Goal: Task Accomplishment & Management: Complete application form

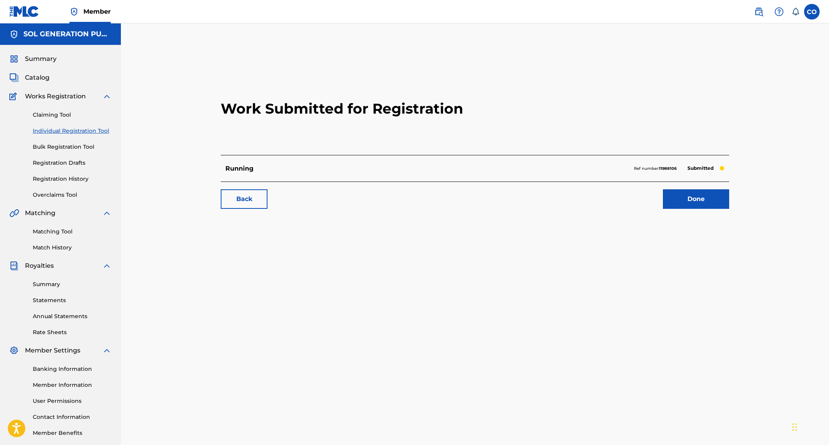
click at [702, 197] on link "Done" at bounding box center [696, 199] width 66 height 20
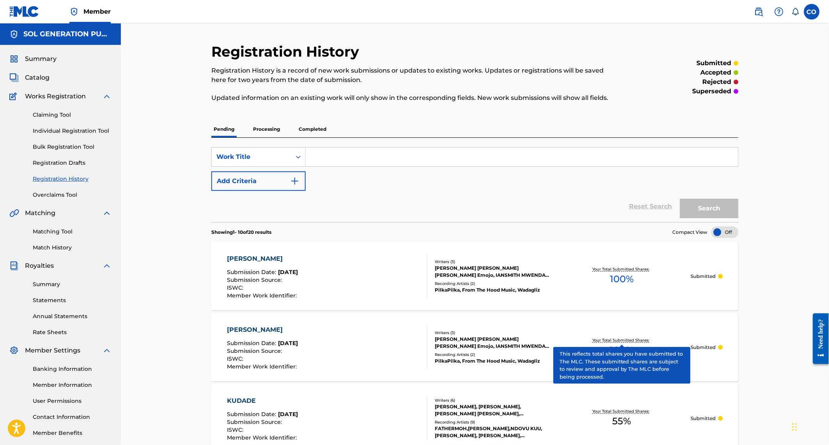
click at [63, 127] on link "Individual Registration Tool" at bounding box center [72, 131] width 79 height 8
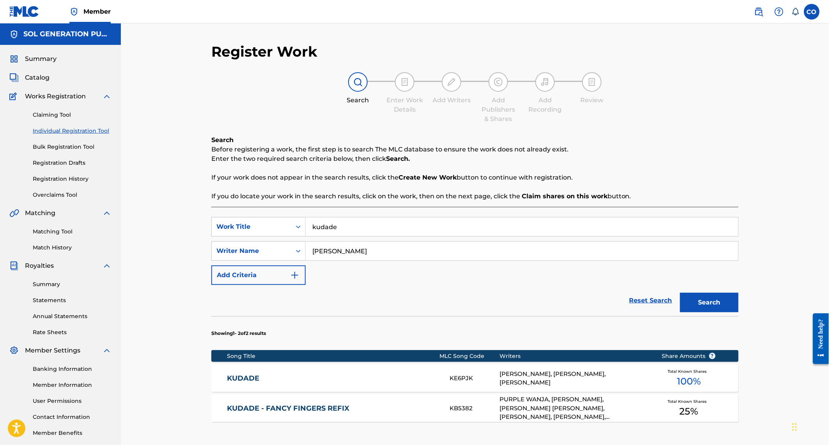
drag, startPoint x: 429, startPoint y: 226, endPoint x: 312, endPoint y: 224, distance: 117.8
click at [312, 224] on input "kudade" at bounding box center [522, 226] width 433 height 19
type input "[PERSON_NAME]"
click at [351, 248] on input "[PERSON_NAME]" at bounding box center [522, 250] width 433 height 19
drag, startPoint x: 351, startPoint y: 248, endPoint x: 310, endPoint y: 248, distance: 41.0
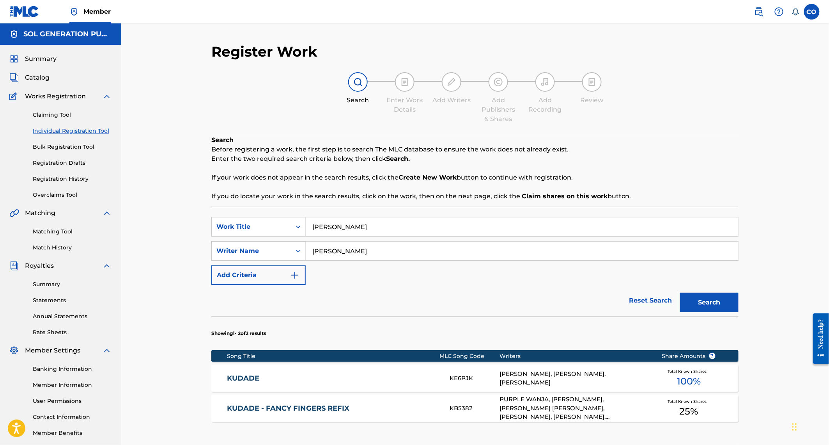
click at [310, 248] on input "[PERSON_NAME]" at bounding box center [522, 250] width 433 height 19
type input "[PERSON_NAME]"
click at [729, 306] on button "Search" at bounding box center [709, 303] width 59 height 20
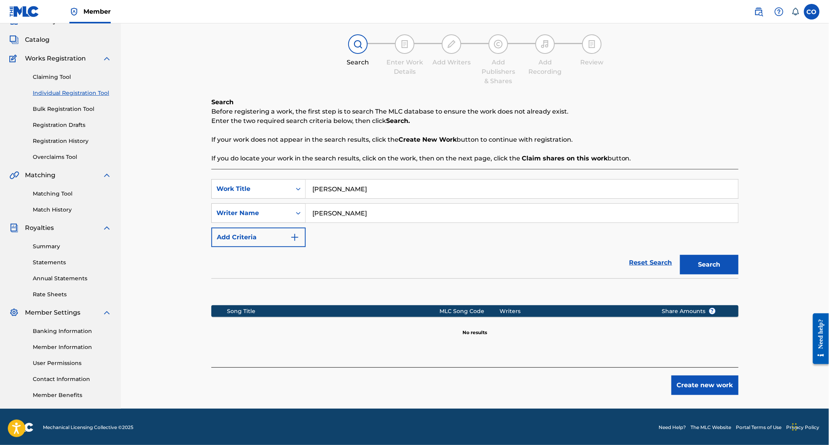
scroll to position [39, 0]
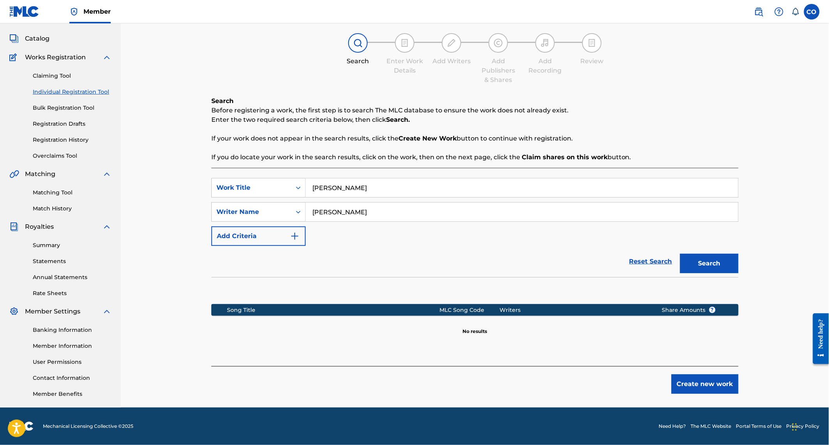
click at [697, 388] on button "Create new work" at bounding box center [705, 384] width 67 height 20
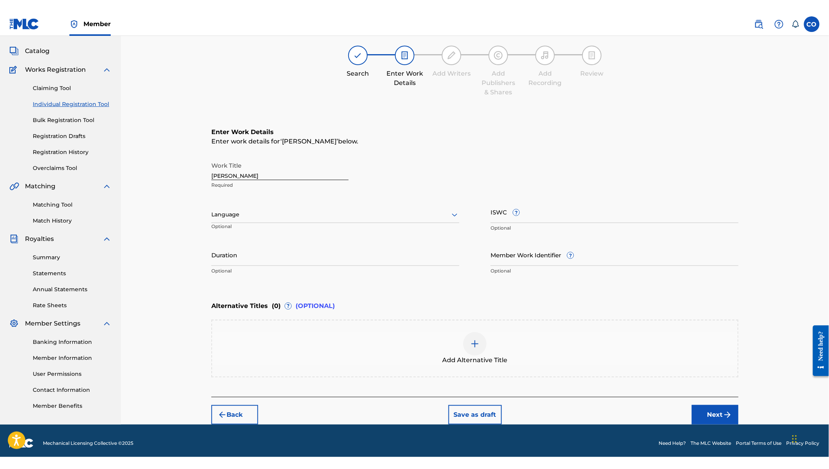
scroll to position [18, 0]
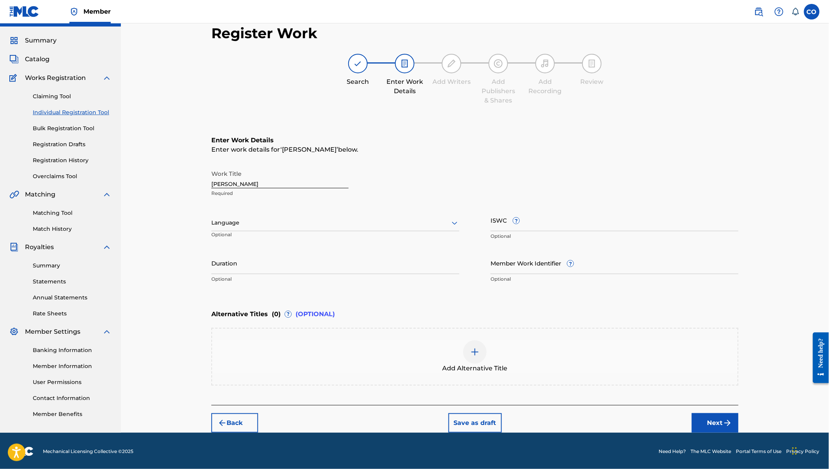
click at [246, 264] on input "Duration" at bounding box center [335, 263] width 248 height 22
type input "03:08"
click at [723, 422] on button "Next" at bounding box center [715, 423] width 47 height 20
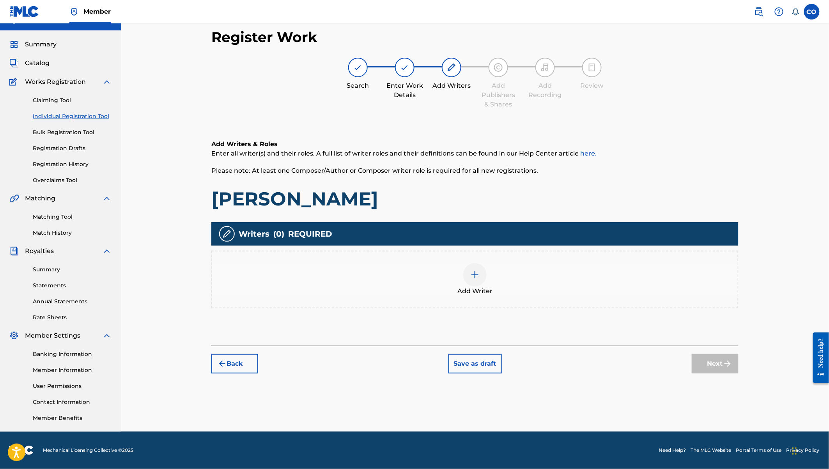
scroll to position [14, 0]
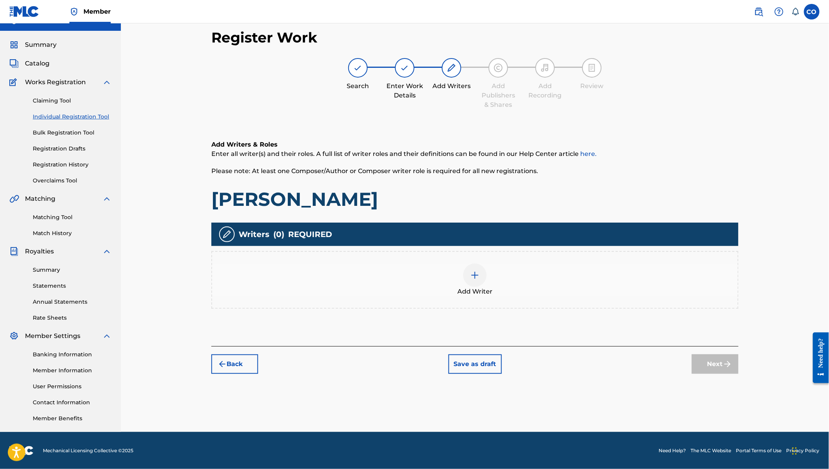
click at [479, 280] on div at bounding box center [474, 275] width 23 height 23
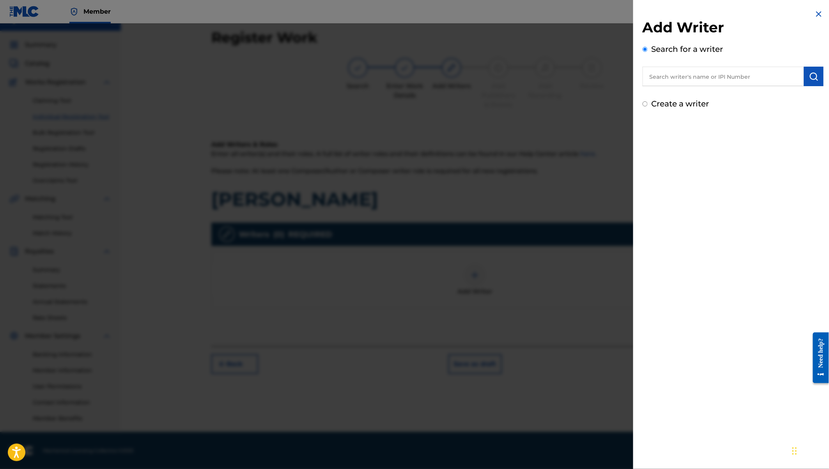
click at [694, 80] on input "text" at bounding box center [723, 77] width 161 height 20
type input "[PERSON_NAME] [PERSON_NAME] [PERSON_NAME]"
click at [729, 95] on strong "ojwang" at bounding box center [741, 93] width 24 height 7
click at [815, 75] on img "submit" at bounding box center [813, 76] width 9 height 9
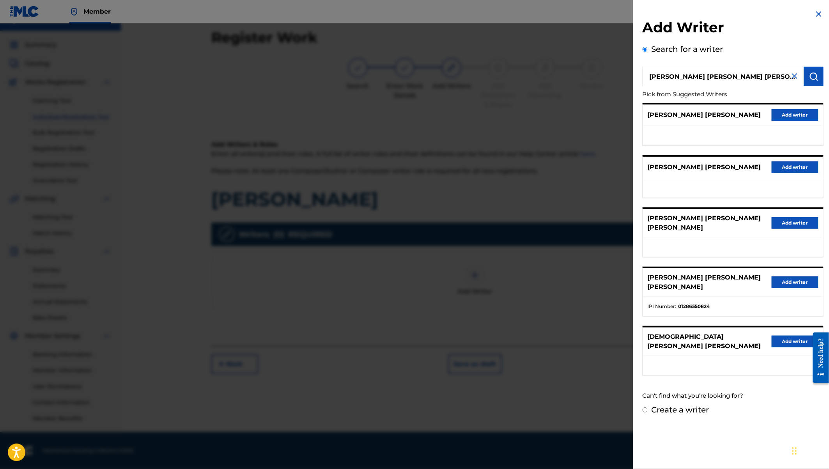
click at [796, 277] on button "Add writer" at bounding box center [795, 283] width 47 height 12
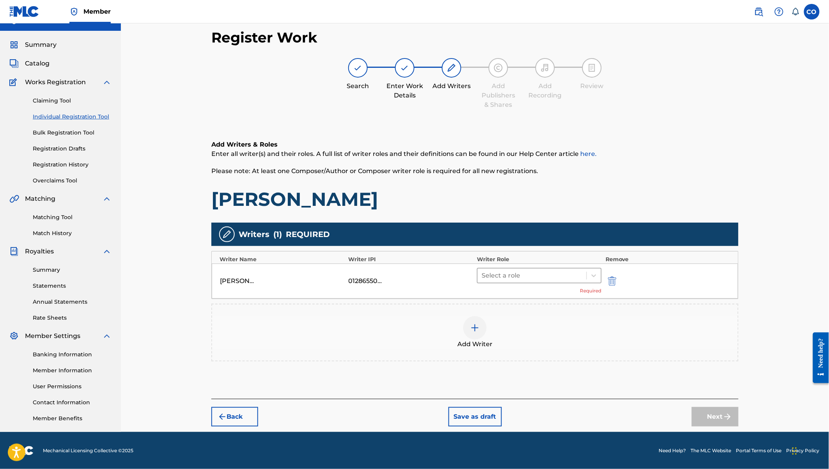
click at [546, 278] on div at bounding box center [532, 275] width 101 height 11
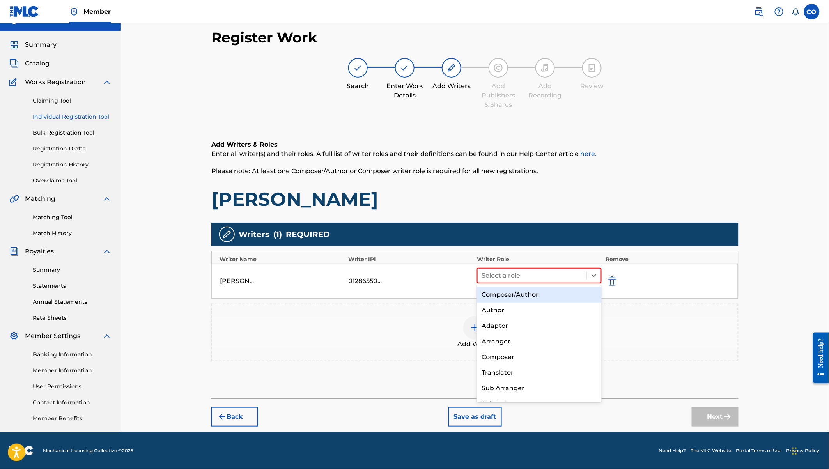
click at [546, 296] on div "Composer/Author" at bounding box center [539, 295] width 125 height 16
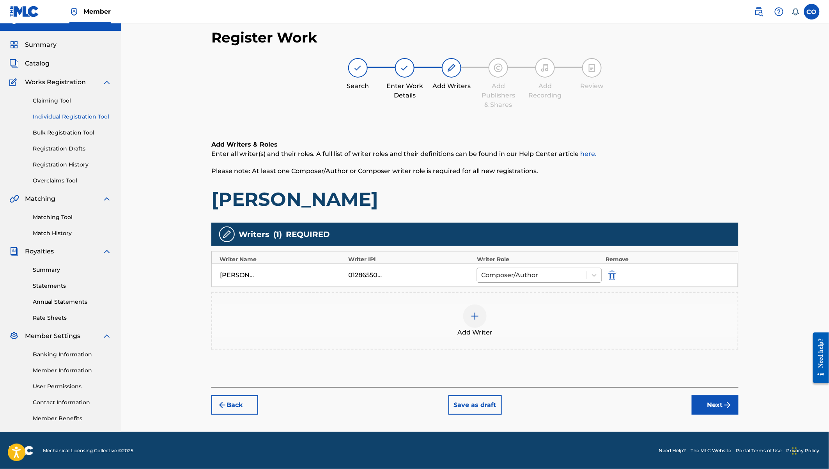
click at [475, 312] on img at bounding box center [474, 316] width 9 height 9
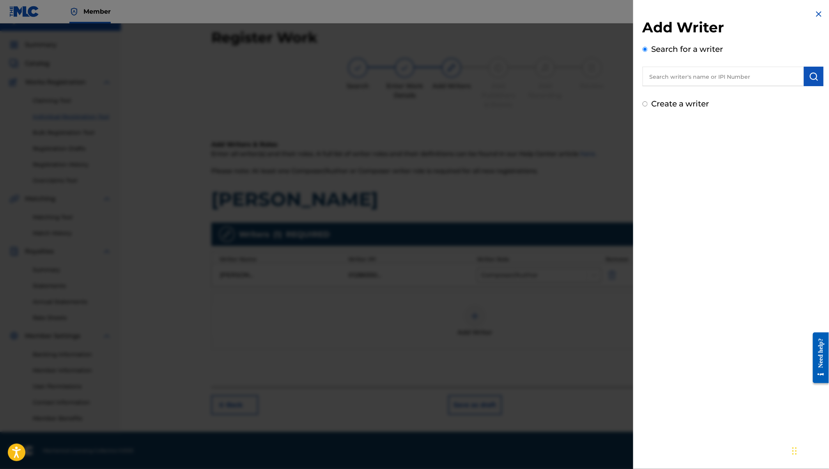
click at [672, 107] on label "Create a writer" at bounding box center [681, 103] width 58 height 9
radio input "true"
click at [648, 106] on input "Create a writer" at bounding box center [645, 103] width 5 height 5
radio input "false"
radio input "true"
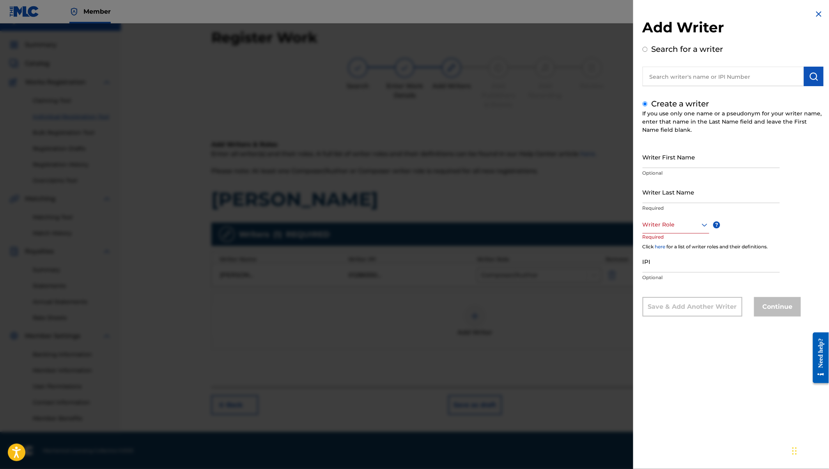
click at [654, 156] on input "Writer First Name" at bounding box center [711, 157] width 137 height 22
type input "[PERSON_NAME]"
click at [661, 196] on input "Writer Last Name" at bounding box center [711, 192] width 137 height 22
type input "Owiti"
click at [677, 229] on div at bounding box center [676, 225] width 67 height 10
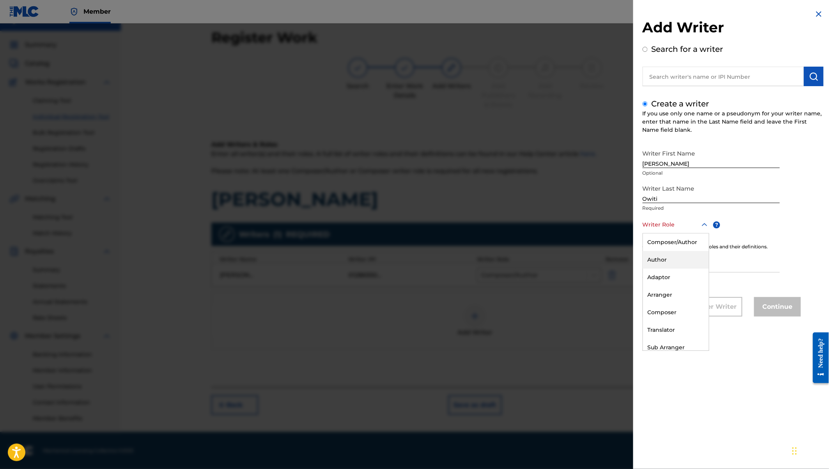
click at [665, 262] on div "Author" at bounding box center [676, 260] width 66 height 18
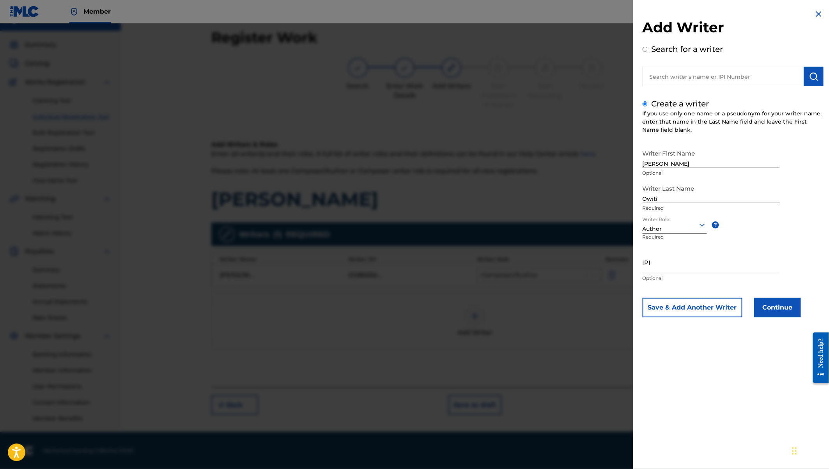
click at [661, 231] on div "Author" at bounding box center [675, 229] width 64 height 8
click at [663, 312] on div "Composer" at bounding box center [675, 313] width 64 height 18
click at [776, 313] on button "Continue" at bounding box center [777, 308] width 47 height 20
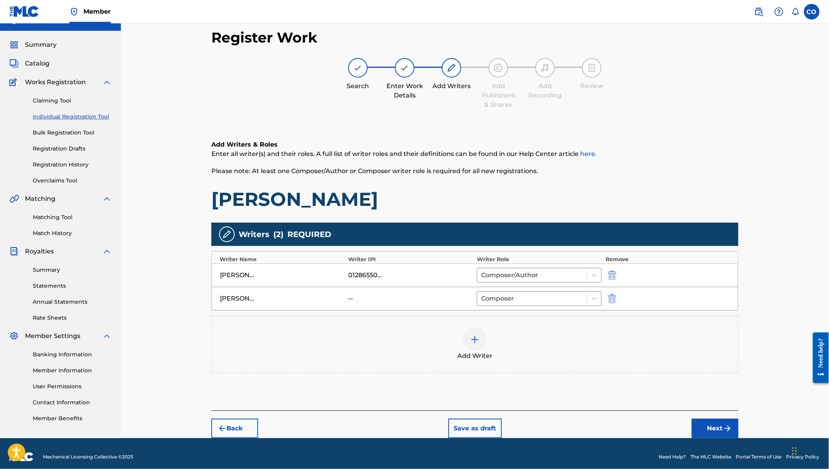
scroll to position [19, 0]
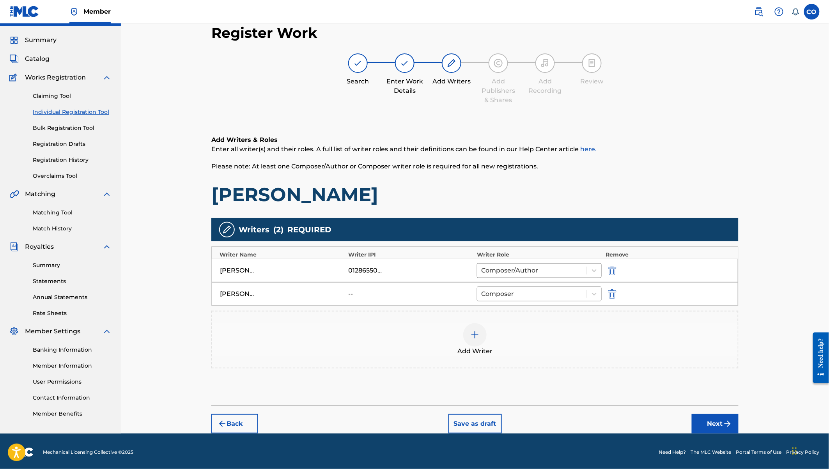
click at [711, 419] on button "Next" at bounding box center [715, 424] width 47 height 20
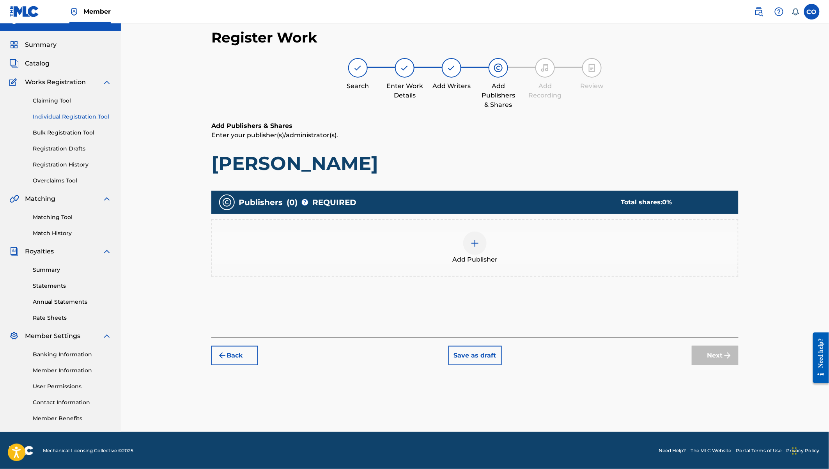
click at [477, 245] on img at bounding box center [474, 243] width 9 height 9
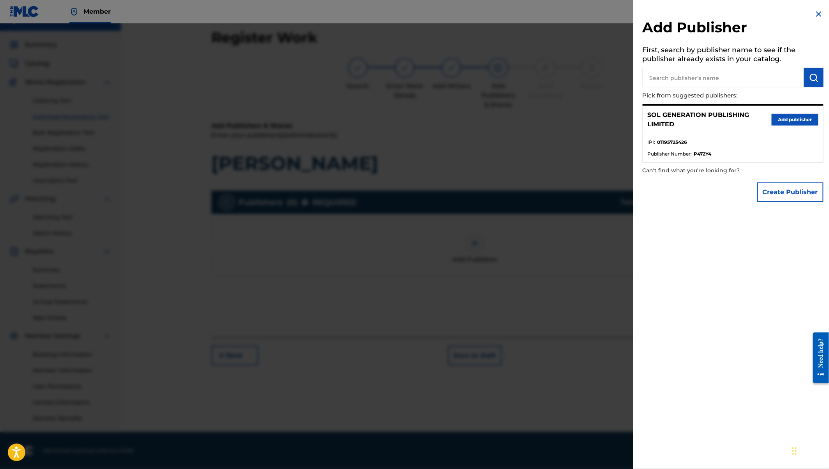
click at [801, 124] on button "Add publisher" at bounding box center [795, 120] width 47 height 12
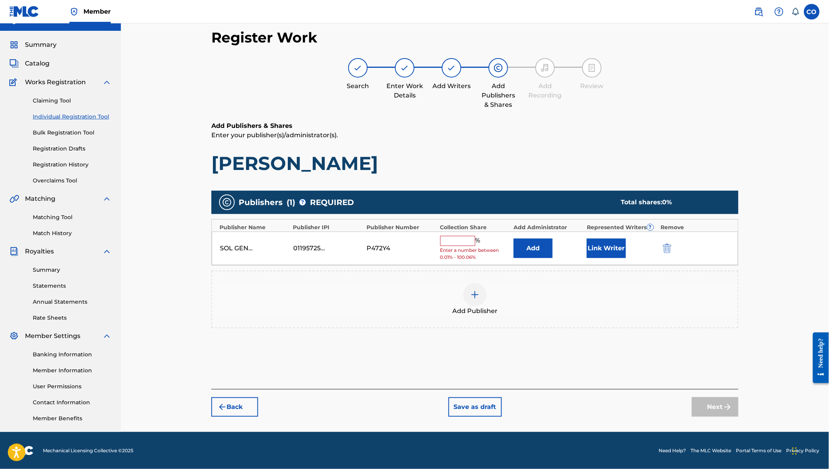
click at [459, 241] on input "text" at bounding box center [457, 241] width 35 height 10
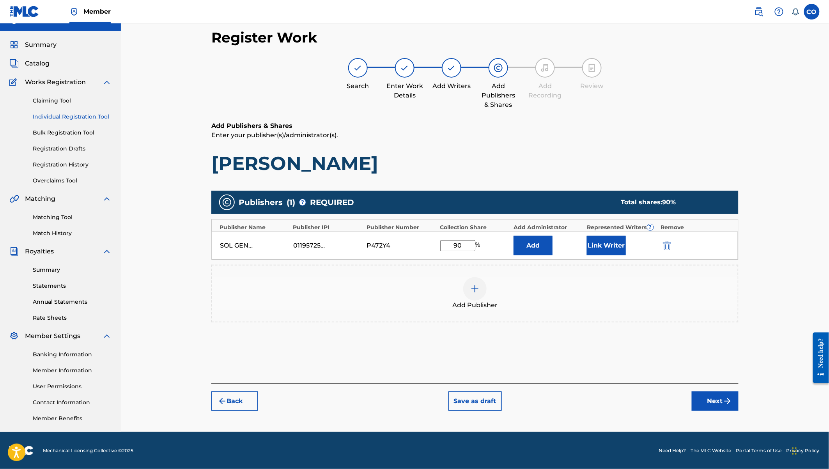
type input "90"
click at [613, 242] on button "Link Writer" at bounding box center [606, 246] width 39 height 20
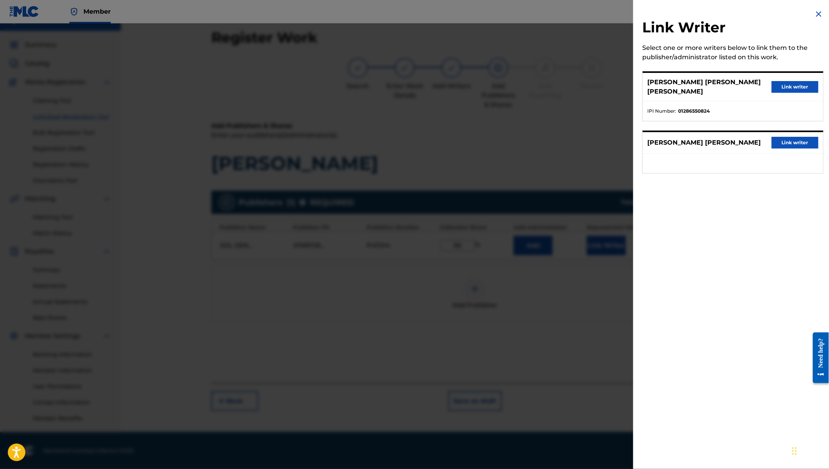
click at [786, 82] on button "Link writer" at bounding box center [795, 87] width 47 height 12
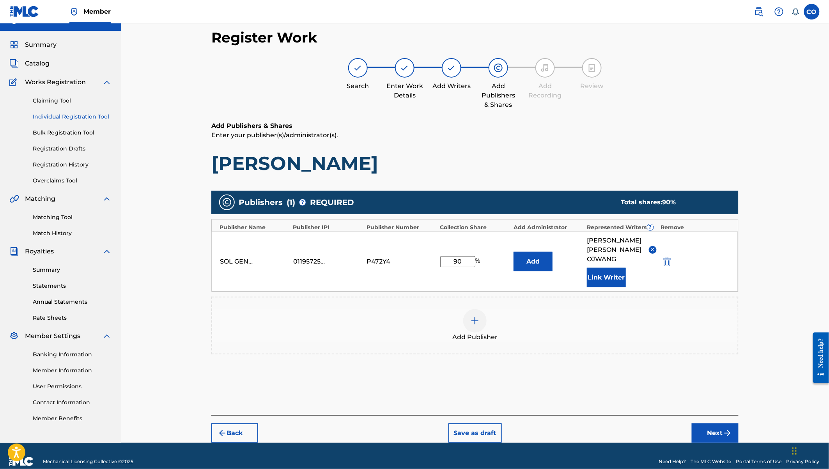
click at [714, 424] on button "Next" at bounding box center [715, 434] width 47 height 20
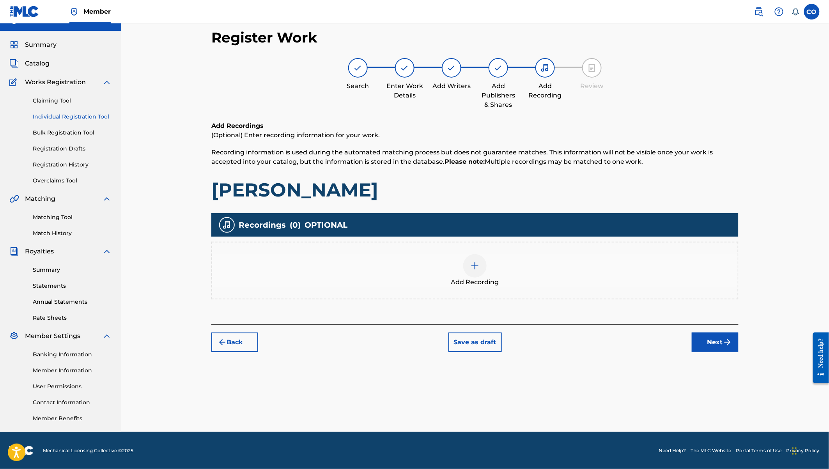
click at [475, 264] on img at bounding box center [474, 265] width 9 height 9
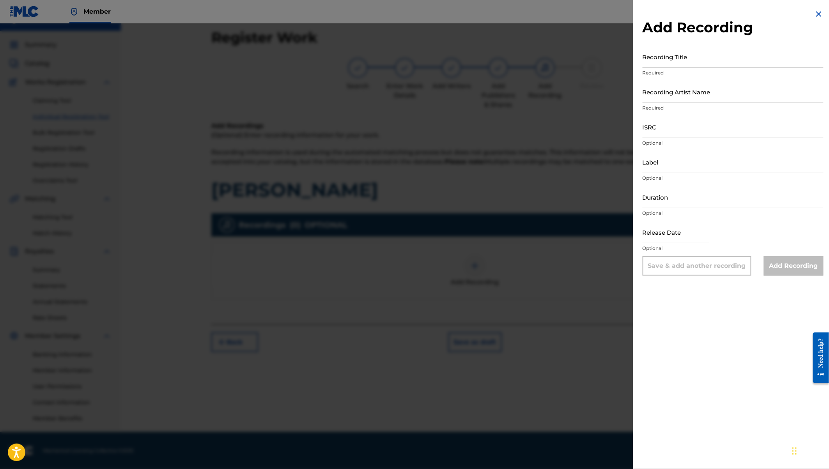
click at [663, 59] on input "Recording Title" at bounding box center [733, 57] width 181 height 22
type input "[PERSON_NAME]"
click at [670, 94] on input "Recording Artist Name" at bounding box center [733, 92] width 181 height 22
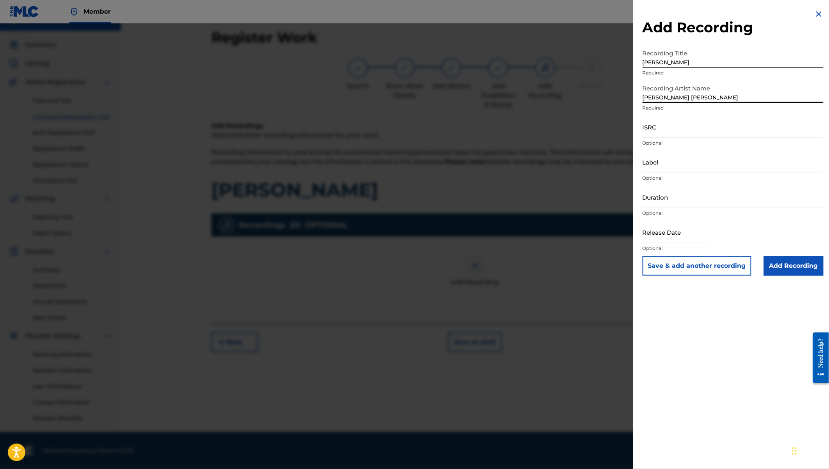
type input "[PERSON_NAME] [PERSON_NAME]"
click at [676, 173] on div "Label Optional" at bounding box center [733, 168] width 181 height 35
click at [665, 164] on input "Label" at bounding box center [733, 162] width 181 height 22
type input "[PERSON_NAME] [PERSON_NAME]"
click at [663, 198] on input "Duration" at bounding box center [733, 197] width 181 height 22
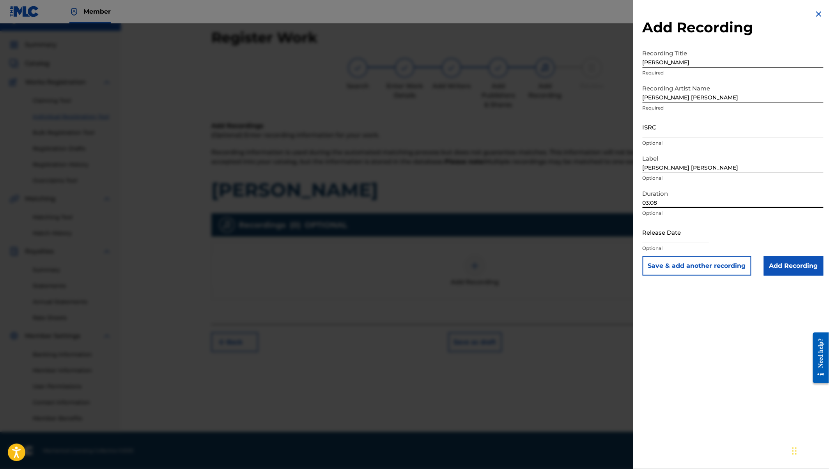
type input "03:08"
click at [663, 232] on input "text" at bounding box center [676, 232] width 66 height 22
select select "7"
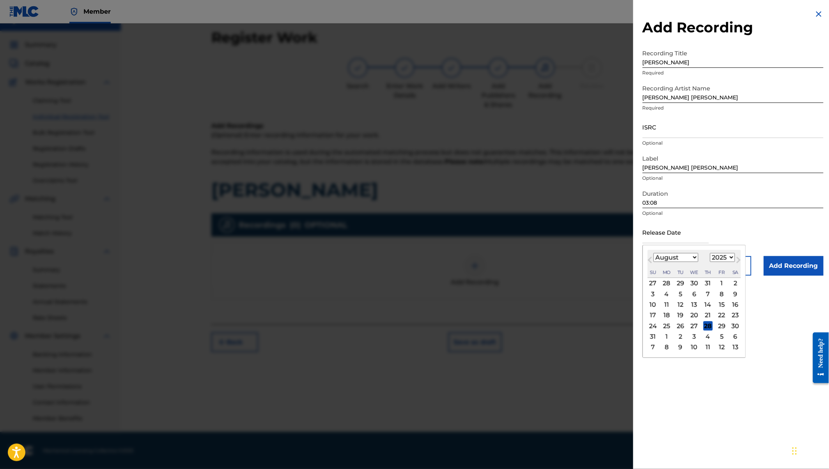
click at [716, 254] on select "1900 1901 1902 1903 1904 1905 1906 1907 1908 1909 1910 1911 1912 1913 1914 1915…" at bounding box center [722, 257] width 25 height 9
select select "2022"
click at [678, 256] on select "January February March April May June July August September October November De…" at bounding box center [676, 257] width 45 height 9
select select "11"
click at [707, 301] on div "15" at bounding box center [708, 304] width 9 height 9
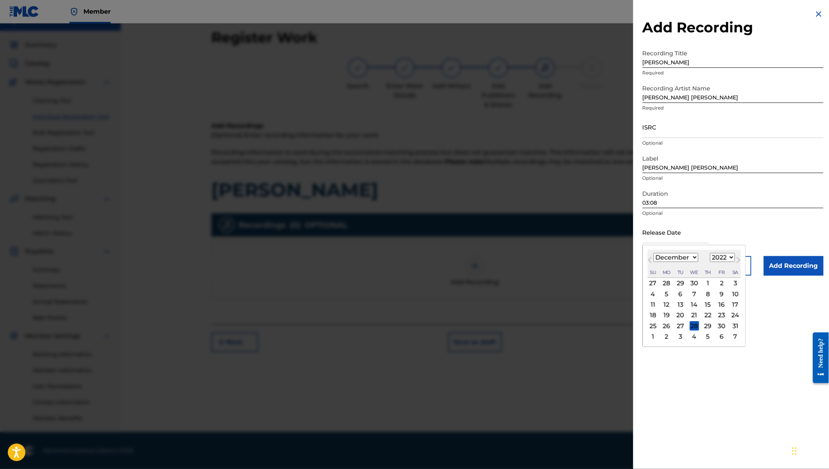
type input "[DATE]"
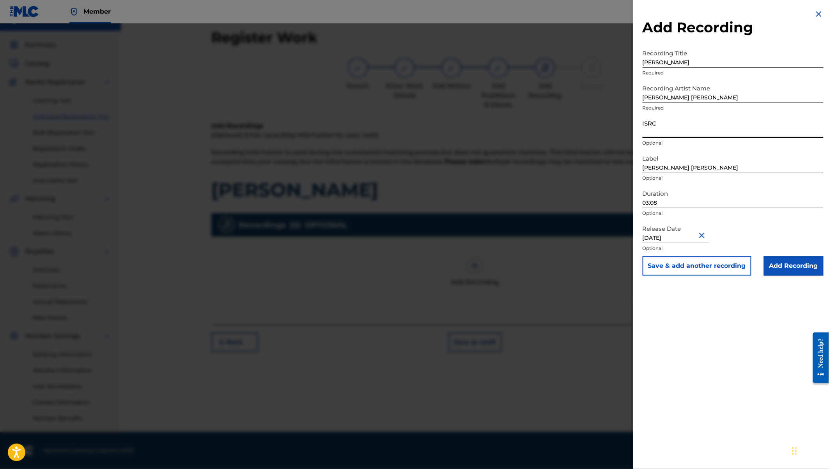
click at [651, 127] on input "ISRC" at bounding box center [733, 127] width 181 height 22
paste input "QZW9M2292151"
type input "QZW9M2292151"
click at [777, 267] on input "Add Recording" at bounding box center [794, 266] width 60 height 20
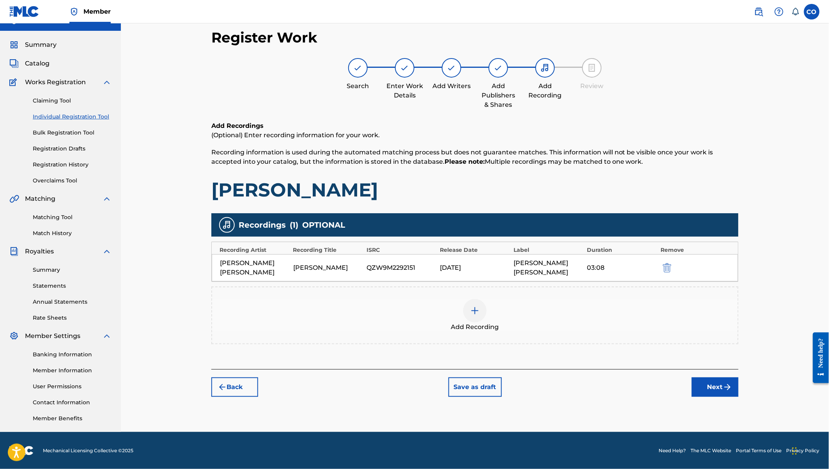
click at [707, 378] on button "Next" at bounding box center [715, 388] width 47 height 20
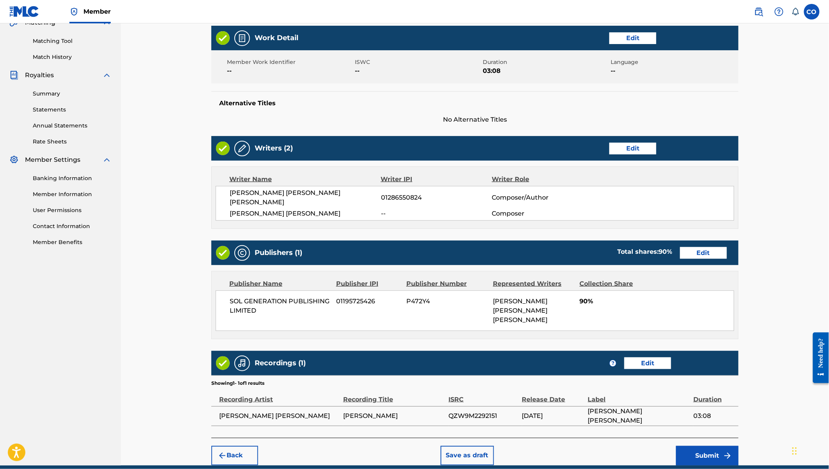
scroll to position [203, 0]
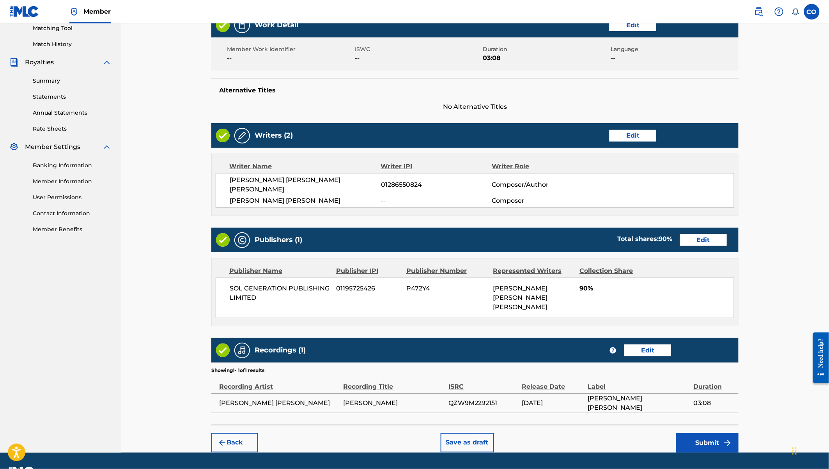
click at [707, 433] on button "Submit" at bounding box center [707, 443] width 62 height 20
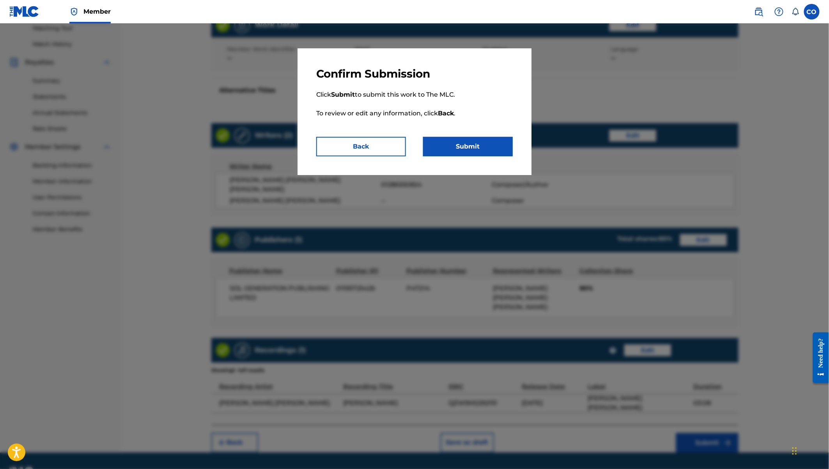
click at [490, 145] on button "Submit" at bounding box center [468, 147] width 90 height 20
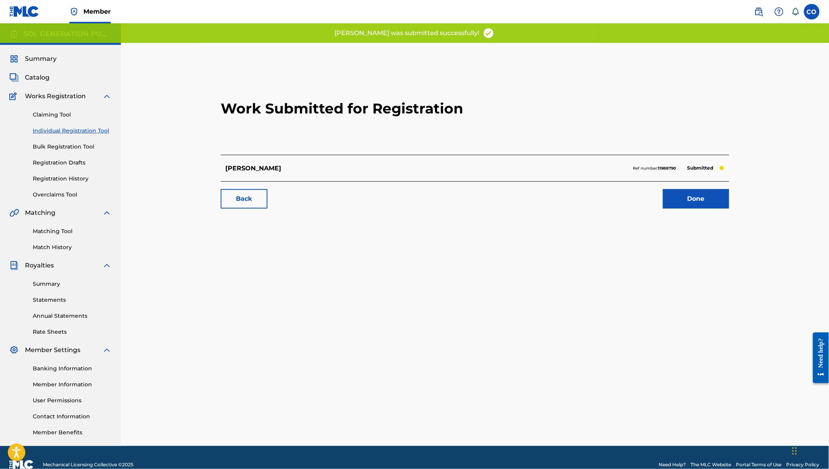
click at [691, 199] on link "Done" at bounding box center [696, 199] width 66 height 20
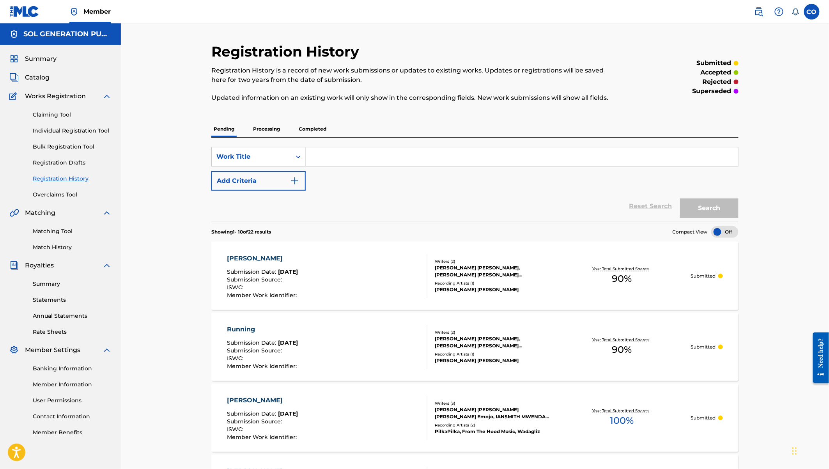
click at [70, 128] on link "Individual Registration Tool" at bounding box center [72, 131] width 79 height 8
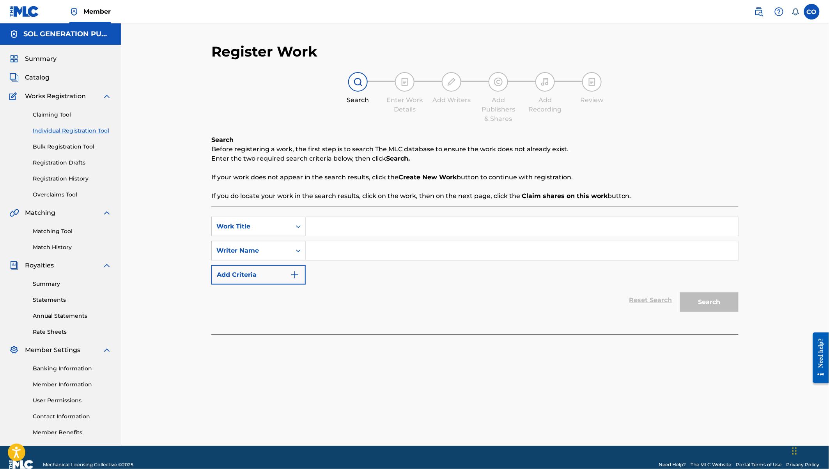
click at [376, 226] on input "Search Form" at bounding box center [522, 226] width 433 height 19
paste input "Thotinda"
type input "Thotinda"
click at [387, 257] on input "Search Form" at bounding box center [522, 250] width 433 height 19
type input "[PERSON_NAME]"
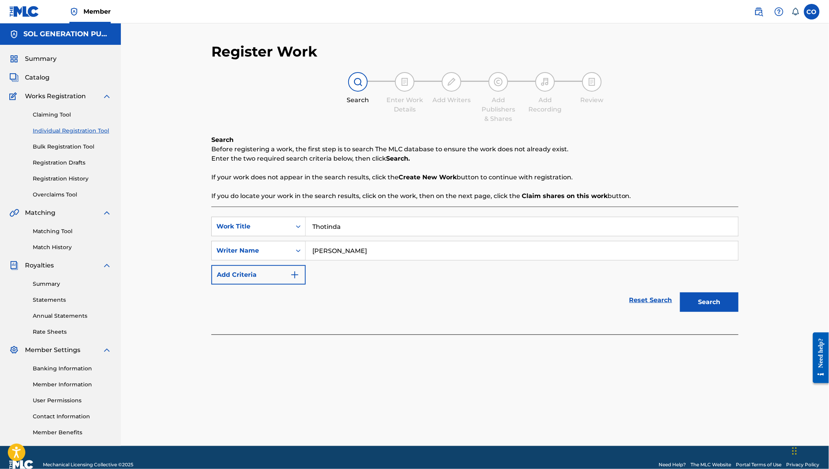
click at [680, 293] on button "Search" at bounding box center [709, 303] width 59 height 20
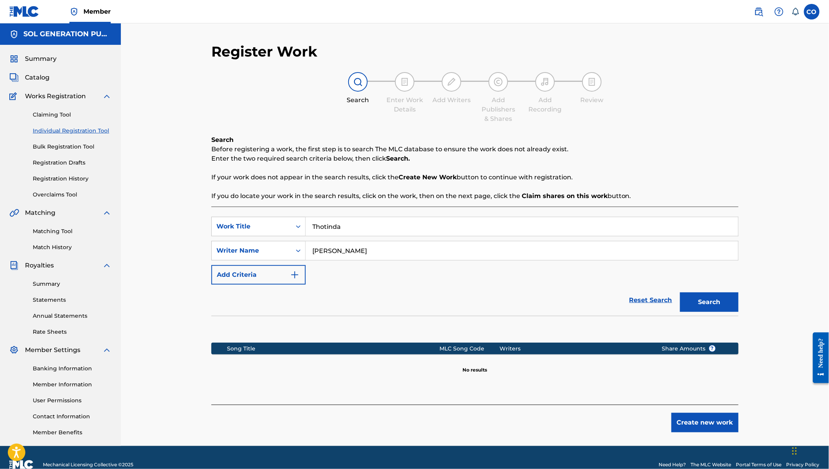
click at [713, 423] on button "Create new work" at bounding box center [705, 423] width 67 height 20
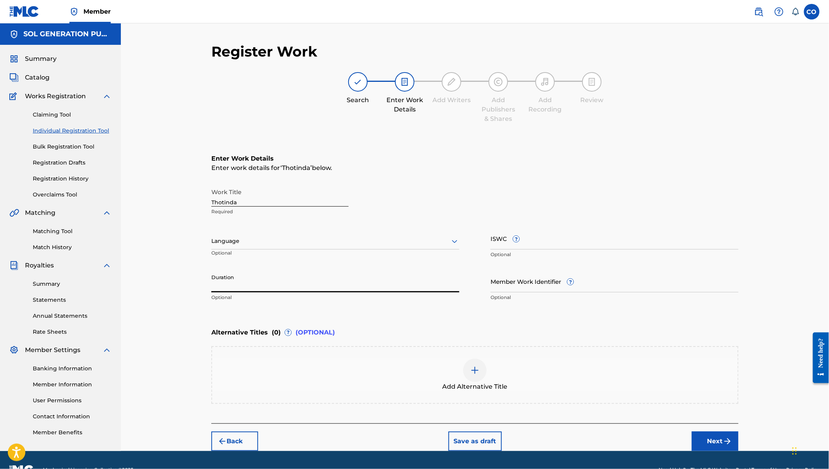
click at [259, 282] on input "Duration" at bounding box center [335, 281] width 248 height 22
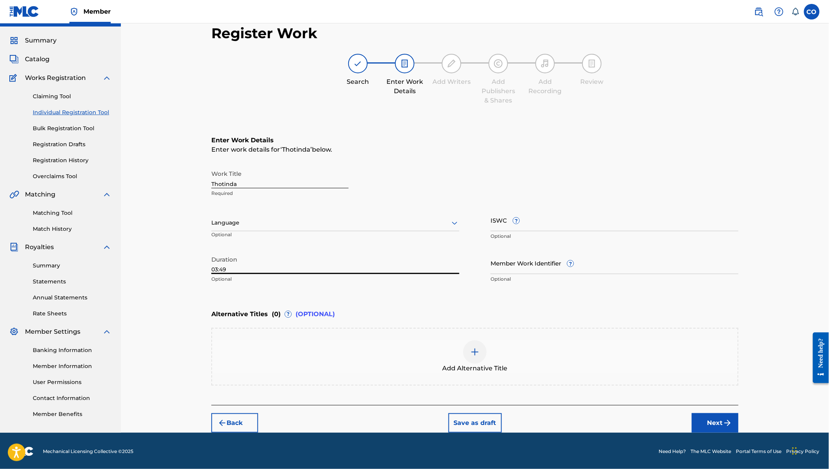
type input "03:49"
click at [716, 423] on button "Next" at bounding box center [715, 423] width 47 height 20
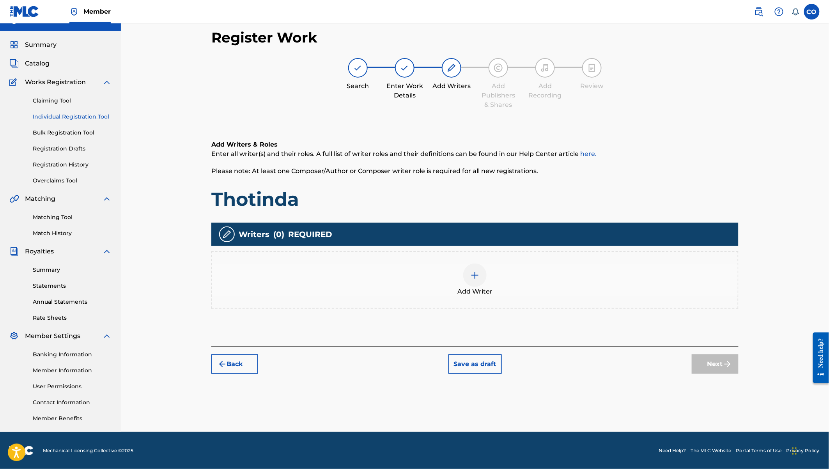
click at [475, 276] on img at bounding box center [474, 275] width 9 height 9
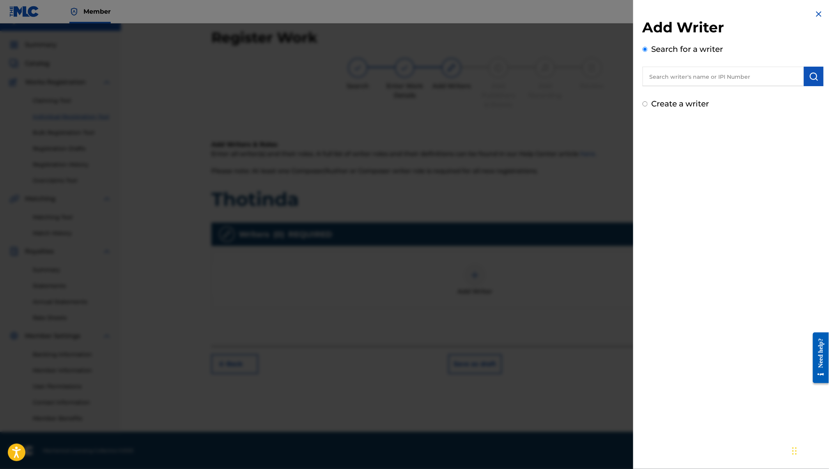
click at [695, 75] on input "text" at bounding box center [723, 77] width 161 height 20
type input "[PERSON_NAME] [PERSON_NAME] [PERSON_NAME]"
click at [729, 94] on strong "ojwang" at bounding box center [741, 93] width 24 height 7
click at [809, 75] on img "submit" at bounding box center [813, 76] width 9 height 9
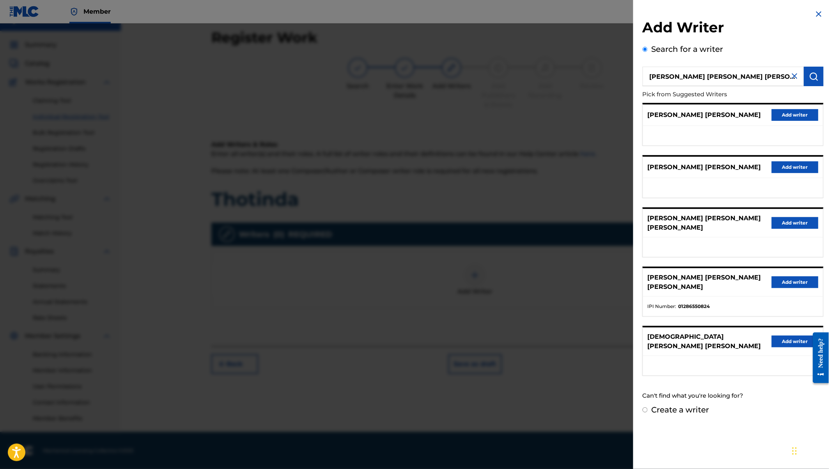
click at [784, 277] on button "Add writer" at bounding box center [795, 283] width 47 height 12
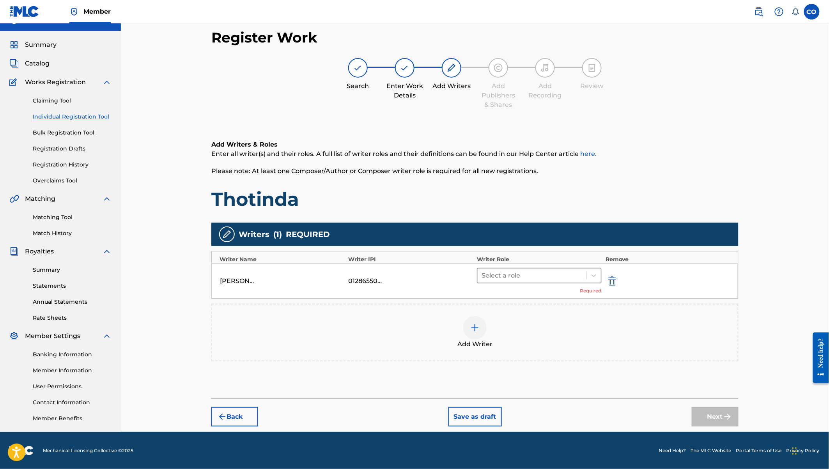
click at [558, 276] on div at bounding box center [532, 275] width 101 height 11
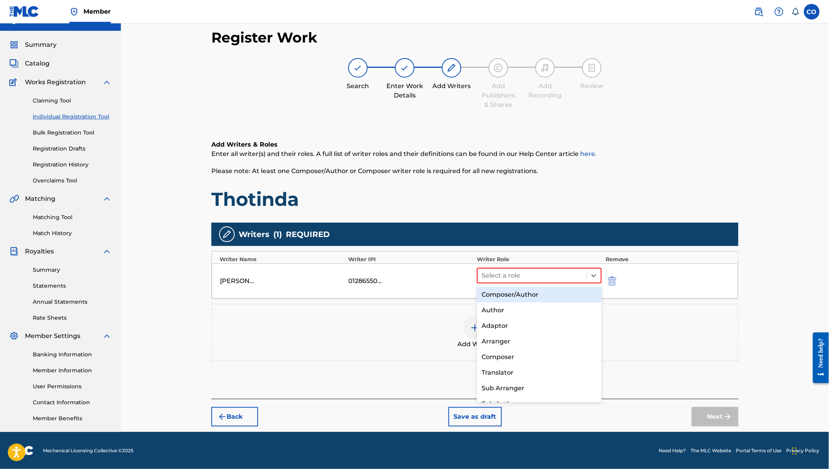
click at [528, 296] on div "Composer/Author" at bounding box center [539, 295] width 125 height 16
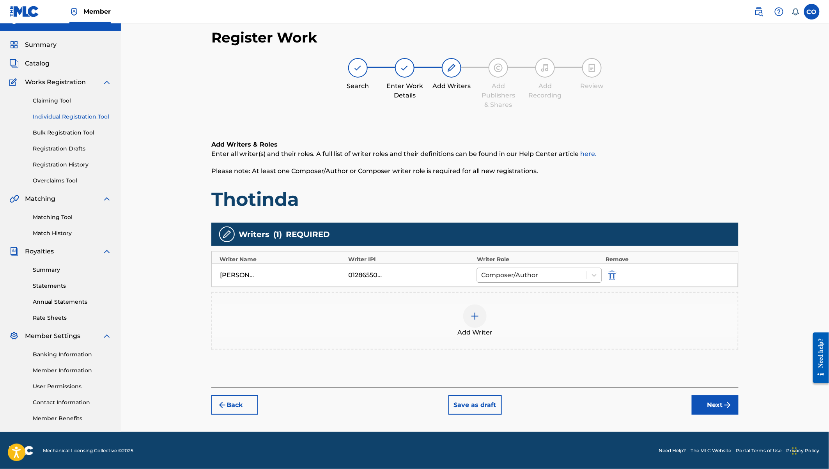
click at [476, 316] on img at bounding box center [474, 316] width 9 height 9
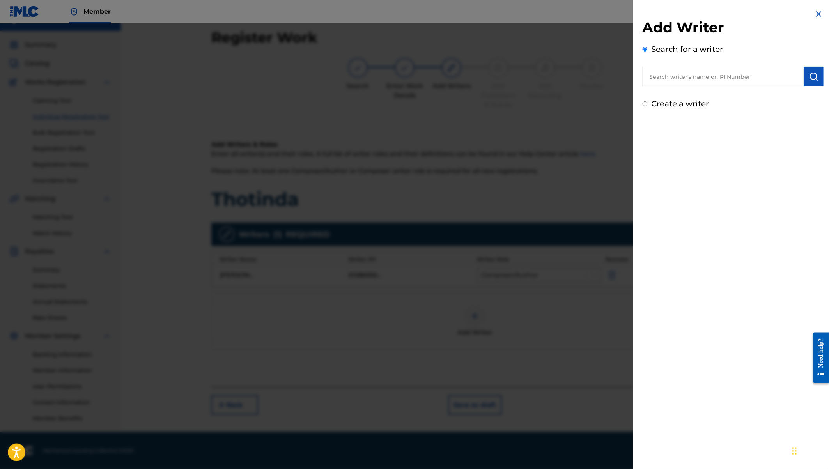
click at [672, 78] on input "text" at bounding box center [723, 77] width 161 height 20
click at [669, 105] on label "Create a writer" at bounding box center [681, 103] width 58 height 9
radio input "true"
click at [648, 105] on input "Create a writer" at bounding box center [645, 103] width 5 height 5
radio input "false"
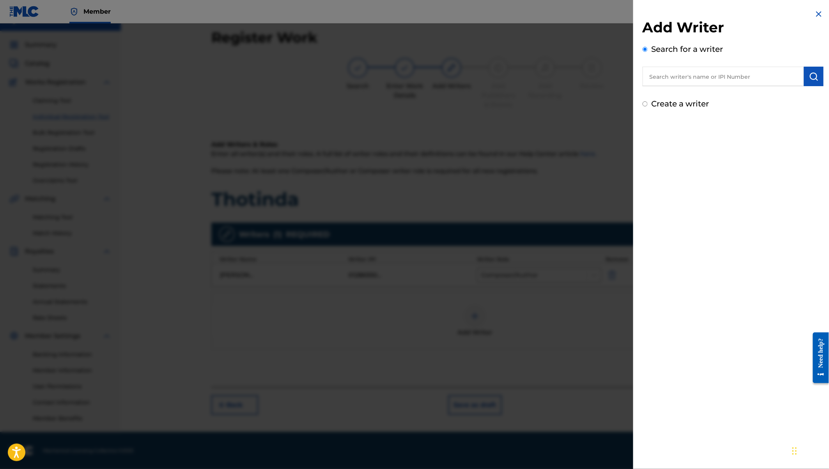
radio input "true"
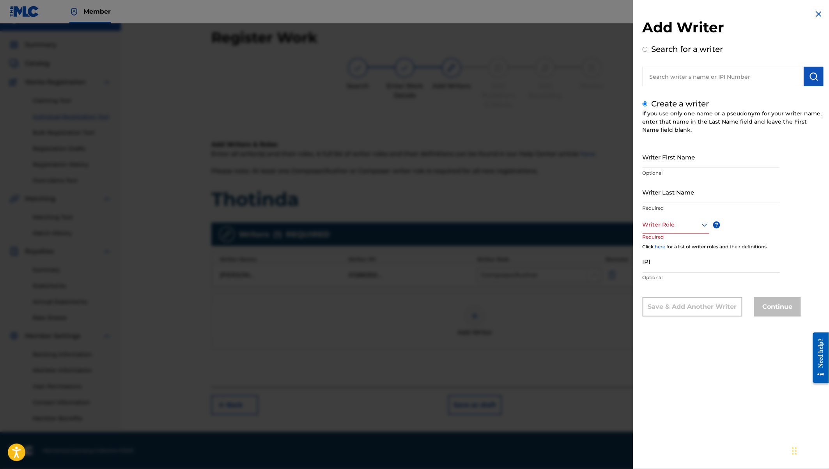
click at [667, 160] on input "Writer First Name" at bounding box center [711, 157] width 137 height 22
paste input "[PERSON_NAME]"
drag, startPoint x: 666, startPoint y: 164, endPoint x: 724, endPoint y: 172, distance: 58.4
click at [724, 172] on div "Writer First Name [PERSON_NAME] Optional" at bounding box center [711, 163] width 137 height 35
type input "Gitonga"
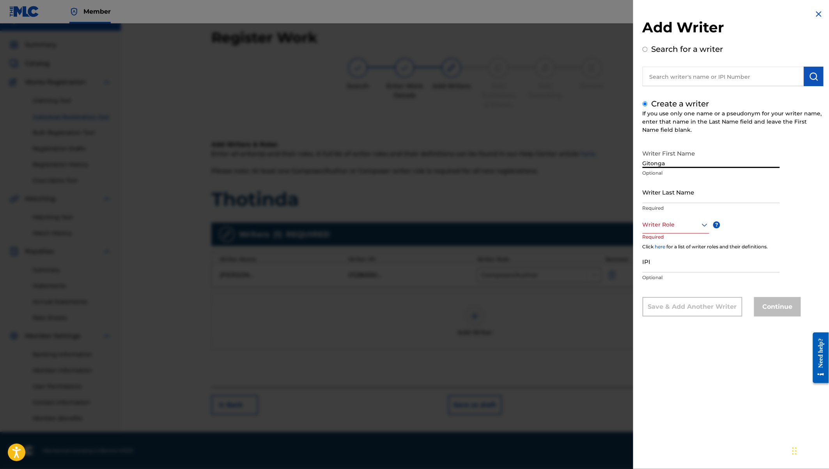
click at [658, 198] on input "Writer Last Name" at bounding box center [711, 192] width 137 height 22
paste input "Mukira"
type input "Mukira"
click at [667, 231] on div "Writer Role" at bounding box center [676, 225] width 67 height 18
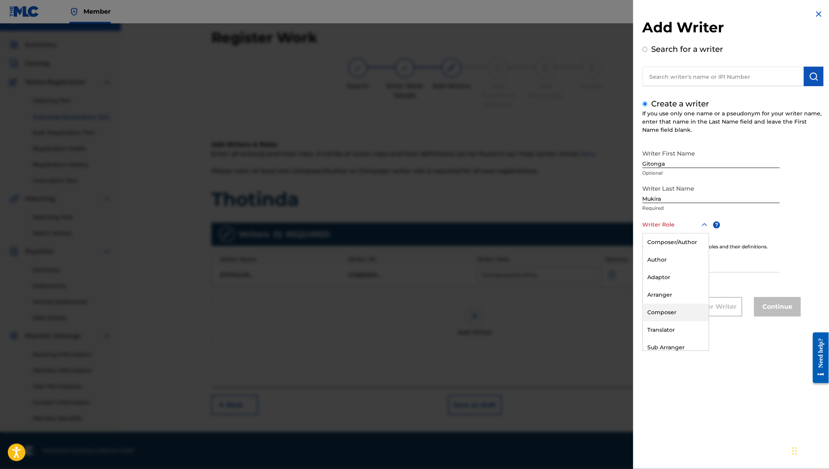
click at [665, 314] on div "Composer" at bounding box center [676, 313] width 66 height 18
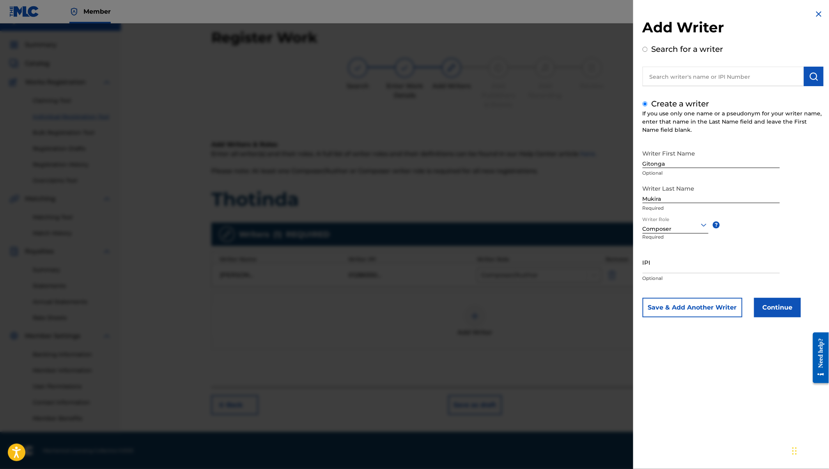
click at [770, 310] on button "Continue" at bounding box center [777, 308] width 47 height 20
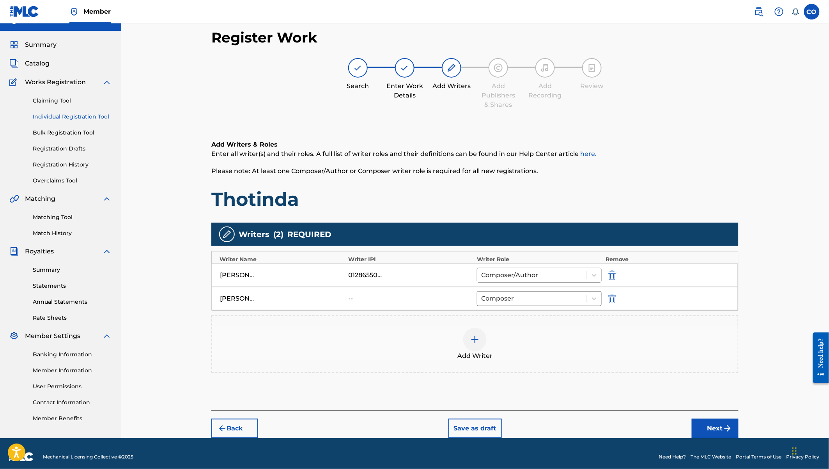
click at [476, 329] on div at bounding box center [474, 339] width 23 height 23
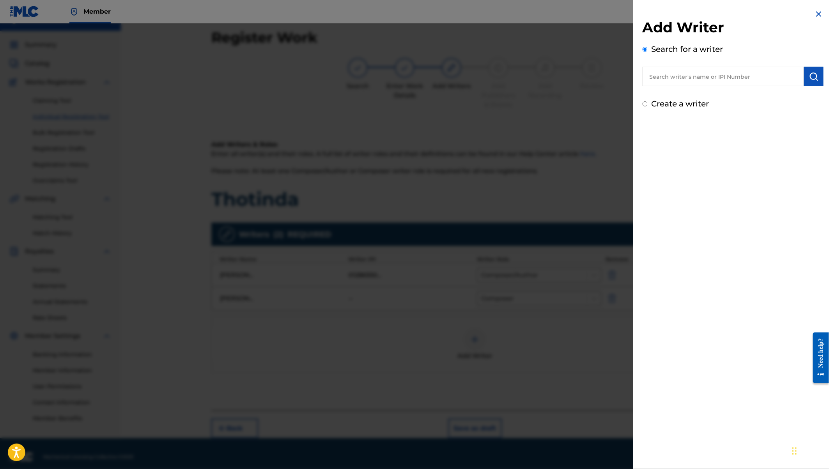
click at [661, 105] on label "Create a writer" at bounding box center [681, 103] width 58 height 9
radio input "true"
click at [648, 105] on input "Create a writer" at bounding box center [645, 103] width 5 height 5
radio input "false"
radio input "true"
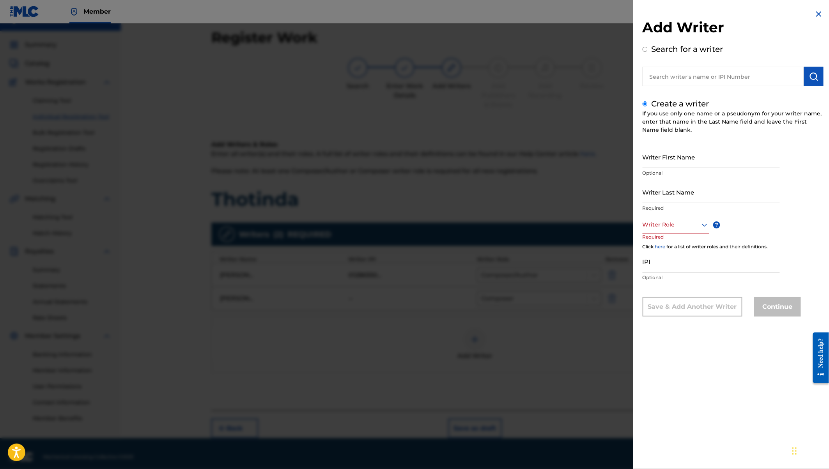
click at [655, 161] on input "Writer First Name" at bounding box center [711, 157] width 137 height 22
paste input "[PERSON_NAME]"
drag, startPoint x: 677, startPoint y: 163, endPoint x: 711, endPoint y: 163, distance: 33.9
click at [711, 163] on input "[PERSON_NAME]" at bounding box center [711, 157] width 137 height 22
type input "[PERSON_NAME]"
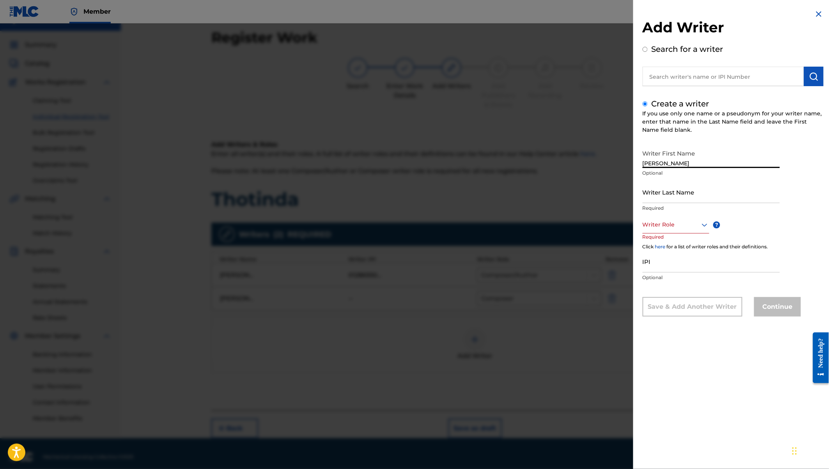
click at [662, 196] on input "Writer Last Name" at bounding box center [711, 192] width 137 height 22
paste input "Sulle"
type input "Sulle"
click at [661, 223] on div at bounding box center [676, 225] width 67 height 10
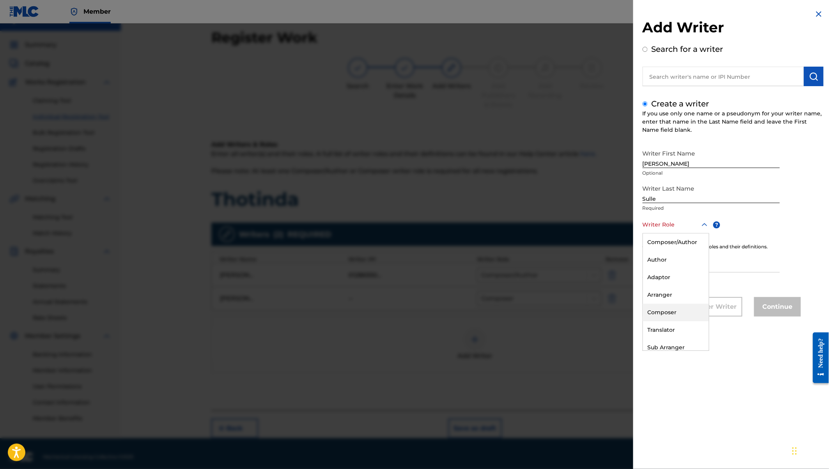
click at [668, 309] on div "Composer" at bounding box center [676, 313] width 66 height 18
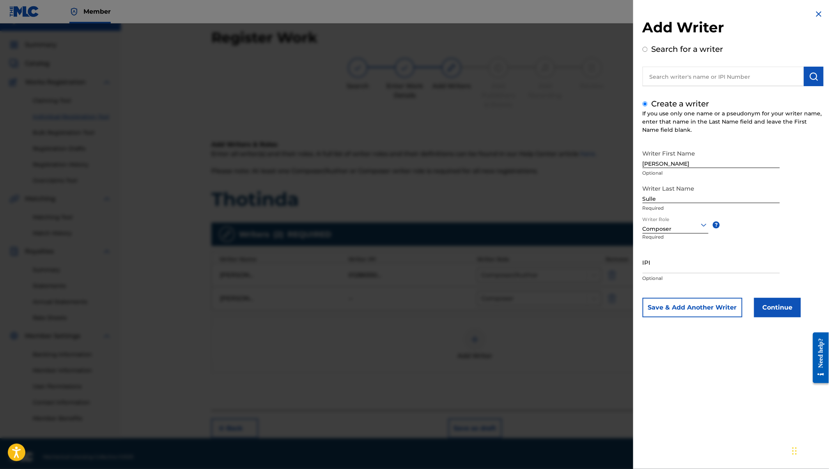
click at [771, 307] on button "Continue" at bounding box center [777, 308] width 47 height 20
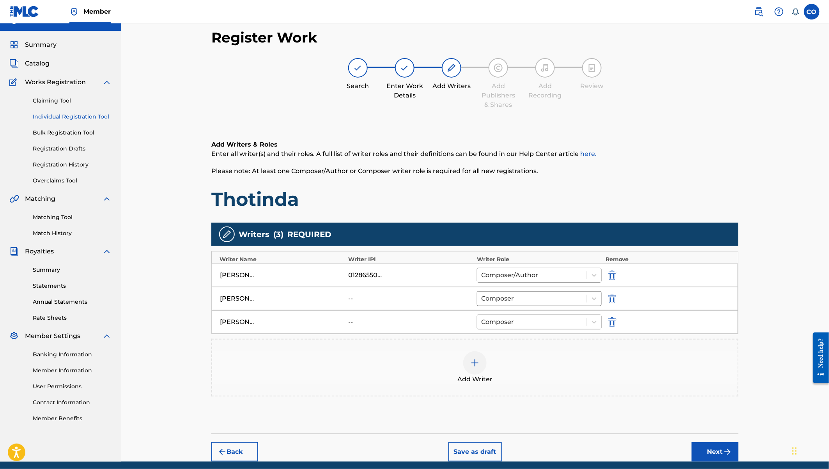
click at [712, 444] on button "Next" at bounding box center [715, 452] width 47 height 20
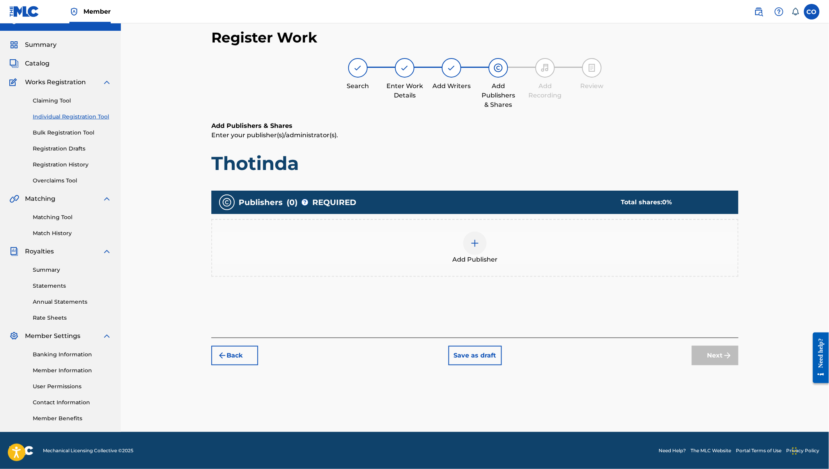
click at [474, 239] on img at bounding box center [474, 243] width 9 height 9
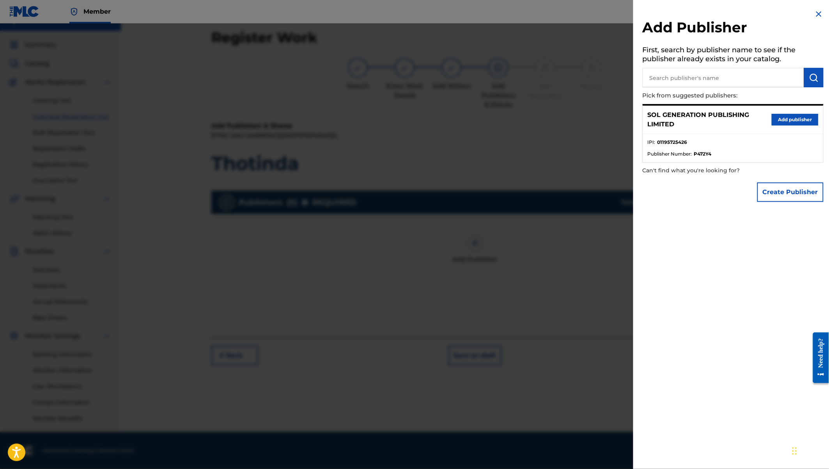
click at [787, 121] on button "Add publisher" at bounding box center [795, 120] width 47 height 12
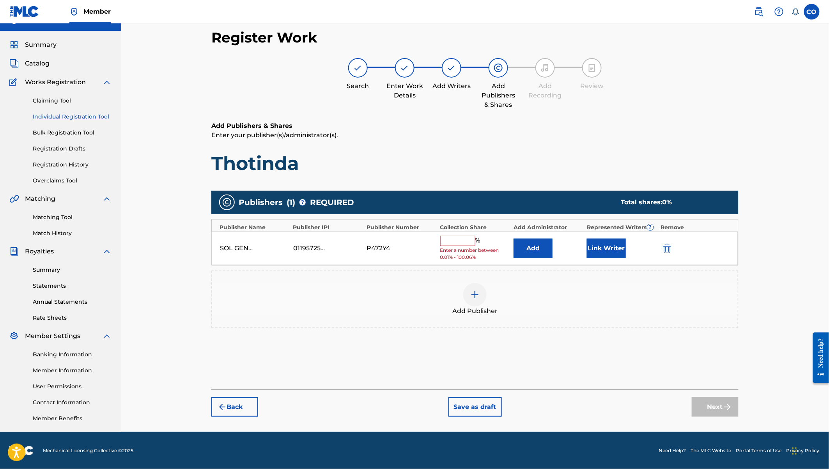
click at [463, 237] on input "text" at bounding box center [457, 241] width 35 height 10
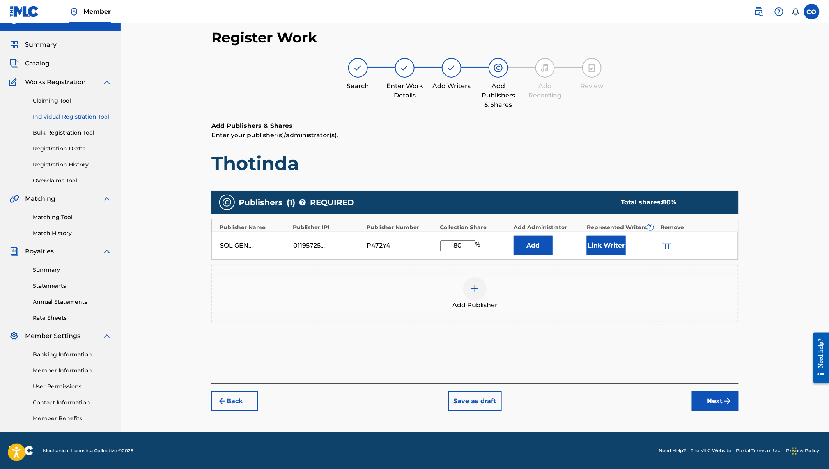
type input "80"
click at [616, 246] on button "Link Writer" at bounding box center [606, 246] width 39 height 20
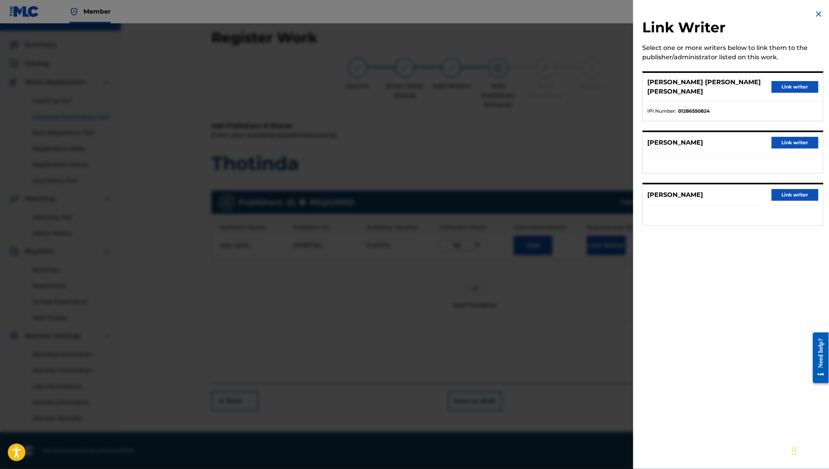
click at [787, 81] on button "Link writer" at bounding box center [795, 87] width 47 height 12
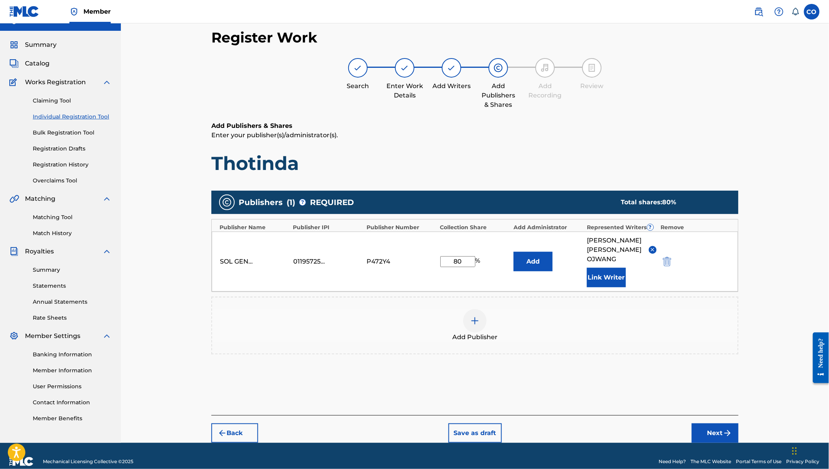
click at [718, 426] on button "Next" at bounding box center [715, 434] width 47 height 20
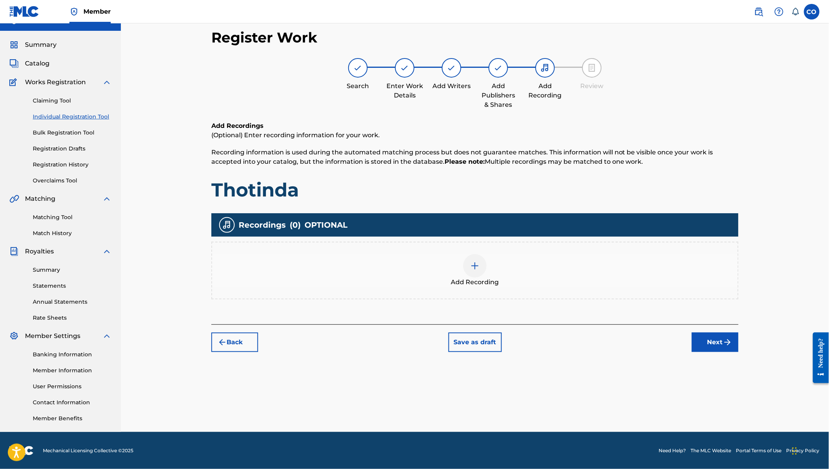
click at [479, 275] on div at bounding box center [474, 265] width 23 height 23
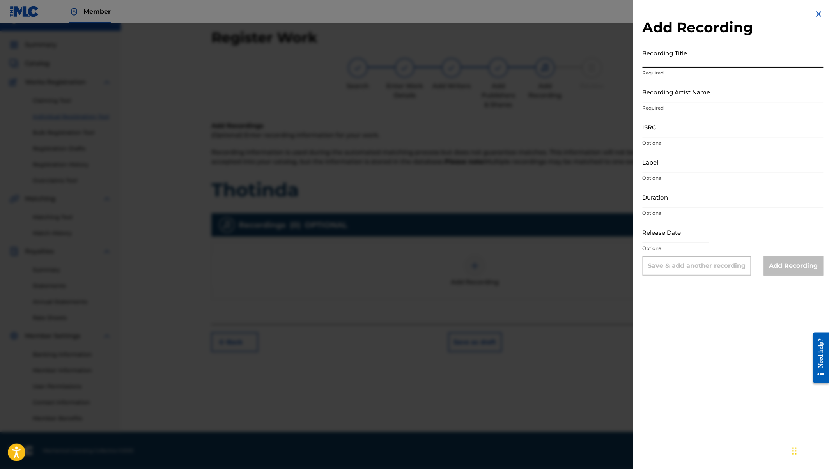
click at [684, 61] on input "Recording Title" at bounding box center [733, 57] width 181 height 22
type input "Thotinda"
click at [675, 101] on input "Recording Artist Name" at bounding box center [733, 92] width 181 height 22
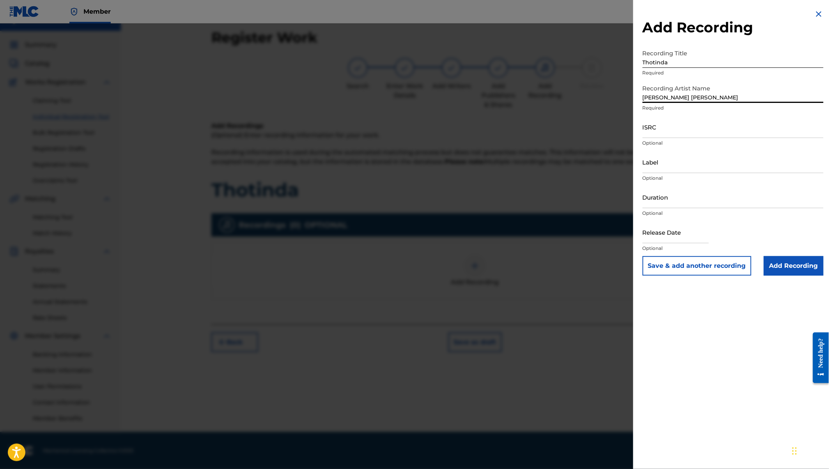
type input "[PERSON_NAME] [PERSON_NAME]"
click at [658, 162] on input "Label" at bounding box center [733, 162] width 181 height 22
type input "[PERSON_NAME] [PERSON_NAME]"
click at [662, 200] on input "Duration" at bounding box center [733, 197] width 181 height 22
type input "03:49"
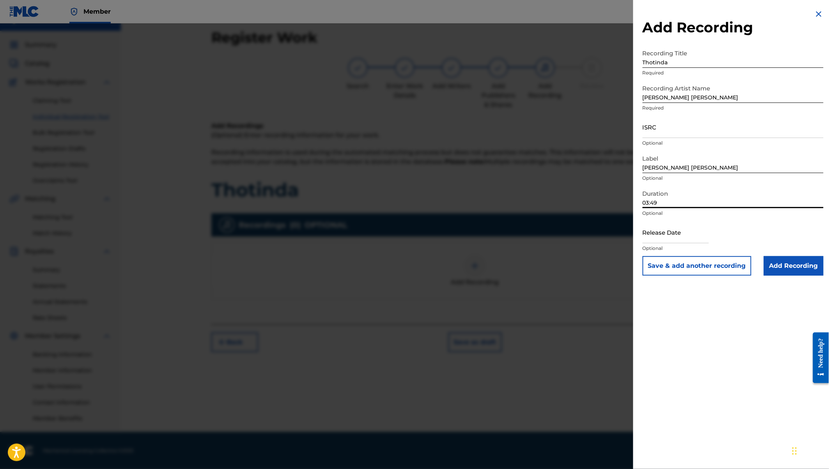
click at [652, 128] on input "ISRC" at bounding box center [733, 127] width 181 height 22
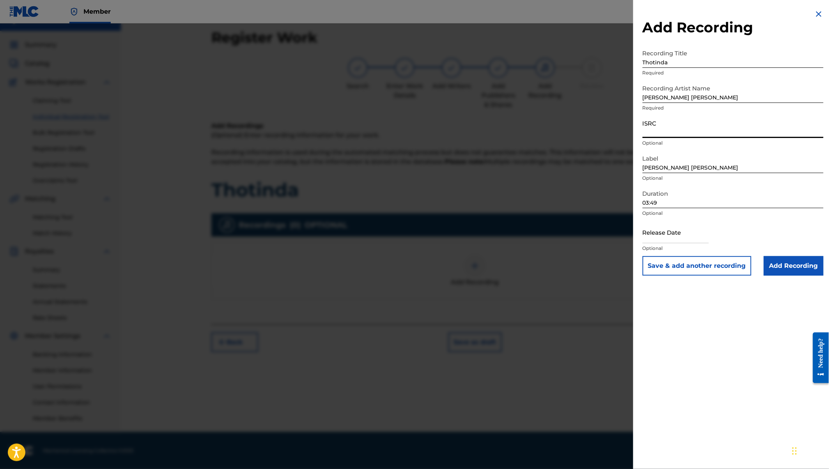
paste input "QZW9M2292144"
type input "QZW9M2292144"
click at [662, 238] on input "text" at bounding box center [676, 232] width 66 height 22
select select "7"
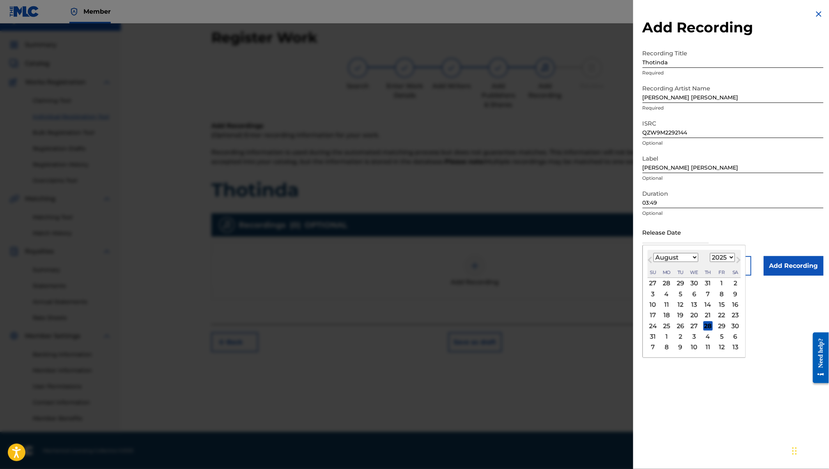
click at [725, 254] on select "1900 1901 1902 1903 1904 1905 1906 1907 1908 1909 1910 1911 1912 1913 1914 1915…" at bounding box center [722, 257] width 25 height 9
select select "2022"
click at [677, 258] on select "January February March April May June July August September October November De…" at bounding box center [676, 257] width 45 height 9
select select "11"
click at [709, 301] on div "15" at bounding box center [708, 304] width 9 height 9
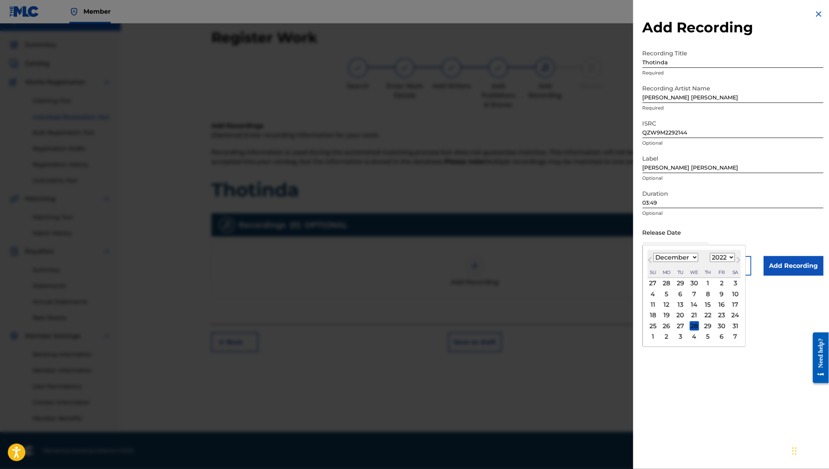
type input "[DATE]"
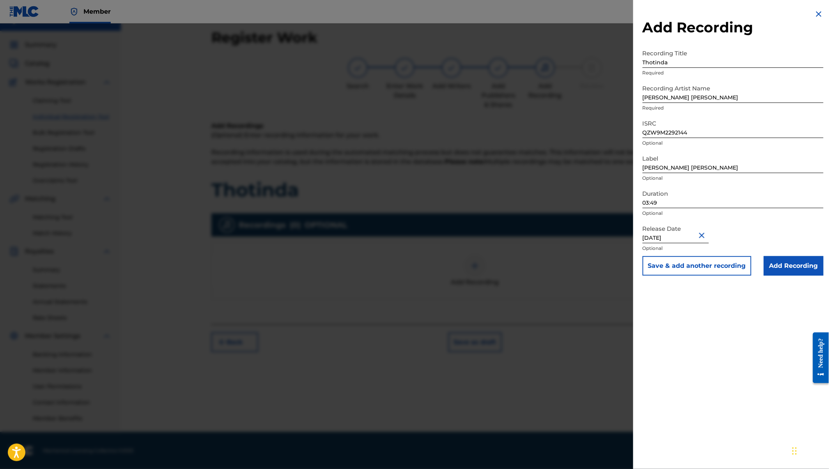
click at [782, 270] on input "Add Recording" at bounding box center [794, 266] width 60 height 20
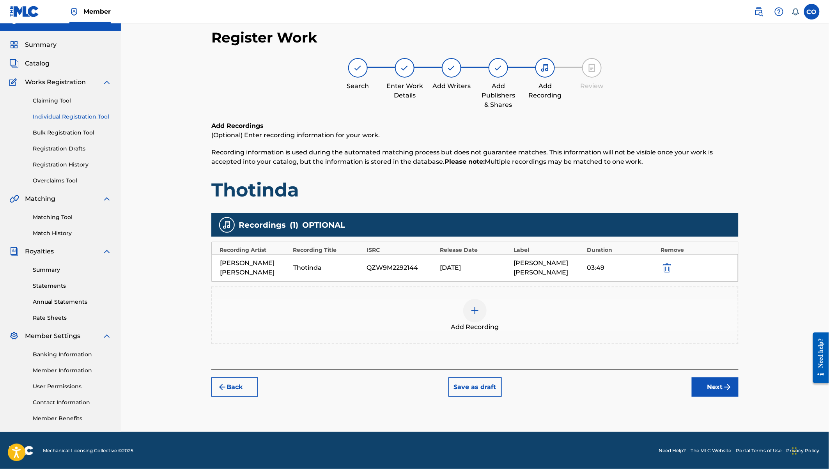
click at [715, 378] on button "Next" at bounding box center [715, 388] width 47 height 20
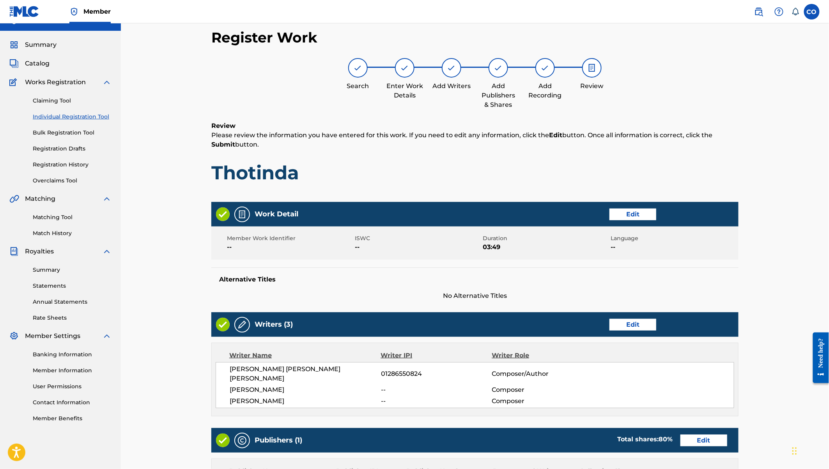
scroll to position [215, 0]
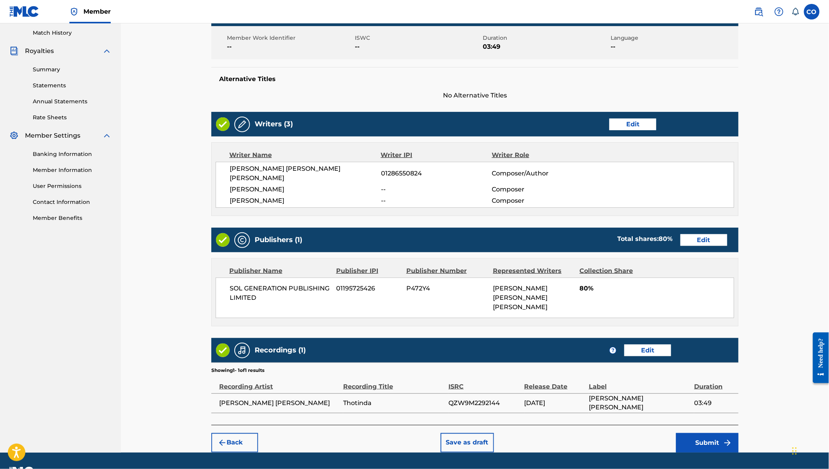
click at [713, 433] on button "Submit" at bounding box center [707, 443] width 62 height 20
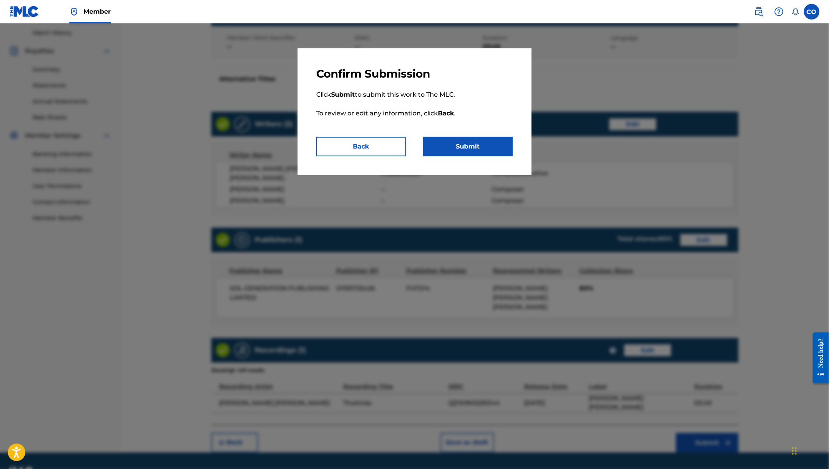
click at [473, 139] on button "Submit" at bounding box center [468, 147] width 90 height 20
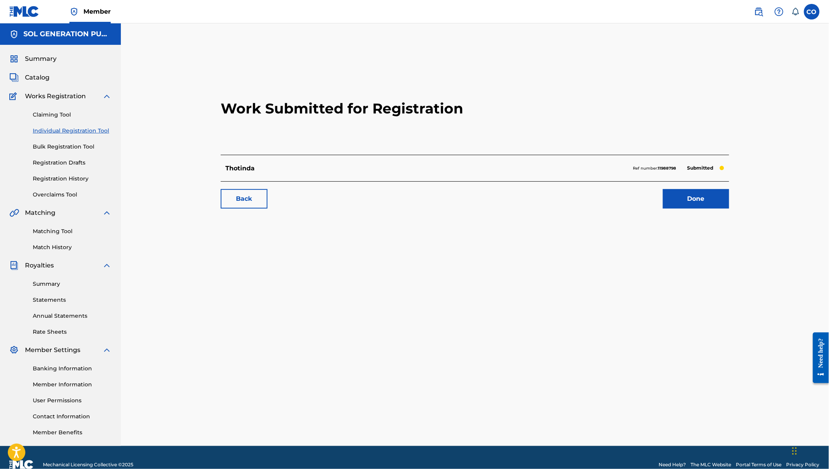
click at [687, 202] on link "Done" at bounding box center [696, 199] width 66 height 20
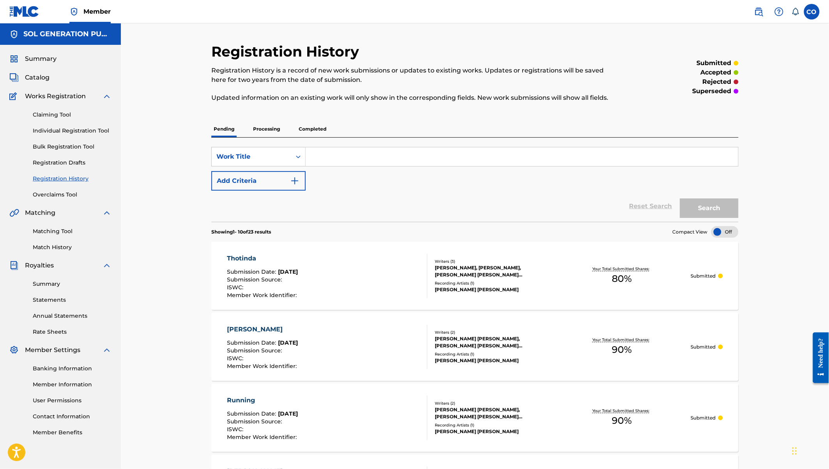
click at [86, 131] on link "Individual Registration Tool" at bounding box center [72, 131] width 79 height 8
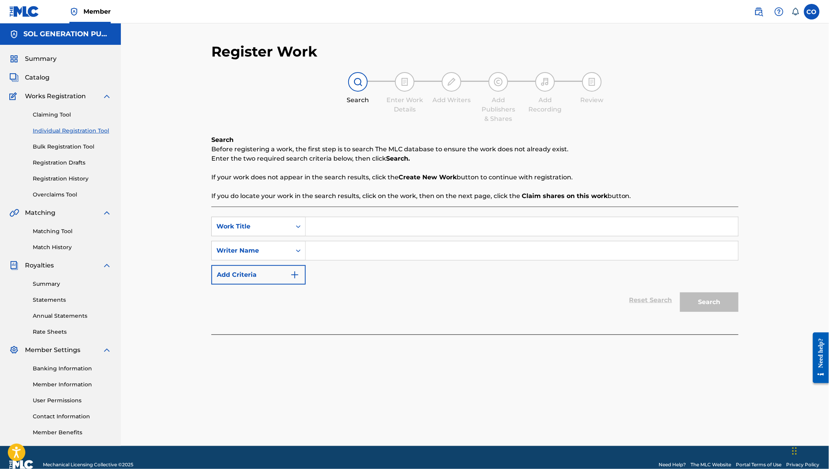
click at [332, 227] on input "Search Form" at bounding box center [522, 226] width 433 height 19
paste input "Ting’amalo"
type input "Ting’amalo"
click at [345, 250] on input "Search Form" at bounding box center [522, 250] width 433 height 19
type input "[PERSON_NAME]"
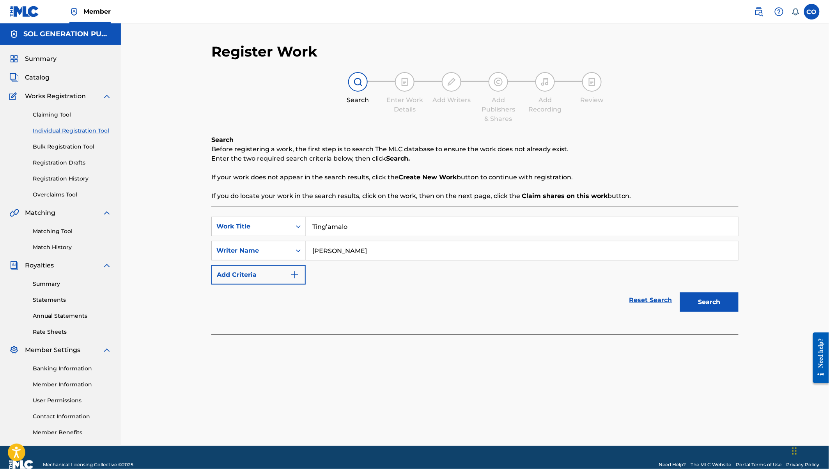
click at [680, 293] on button "Search" at bounding box center [709, 303] width 59 height 20
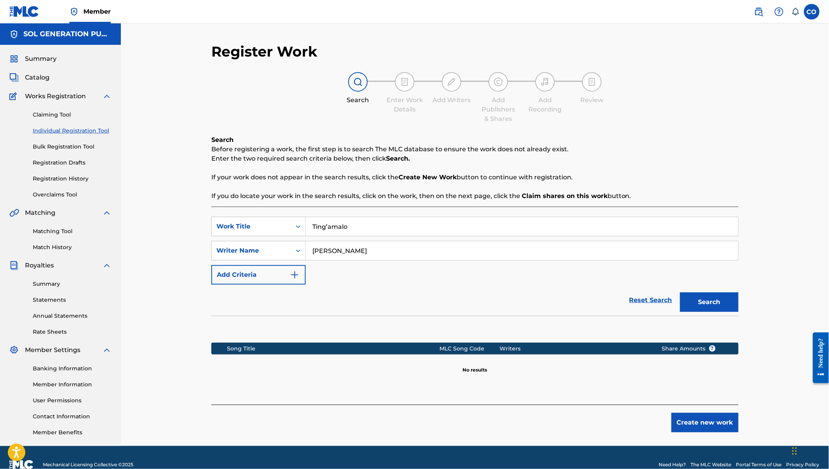
click at [717, 423] on button "Create new work" at bounding box center [705, 423] width 67 height 20
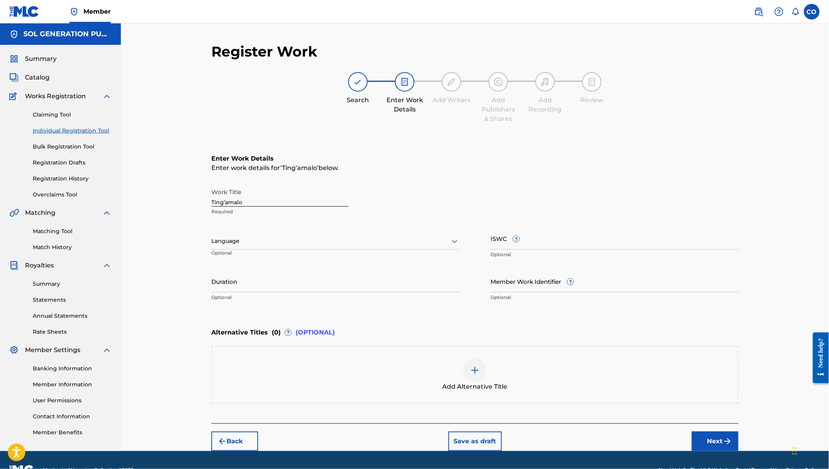
click at [249, 285] on input "Duration" at bounding box center [335, 281] width 248 height 22
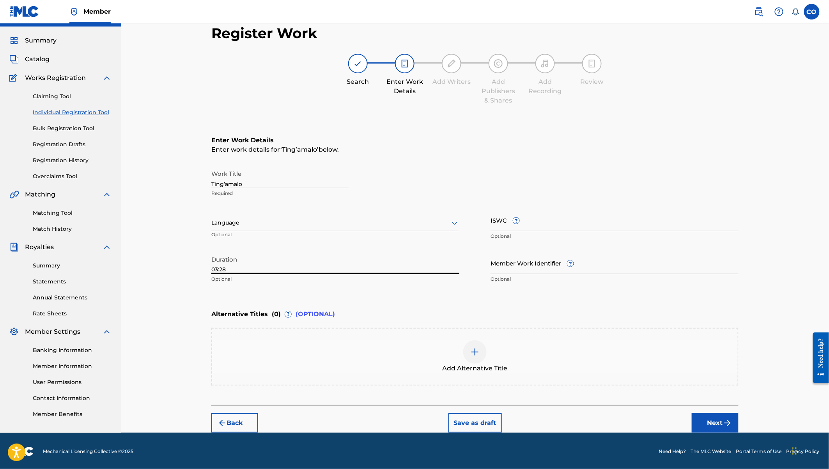
type input "03:28"
click at [713, 421] on button "Next" at bounding box center [715, 423] width 47 height 20
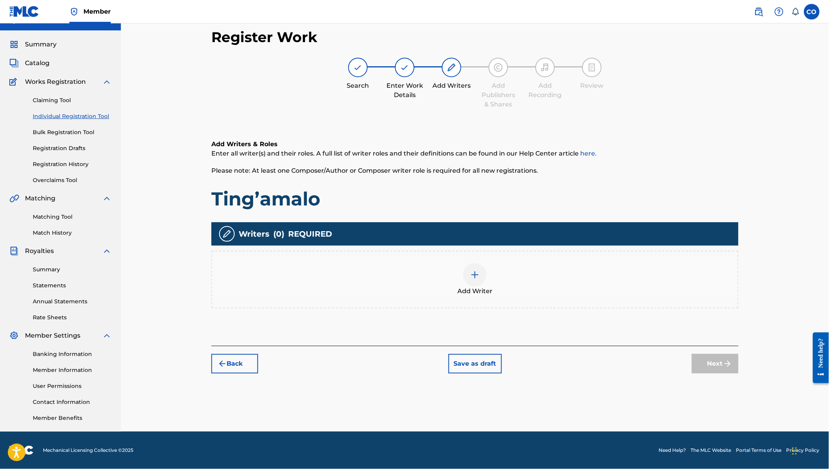
scroll to position [14, 0]
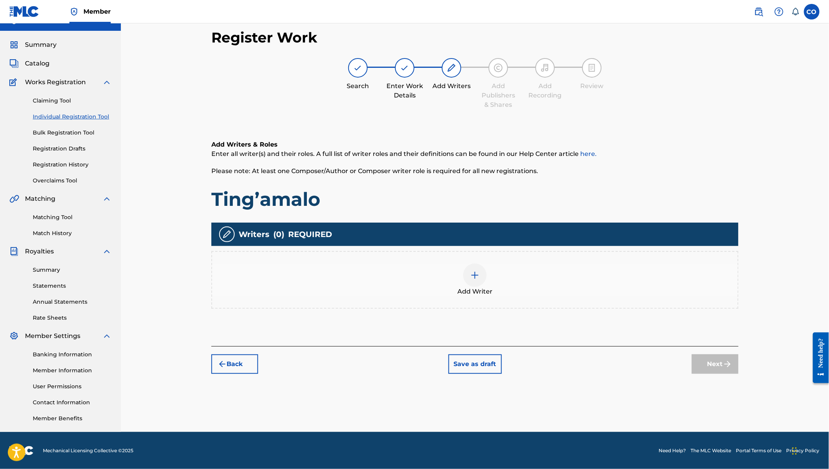
click at [479, 284] on div at bounding box center [474, 275] width 23 height 23
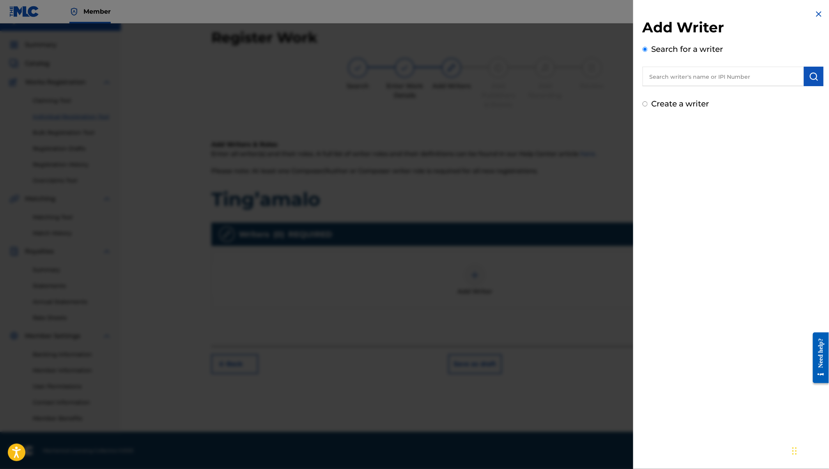
click at [662, 75] on input "text" at bounding box center [723, 77] width 161 height 20
type input "[PERSON_NAME] [PERSON_NAME] [PERSON_NAME]"
click at [707, 94] on strong "otieno" at bounding box center [717, 93] width 21 height 7
click at [812, 79] on img "submit" at bounding box center [813, 76] width 9 height 9
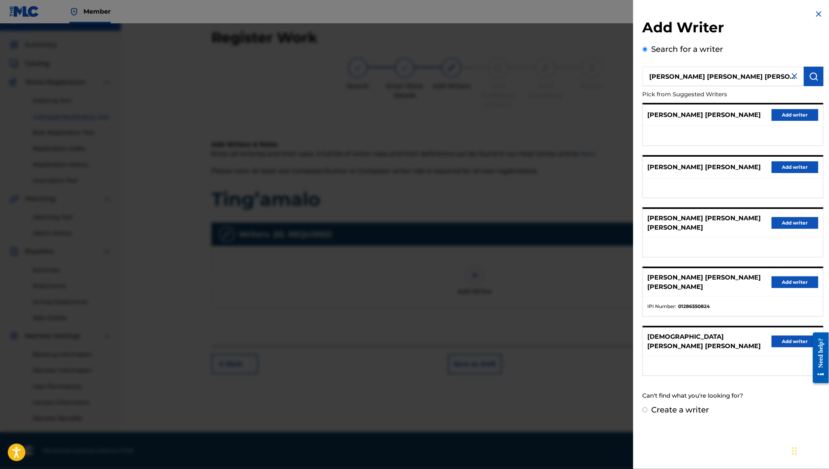
click at [793, 277] on button "Add writer" at bounding box center [795, 283] width 47 height 12
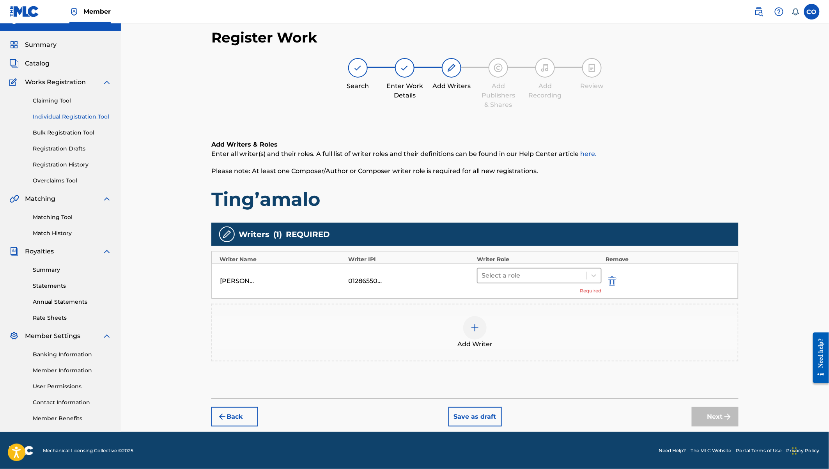
click at [524, 277] on div at bounding box center [532, 275] width 101 height 11
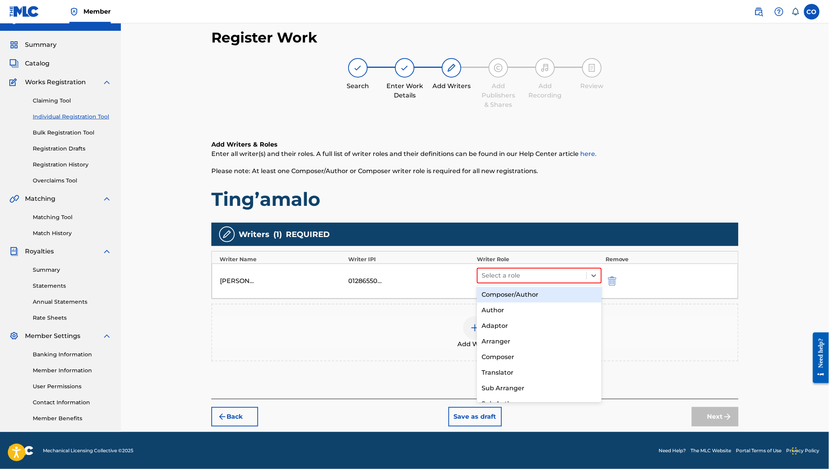
click at [523, 294] on div "Composer/Author" at bounding box center [539, 295] width 125 height 16
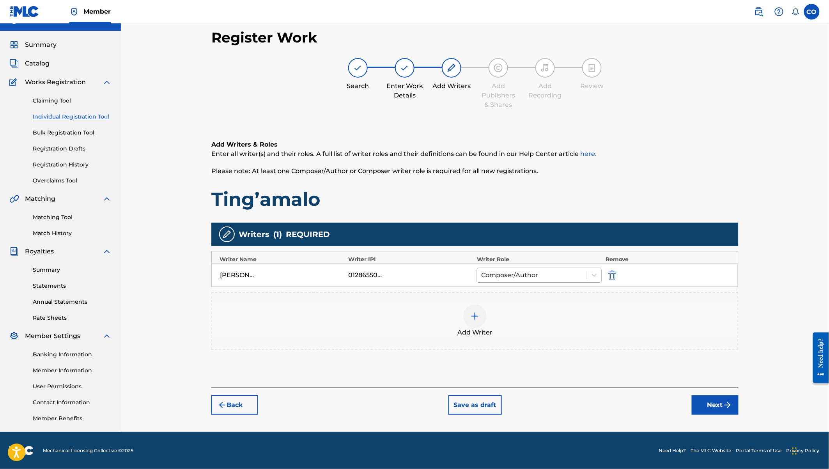
click at [477, 312] on img at bounding box center [474, 316] width 9 height 9
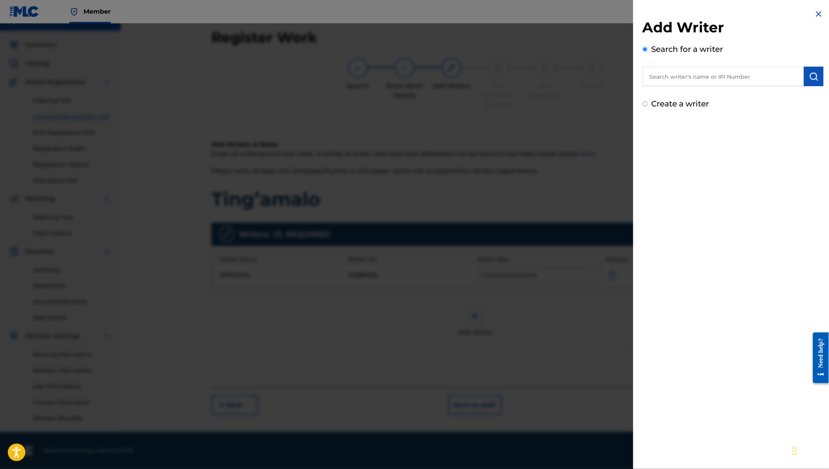
click at [688, 77] on input "text" at bounding box center [723, 77] width 161 height 20
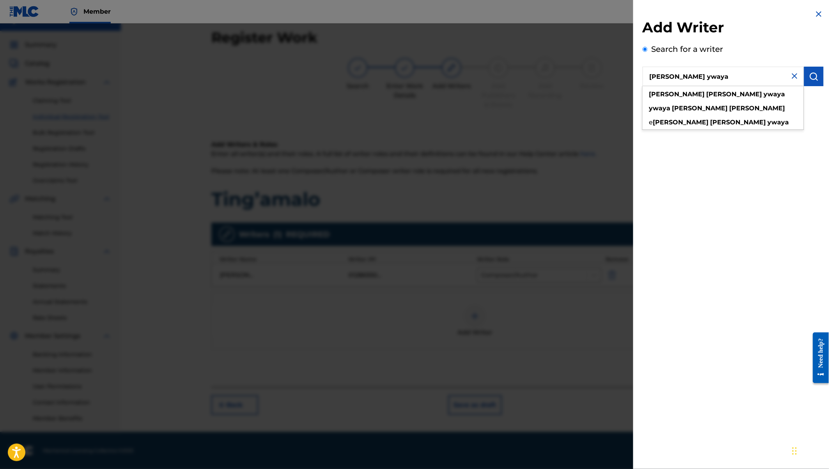
type input "[PERSON_NAME] ywaya"
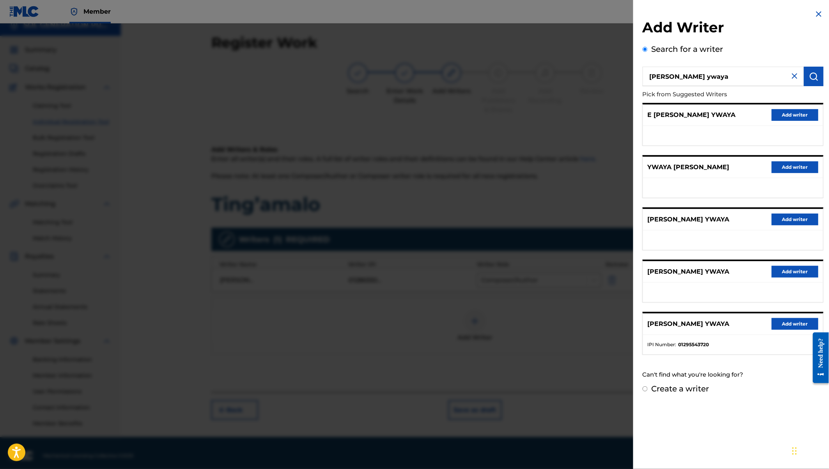
scroll to position [2, 0]
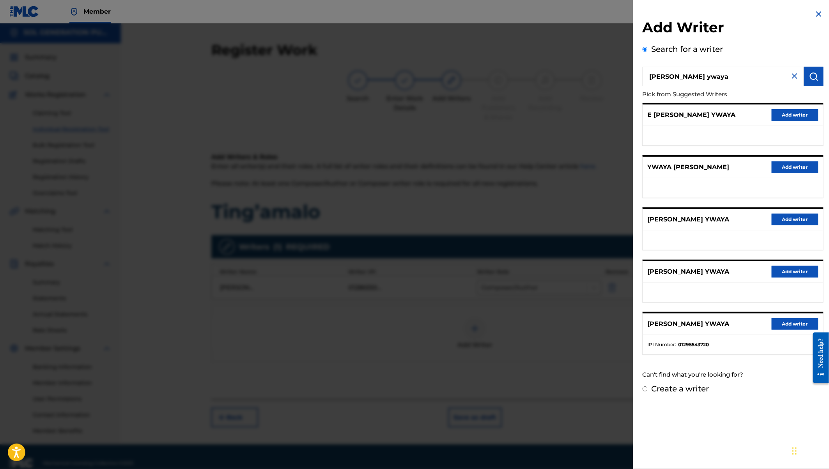
click at [787, 323] on button "Add writer" at bounding box center [795, 324] width 47 height 12
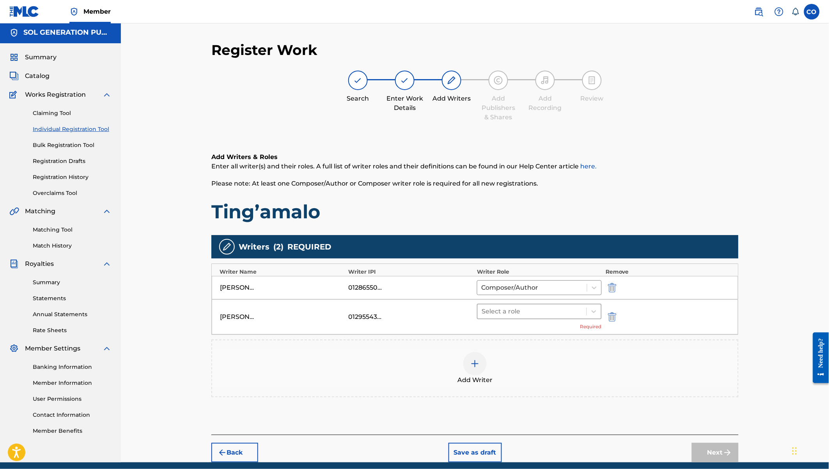
click at [547, 312] on div at bounding box center [532, 311] width 101 height 11
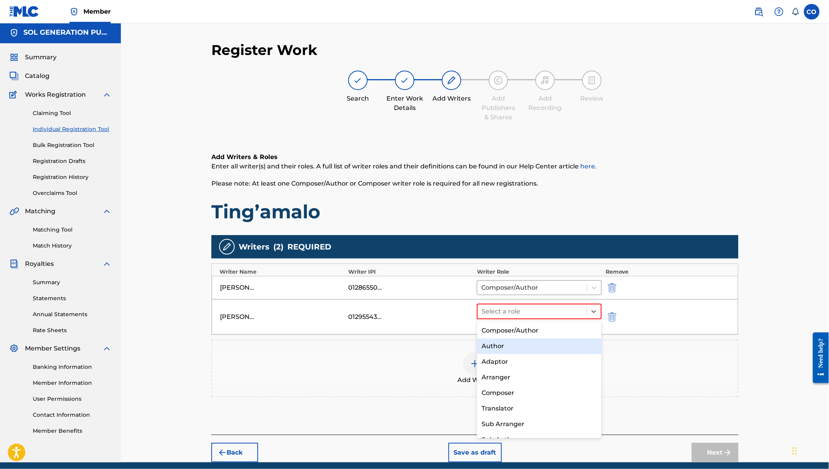
click at [507, 346] on div "Author" at bounding box center [539, 347] width 125 height 16
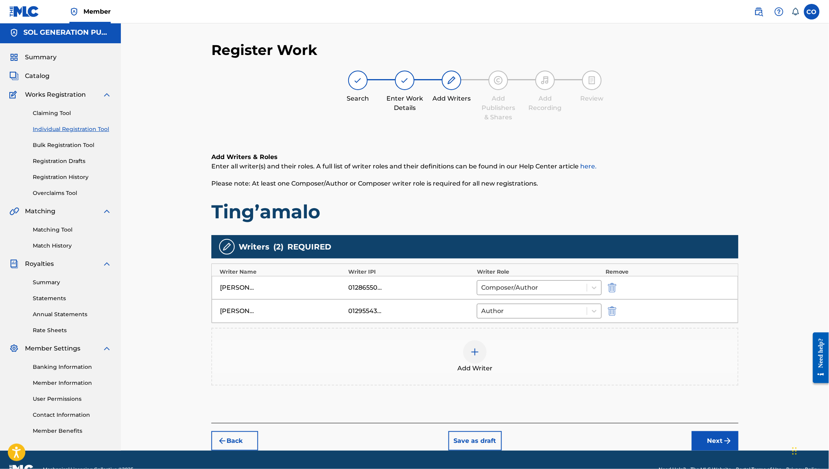
click at [477, 350] on img at bounding box center [474, 352] width 9 height 9
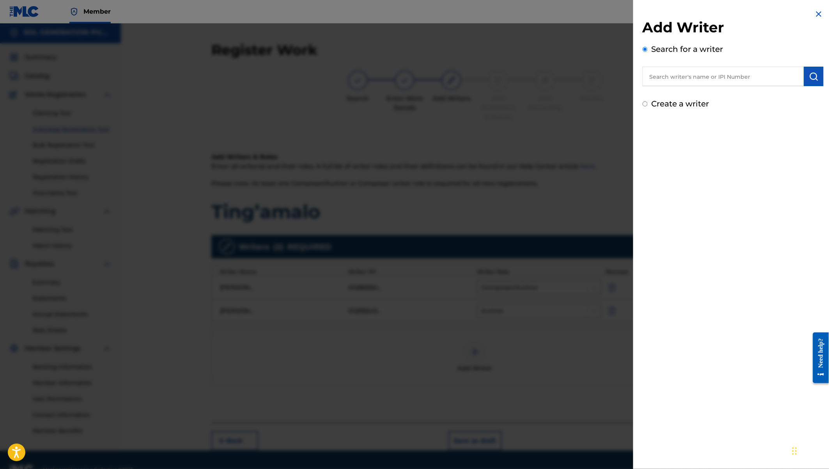
click at [691, 76] on input "text" at bounding box center [723, 77] width 161 height 20
paste input "[PERSON_NAME]"
click at [810, 76] on img "submit" at bounding box center [813, 76] width 9 height 9
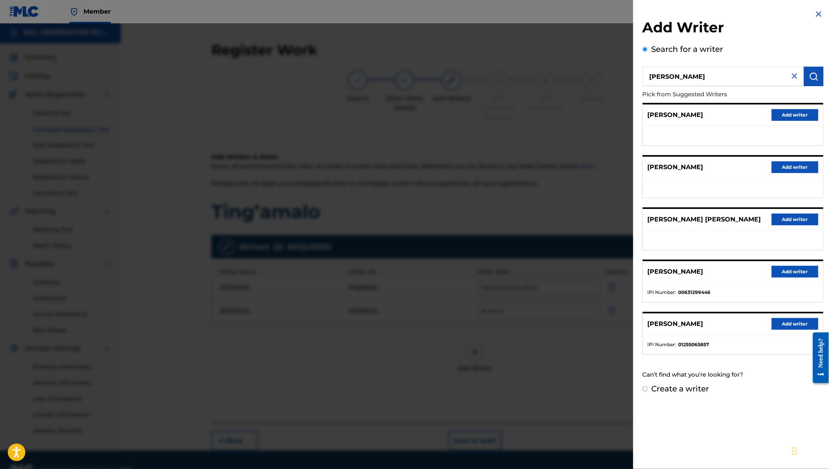
click at [677, 73] on input "[PERSON_NAME]" at bounding box center [723, 77] width 161 height 20
type input "[PERSON_NAME]"
click at [783, 321] on button "Add writer" at bounding box center [795, 324] width 47 height 12
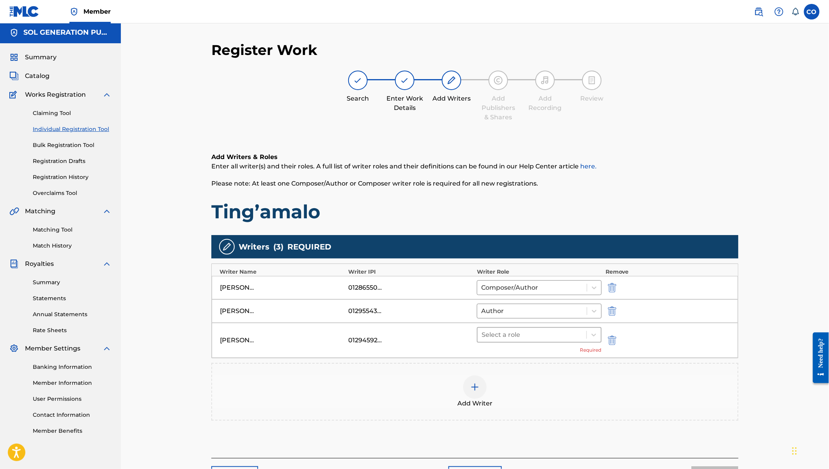
click at [559, 332] on div at bounding box center [532, 335] width 101 height 11
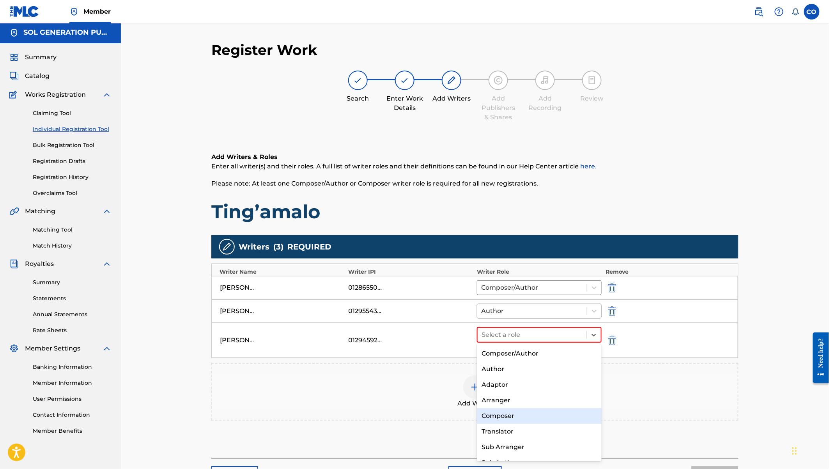
click at [516, 416] on div "Composer" at bounding box center [539, 416] width 125 height 16
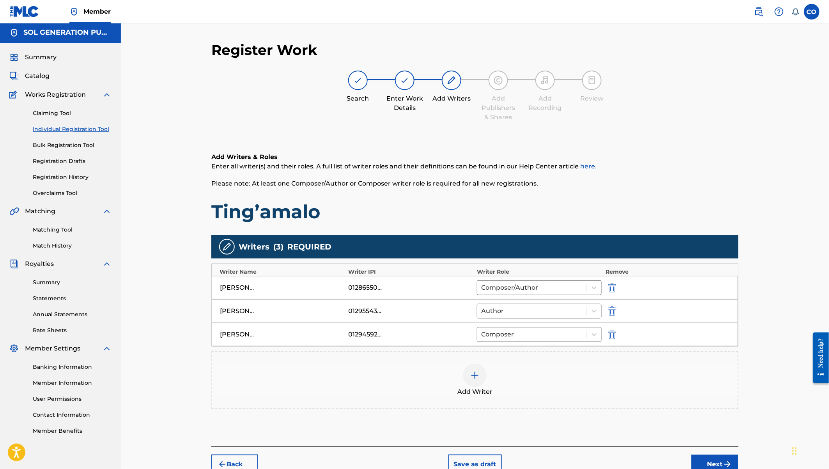
click at [473, 373] on img at bounding box center [474, 375] width 9 height 9
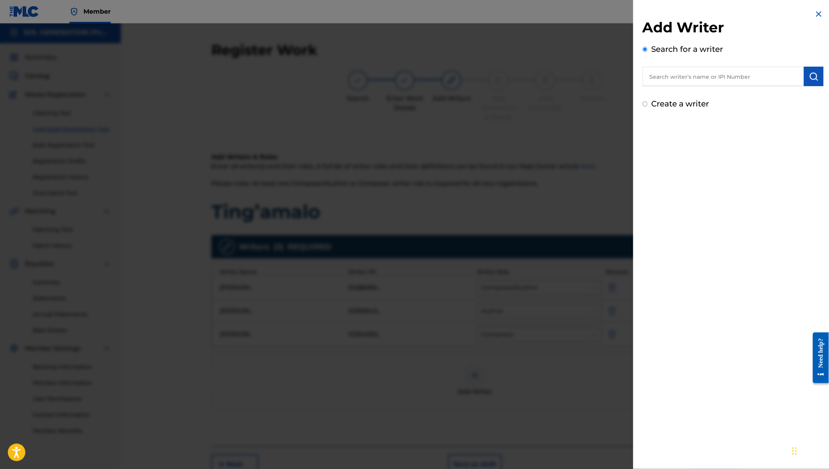
click at [694, 76] on input "text" at bounding box center [723, 77] width 161 height 20
paste input "[PERSON_NAME]"
type input "[PERSON_NAME]"
click at [814, 75] on img "submit" at bounding box center [813, 76] width 9 height 9
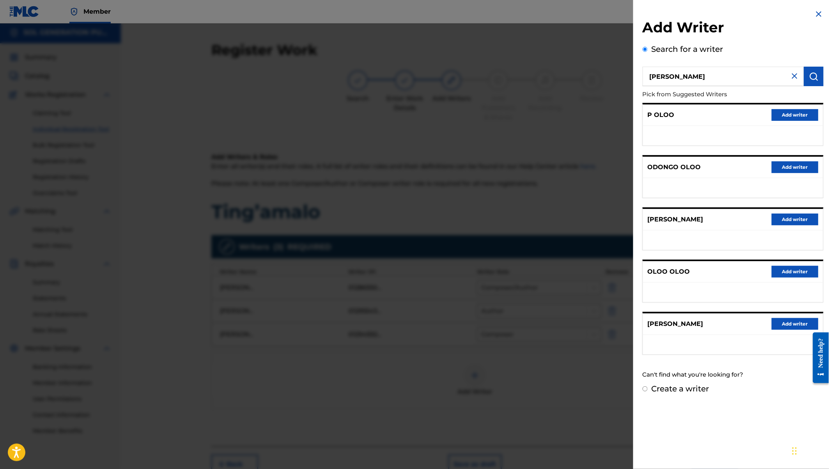
click at [683, 388] on label "Create a writer" at bounding box center [681, 388] width 58 height 9
radio input "true"
click at [648, 388] on input "Create a writer" at bounding box center [645, 389] width 5 height 5
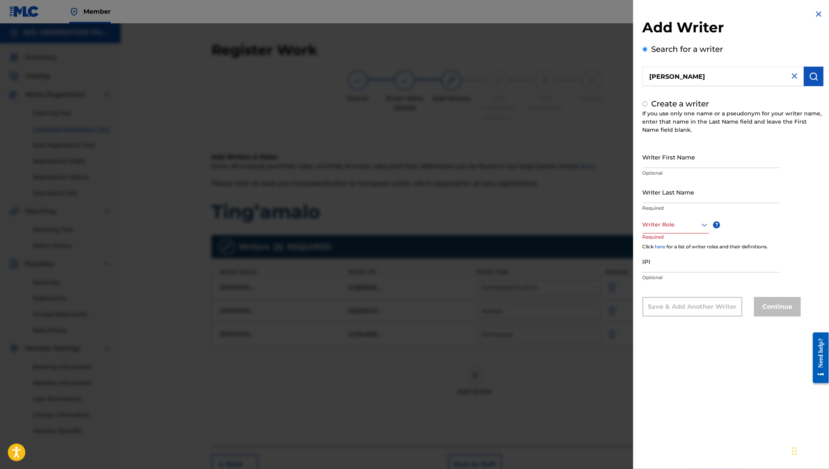
radio input "false"
radio input "true"
click at [651, 156] on input "Writer First Name" at bounding box center [711, 157] width 137 height 22
paste input "[PERSON_NAME]"
drag, startPoint x: 677, startPoint y: 162, endPoint x: 723, endPoint y: 165, distance: 45.7
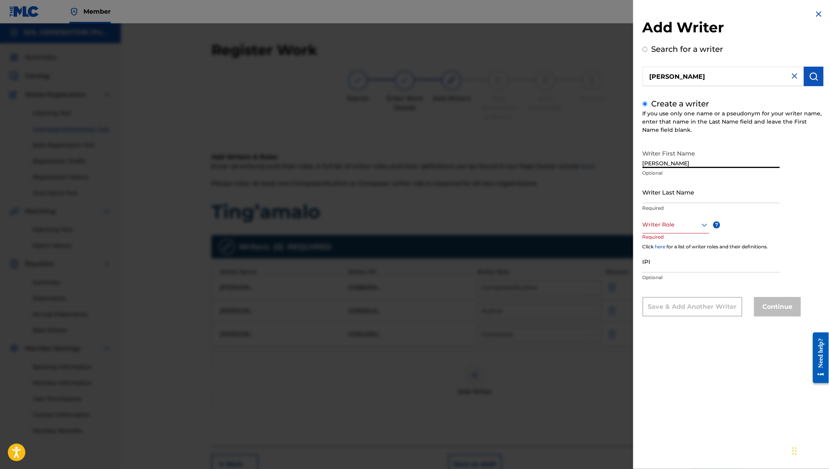
click at [723, 165] on input "[PERSON_NAME]" at bounding box center [711, 157] width 137 height 22
type input "[PERSON_NAME]"
click at [668, 192] on input "Writer Last Name" at bounding box center [711, 192] width 137 height 22
paste input "Sulle"
type input "Sulle"
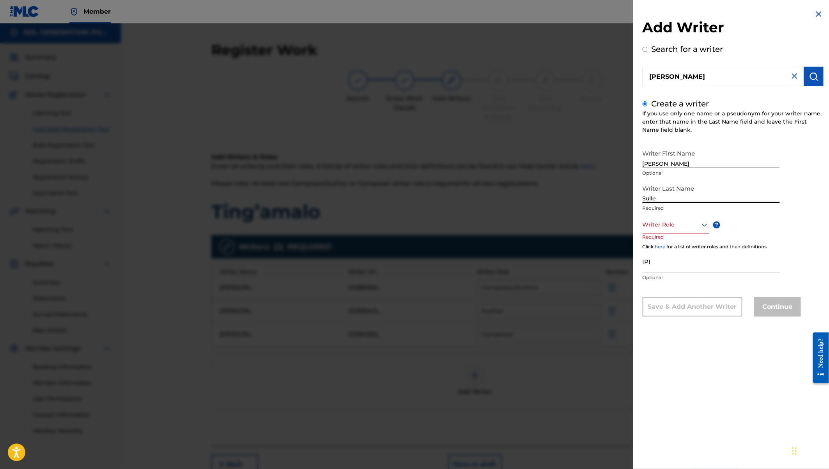
click at [682, 226] on div at bounding box center [676, 225] width 67 height 10
click at [667, 312] on div "Composer" at bounding box center [676, 313] width 66 height 18
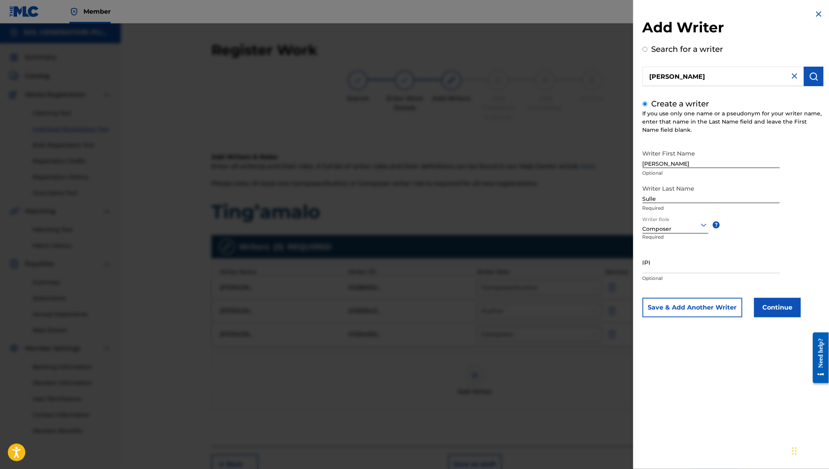
click at [773, 310] on button "Continue" at bounding box center [777, 308] width 47 height 20
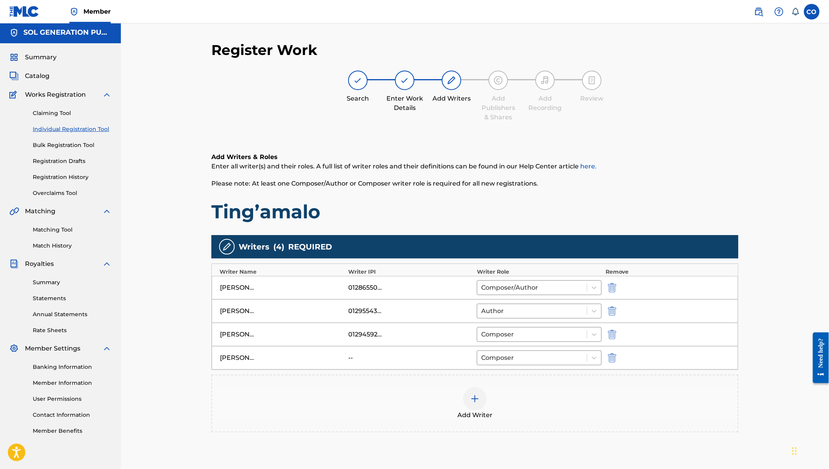
scroll to position [65, 0]
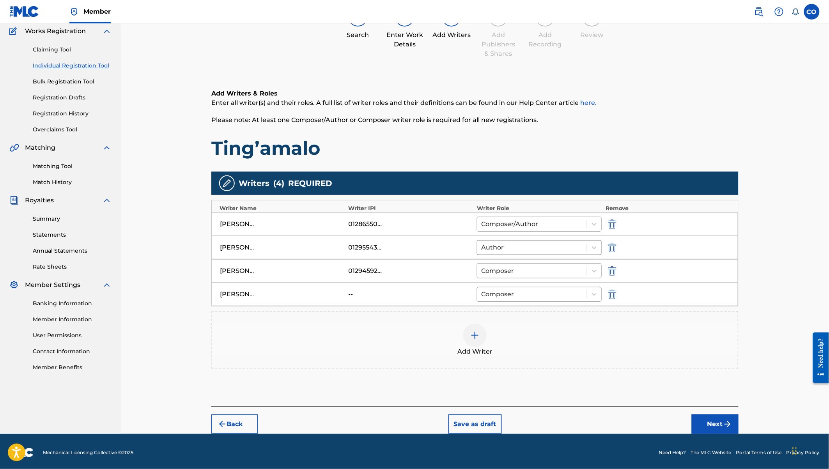
click at [727, 423] on img "submit" at bounding box center [727, 424] width 9 height 9
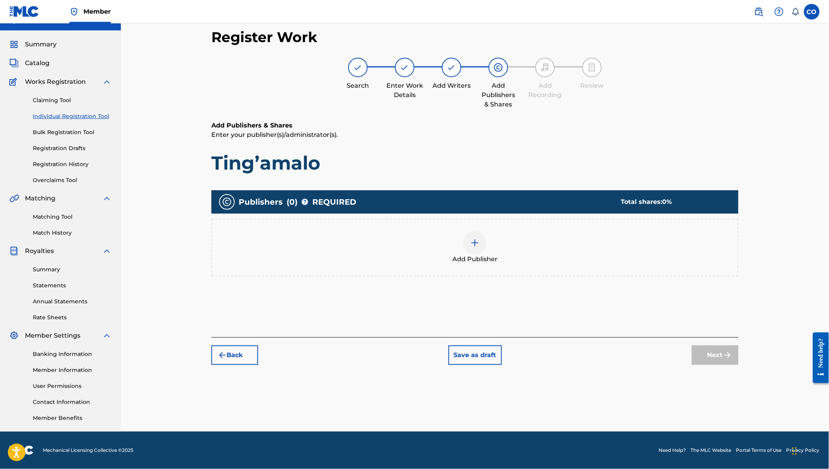
scroll to position [14, 0]
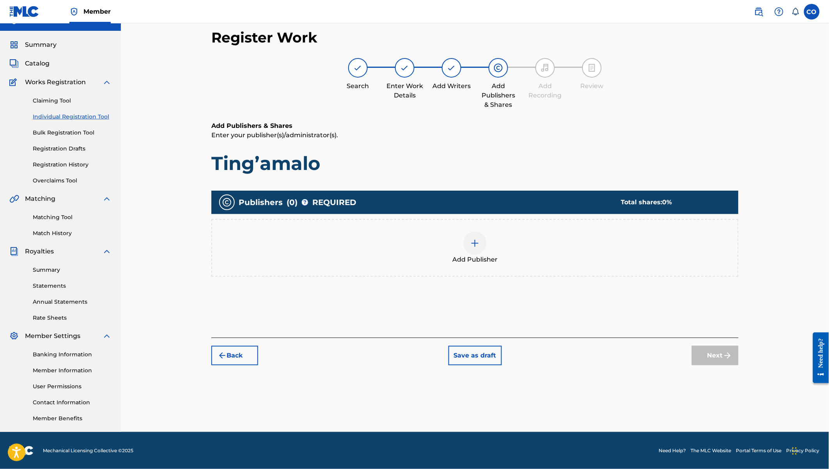
click at [481, 235] on div at bounding box center [474, 243] width 23 height 23
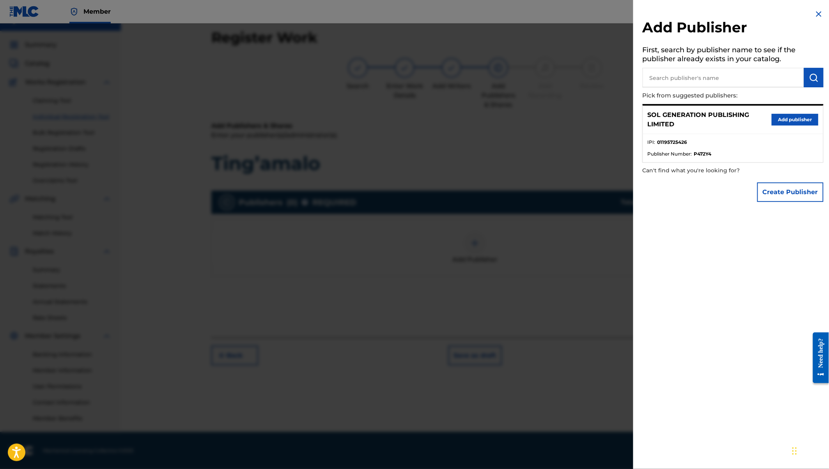
click at [794, 112] on div "SOL GENERATION PUBLISHING LIMITED Add publisher" at bounding box center [733, 120] width 180 height 28
click at [793, 120] on button "Add publisher" at bounding box center [795, 120] width 47 height 12
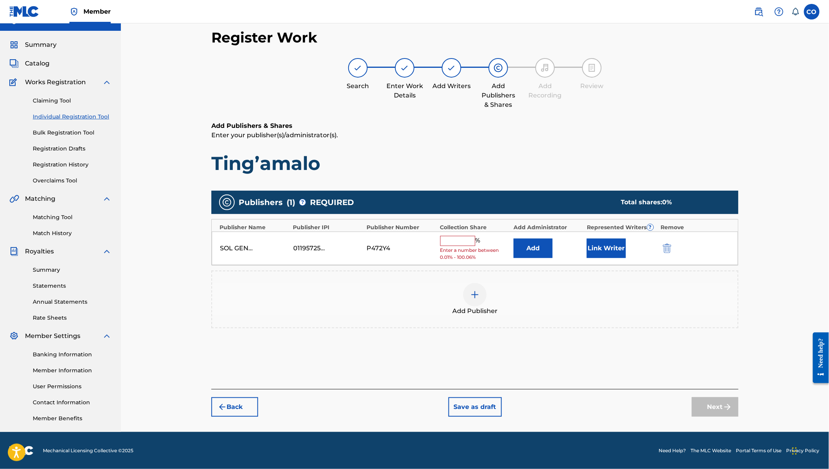
click at [463, 241] on input "text" at bounding box center [457, 241] width 35 height 10
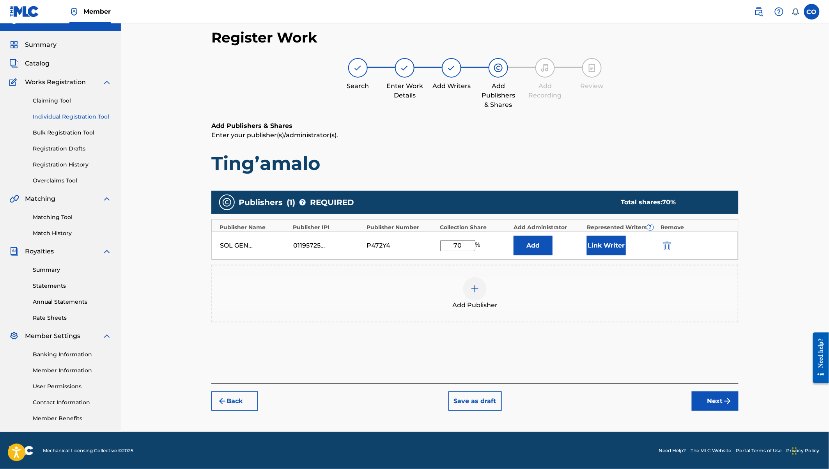
type input "7"
type input "80"
click at [611, 248] on button "Link Writer" at bounding box center [606, 246] width 39 height 20
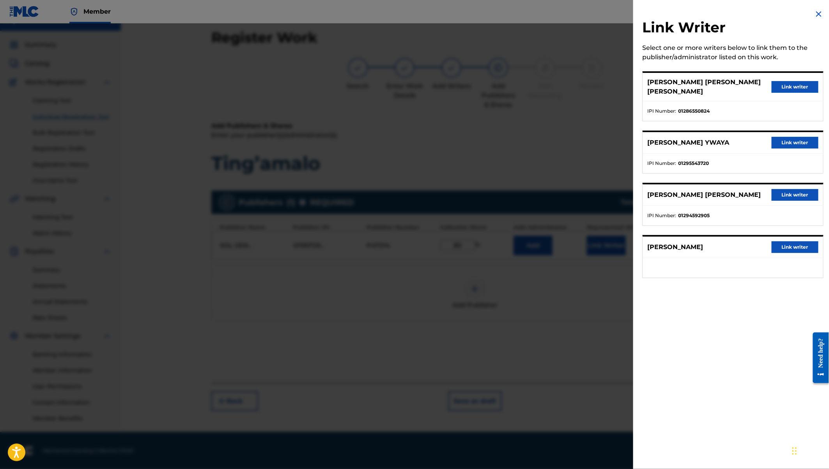
click at [791, 85] on button "Link writer" at bounding box center [795, 87] width 47 height 12
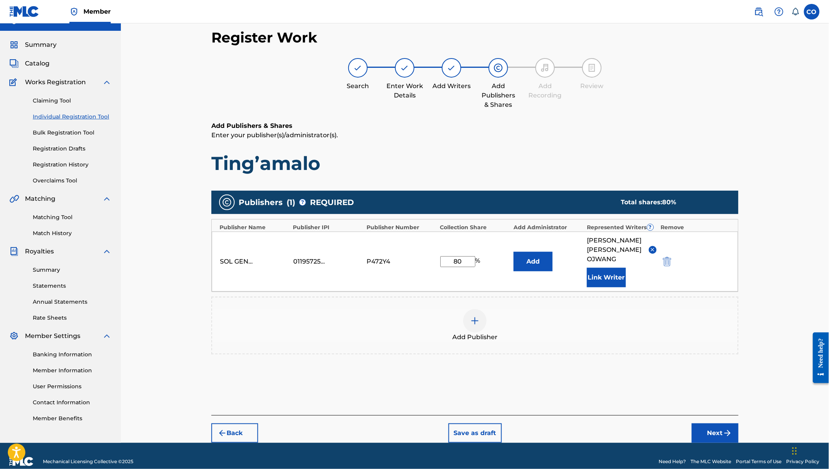
click at [608, 268] on button "Link Writer" at bounding box center [606, 278] width 39 height 20
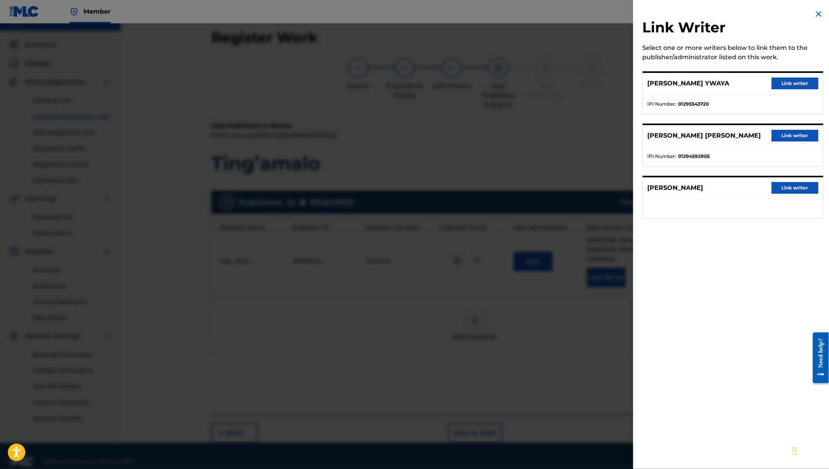
click at [792, 83] on button "Link writer" at bounding box center [795, 84] width 47 height 12
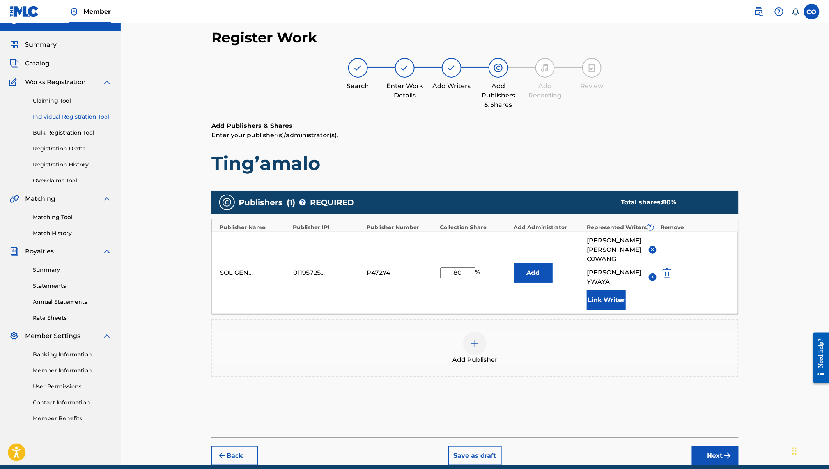
scroll to position [37, 0]
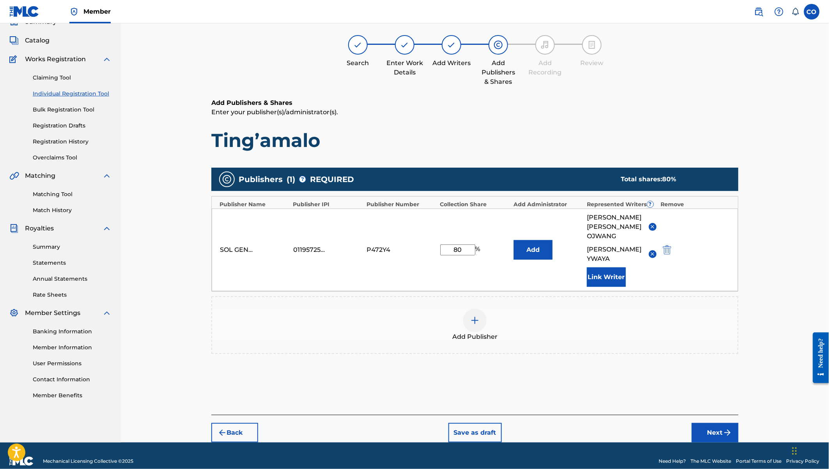
click at [714, 423] on button "Next" at bounding box center [715, 433] width 47 height 20
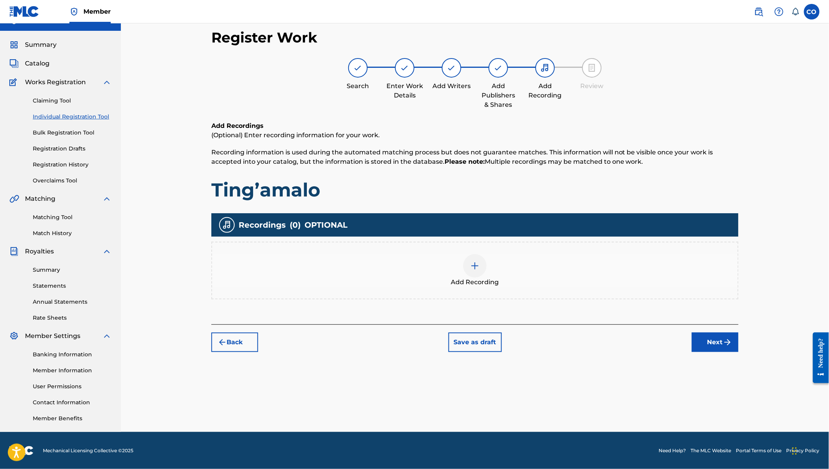
click at [473, 270] on div at bounding box center [474, 265] width 23 height 23
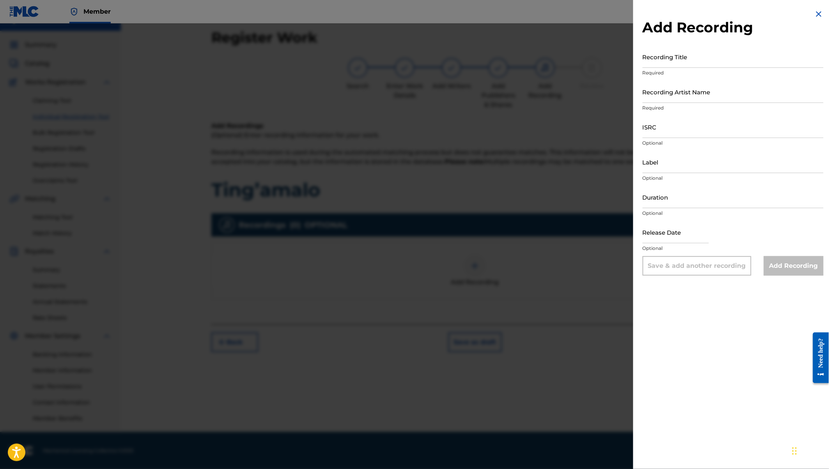
click at [671, 57] on input "Recording Title" at bounding box center [733, 57] width 181 height 22
type input "Ting'amalo"
click at [670, 92] on input "Recording Artist Name" at bounding box center [733, 92] width 181 height 22
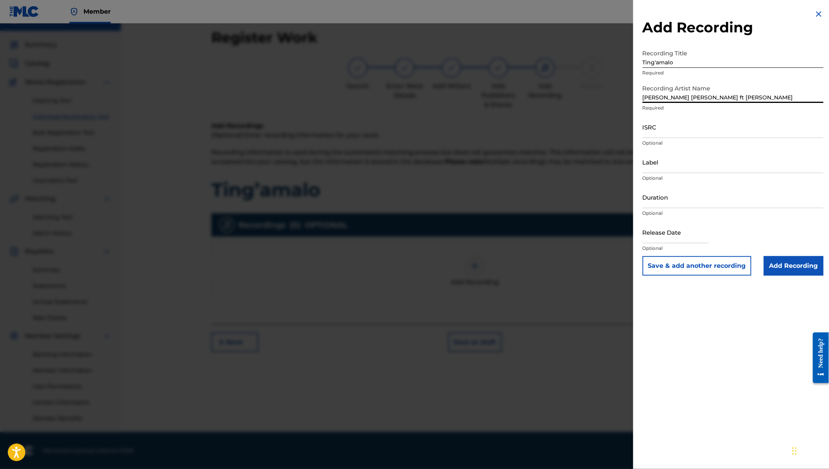
type input "[PERSON_NAME] [PERSON_NAME] ft [PERSON_NAME]"
click at [661, 164] on input "Label" at bounding box center [733, 162] width 181 height 22
type input "[PERSON_NAME] [PERSON_NAME]"
click at [661, 202] on input "Duration" at bounding box center [733, 197] width 181 height 22
type input "03:28"
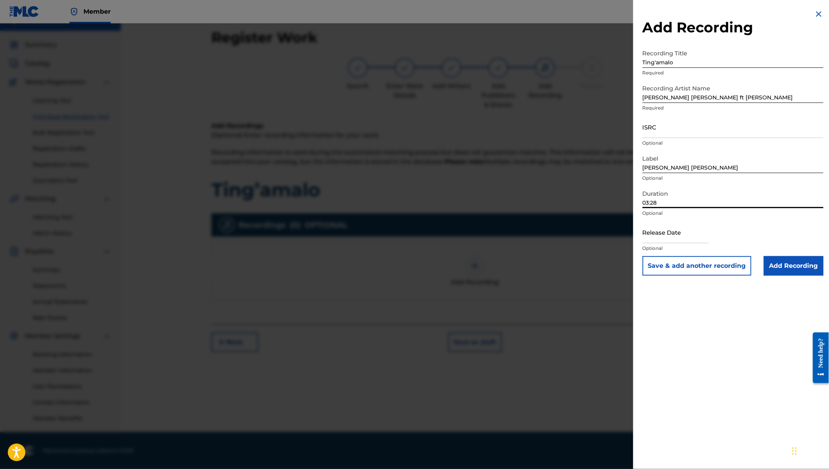
click at [668, 237] on input "text" at bounding box center [676, 232] width 66 height 22
select select "7"
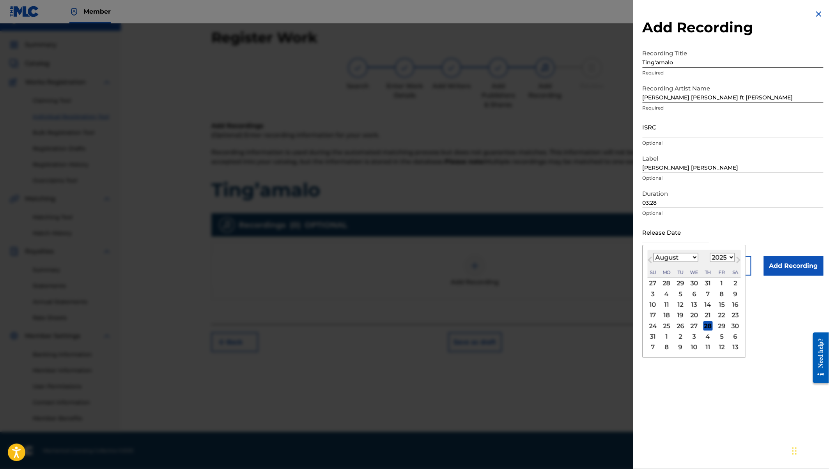
click at [726, 258] on select "1900 1901 1902 1903 1904 1905 1906 1907 1908 1909 1910 1911 1912 1913 1914 1915…" at bounding box center [722, 257] width 25 height 9
select select "2022"
click at [681, 258] on select "January February March April May June July August September October November De…" at bounding box center [676, 257] width 45 height 9
select select "11"
click at [707, 305] on div "15" at bounding box center [708, 304] width 9 height 9
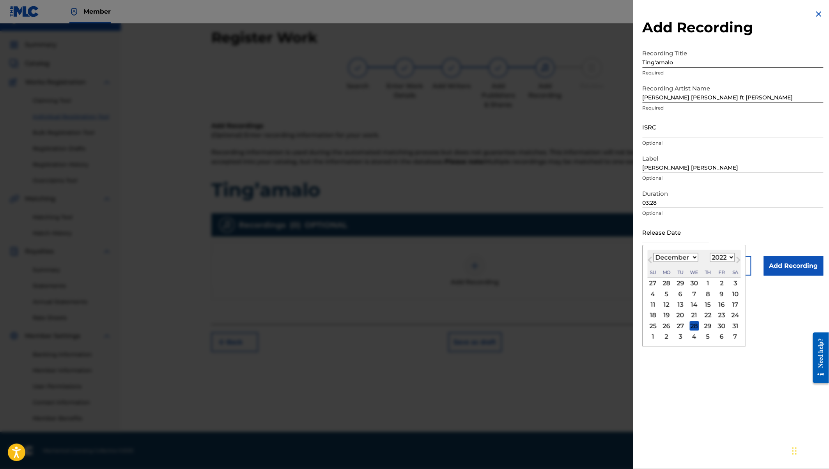
type input "[DATE]"
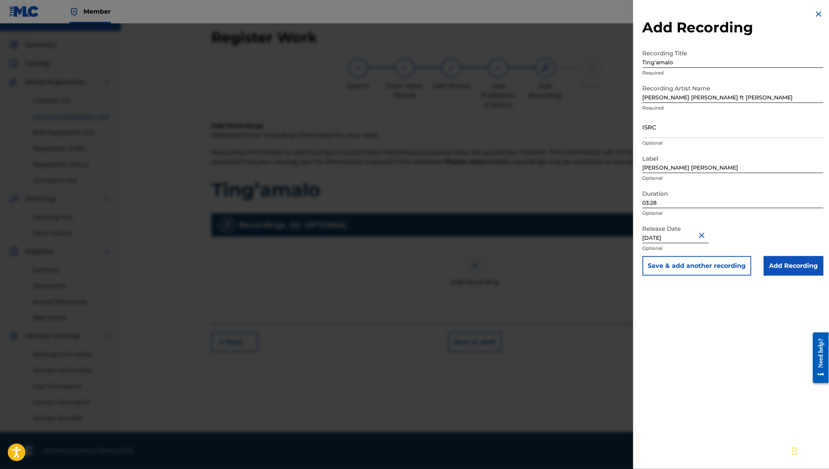
click at [661, 128] on input "ISRC" at bounding box center [733, 127] width 181 height 22
paste input "QZW9M2292145"
type input "QZW9M2292145"
click at [803, 267] on input "Add Recording" at bounding box center [794, 266] width 60 height 20
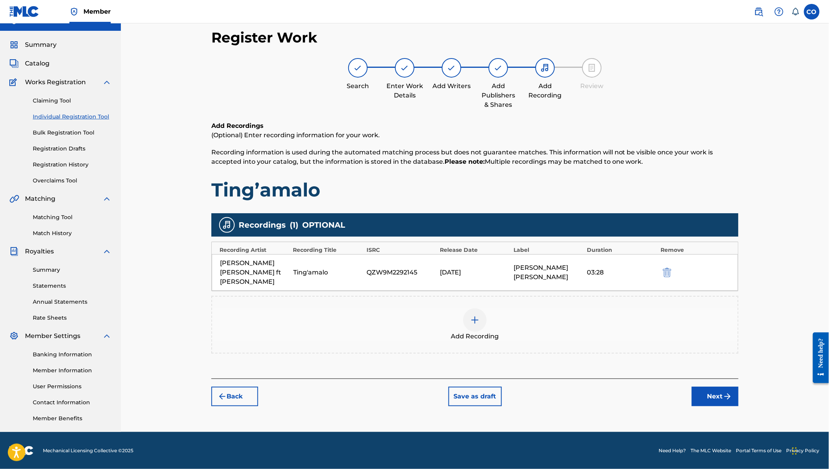
click at [708, 387] on button "Next" at bounding box center [715, 397] width 47 height 20
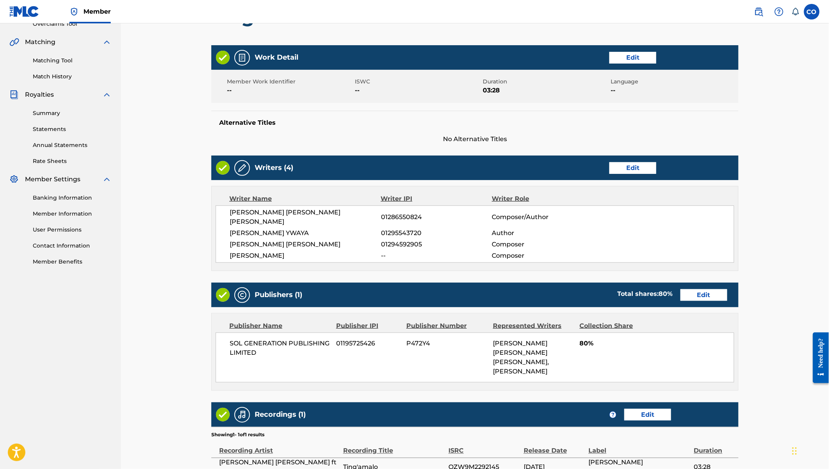
scroll to position [235, 0]
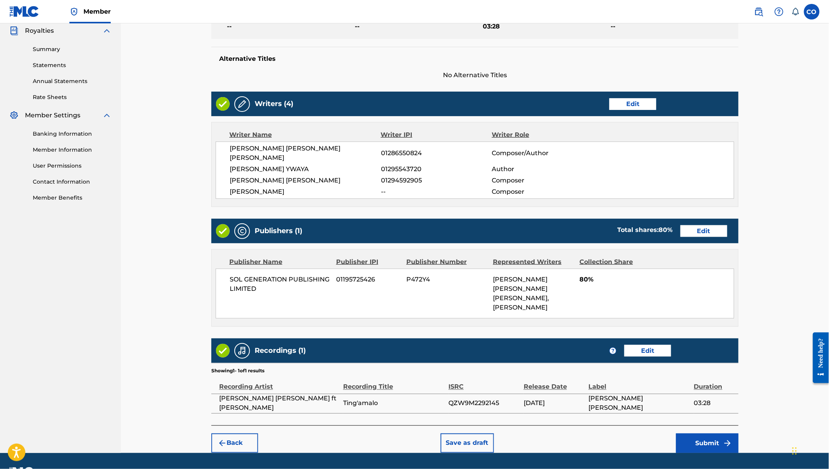
click at [711, 434] on button "Submit" at bounding box center [707, 444] width 62 height 20
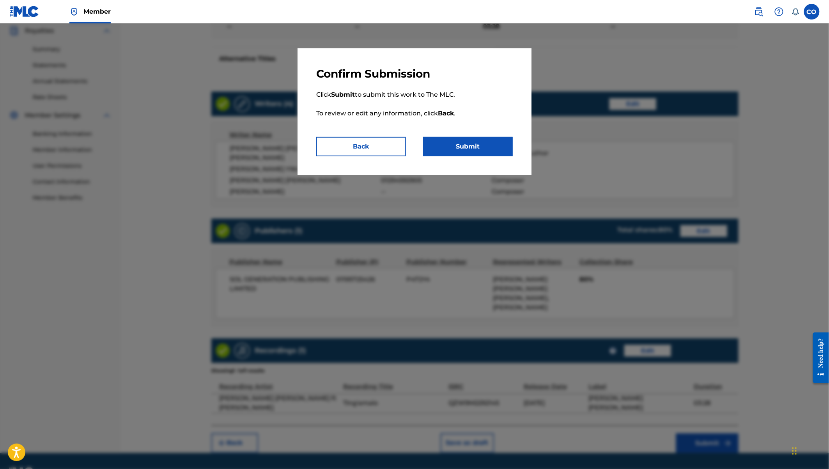
click at [476, 148] on button "Submit" at bounding box center [468, 147] width 90 height 20
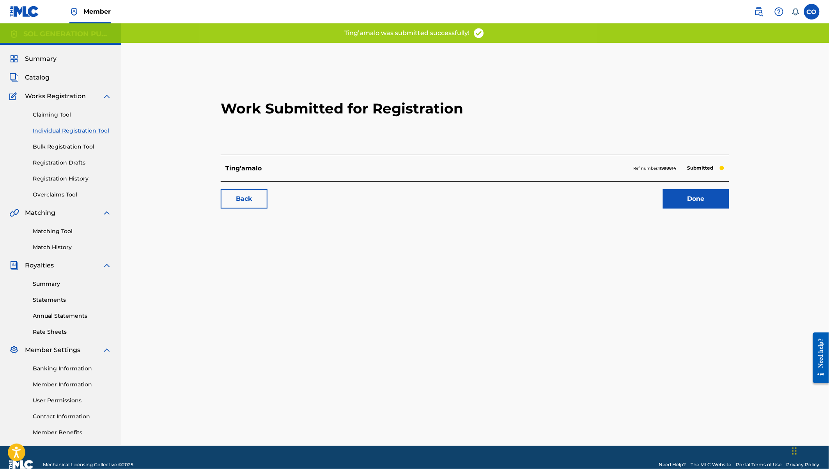
click at [696, 195] on link "Done" at bounding box center [696, 199] width 66 height 20
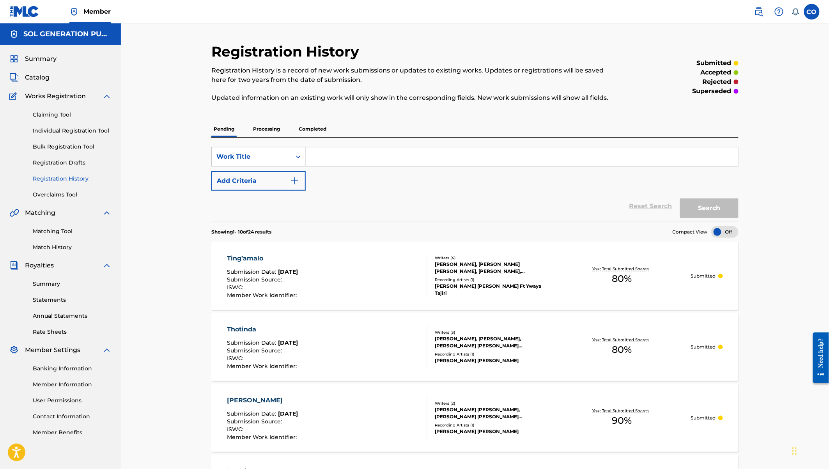
click at [64, 195] on link "Overclaims Tool" at bounding box center [72, 195] width 79 height 8
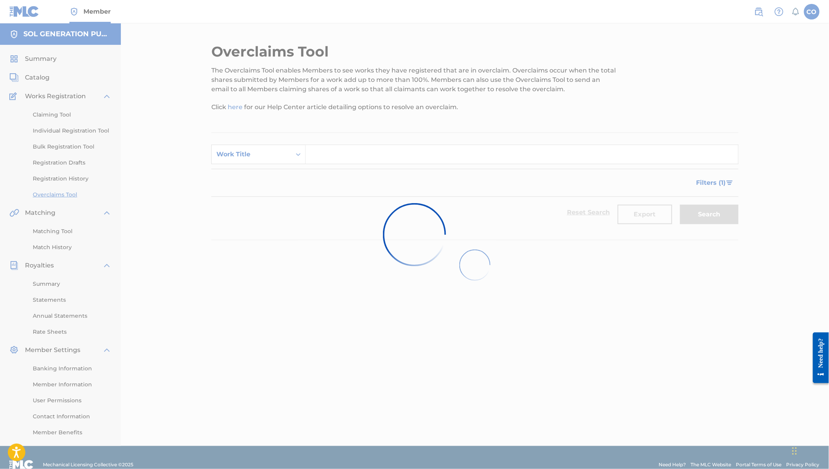
click at [65, 130] on div at bounding box center [414, 234] width 829 height 469
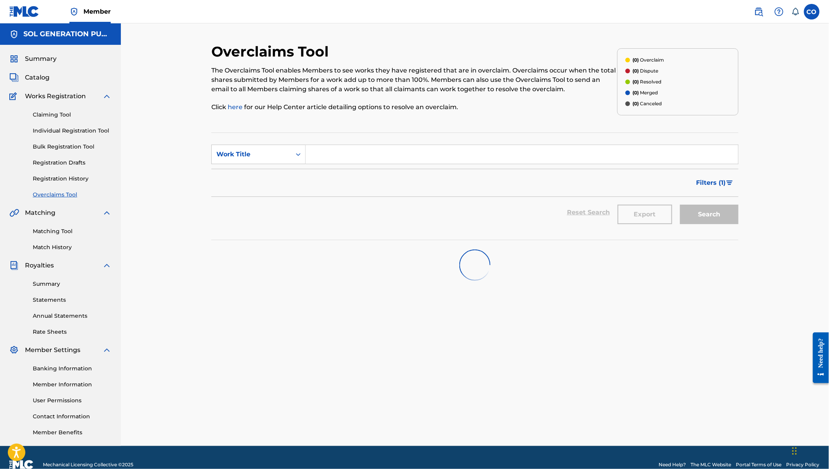
click at [56, 118] on link "Claiming Tool" at bounding box center [72, 115] width 79 height 8
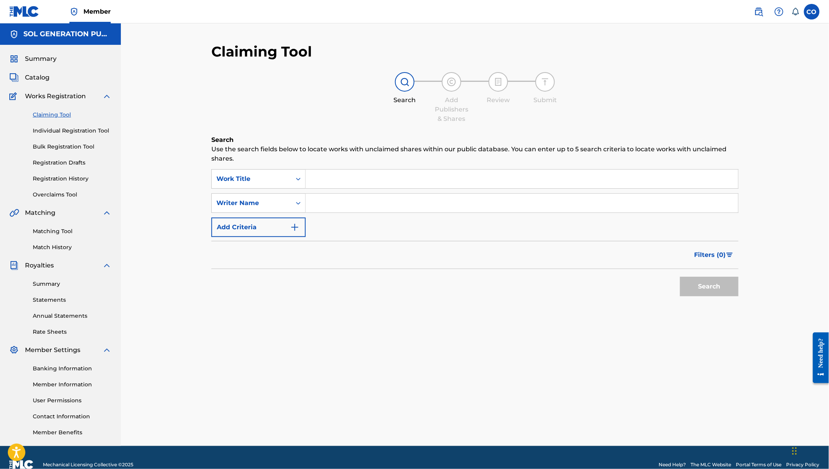
click at [325, 181] on input "Search Form" at bounding box center [522, 179] width 433 height 19
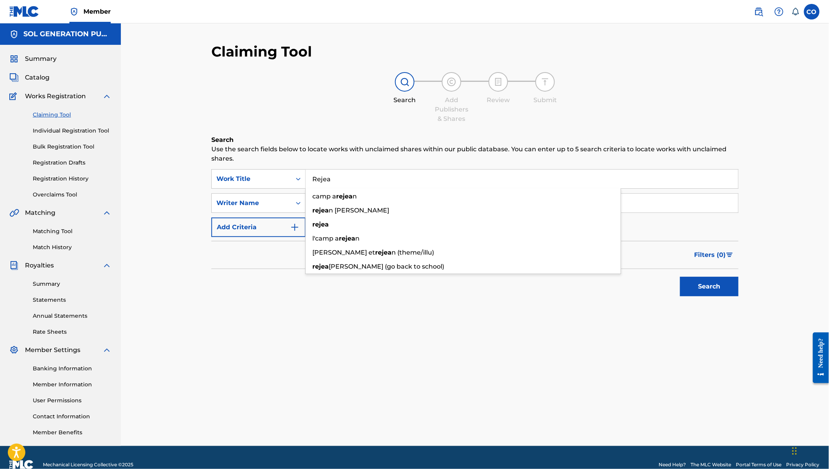
type input "Rejea"
click at [400, 126] on div "Claiming Tool Search Add Publishers & Shares Review Submit Search Use the searc…" at bounding box center [474, 191] width 527 height 296
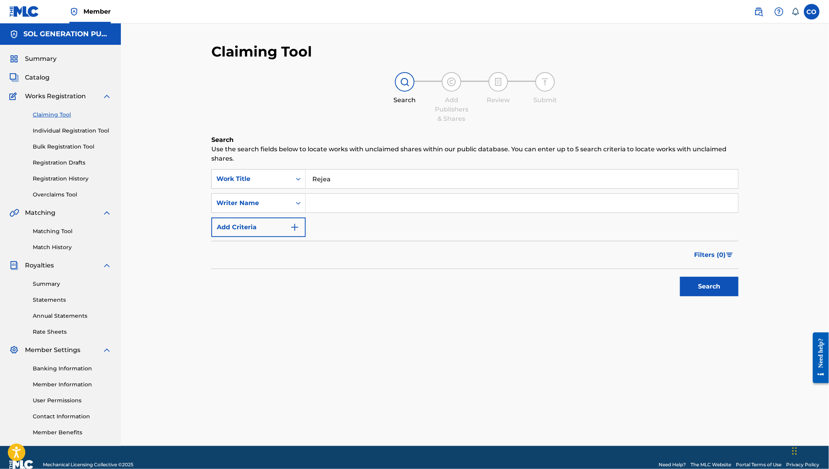
click at [351, 198] on input "Search Form" at bounding box center [522, 203] width 433 height 19
type input "[PERSON_NAME]"
click at [680, 277] on button "Search" at bounding box center [709, 287] width 59 height 20
click at [342, 179] on input "Search Form" at bounding box center [522, 179] width 433 height 19
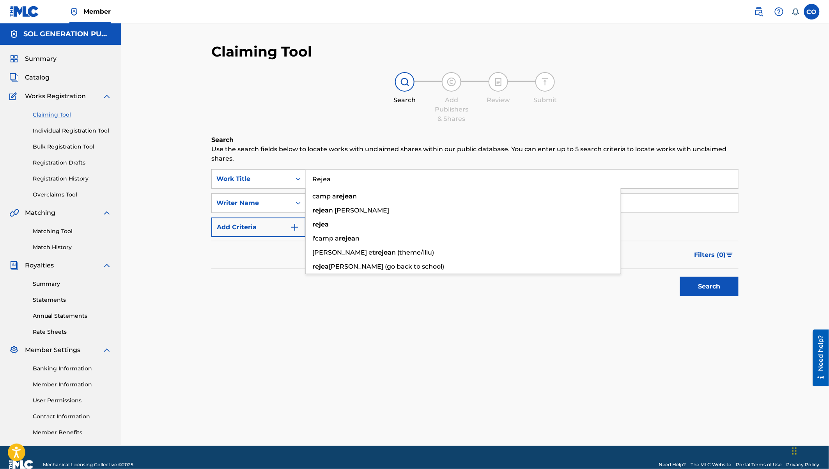
type input "Rejea"
click at [284, 262] on div "Filters ( 0 )" at bounding box center [474, 255] width 527 height 28
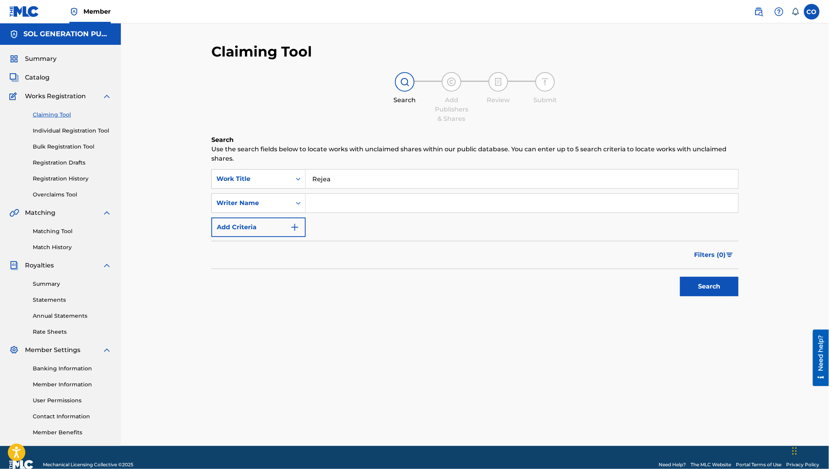
click at [337, 204] on input "Search Form" at bounding box center [522, 203] width 433 height 19
type input "[PERSON_NAME]"
click at [680, 277] on button "Search" at bounding box center [709, 287] width 59 height 20
click at [73, 135] on link "Individual Registration Tool" at bounding box center [72, 131] width 79 height 8
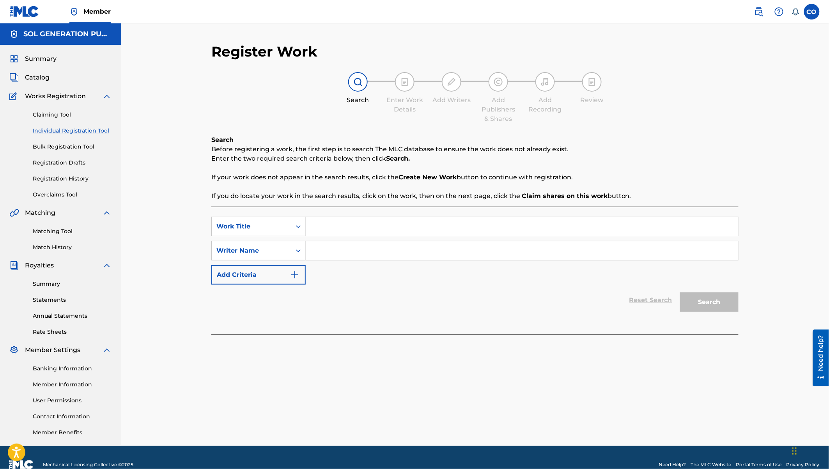
click at [319, 228] on input "Search Form" at bounding box center [522, 226] width 433 height 19
type input "r"
type input "Rejea"
click at [495, 253] on input "Search Form" at bounding box center [522, 250] width 433 height 19
type input "[PERSON_NAME]"
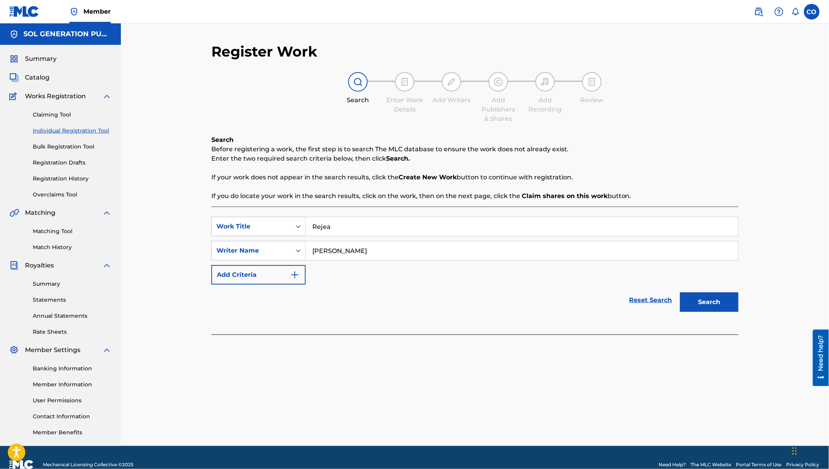
click at [680, 293] on button "Search" at bounding box center [709, 303] width 59 height 20
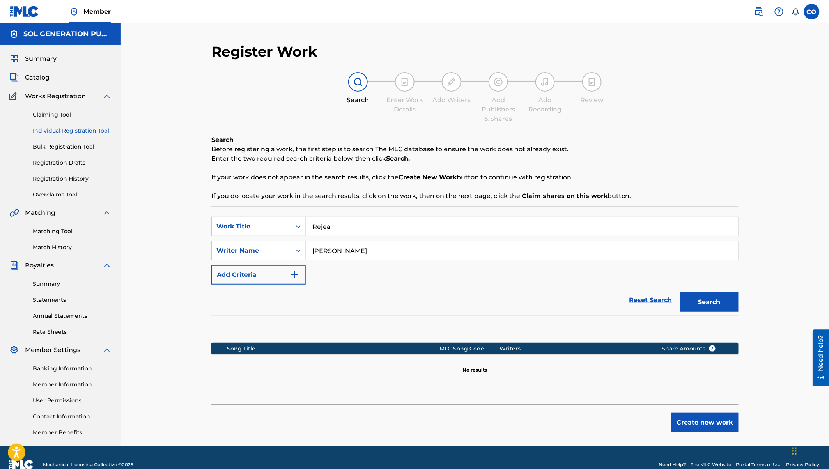
click at [696, 420] on button "Create new work" at bounding box center [705, 423] width 67 height 20
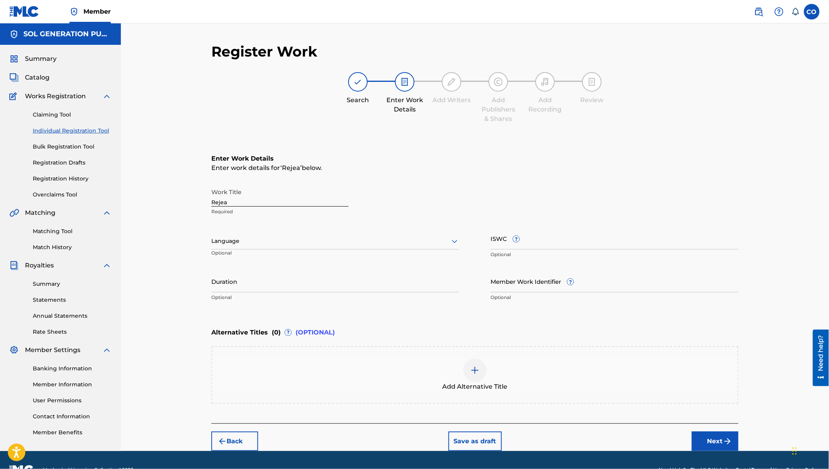
click at [317, 227] on div "Work Title Rejea Required Language Optional ISWC ? Optional Duration Optional M…" at bounding box center [474, 244] width 527 height 121
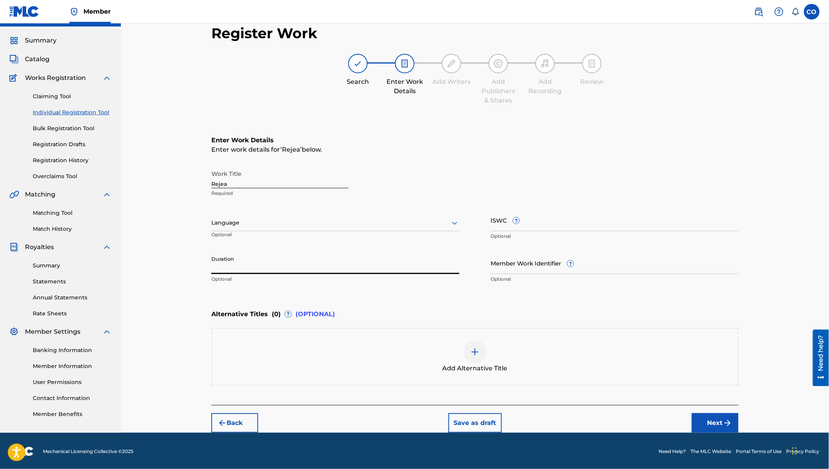
click at [241, 272] on input "Duration" at bounding box center [335, 263] width 248 height 22
click at [211, 270] on div "Register Work Search Enter Work Details Add Writers Add Publishers & Shares Add…" at bounding box center [475, 229] width 546 height 408
click at [213, 268] on input "5:24" at bounding box center [335, 263] width 248 height 22
type input "05:24"
click at [716, 418] on button "Next" at bounding box center [715, 423] width 47 height 20
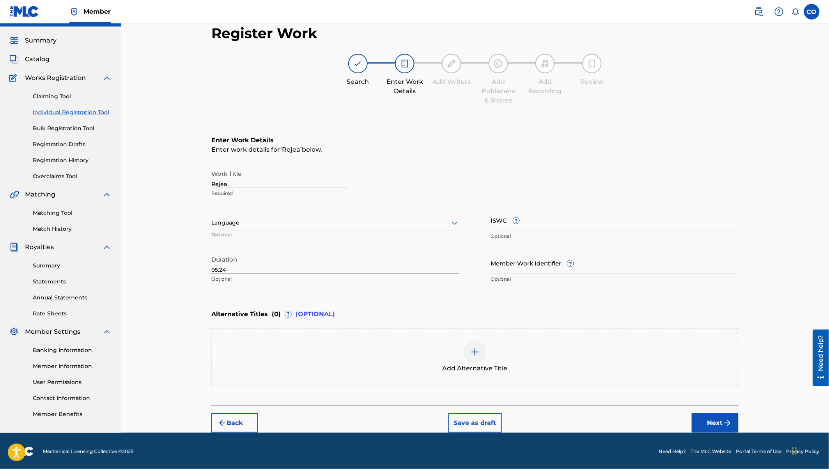
scroll to position [14, 0]
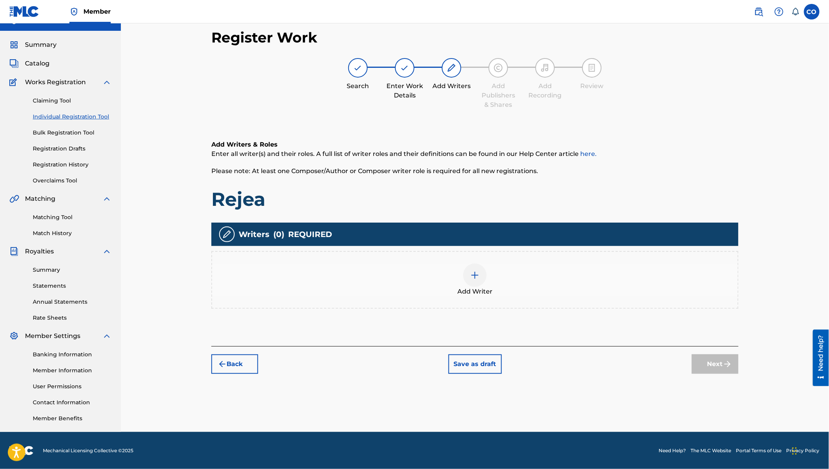
click at [471, 274] on img at bounding box center [474, 275] width 9 height 9
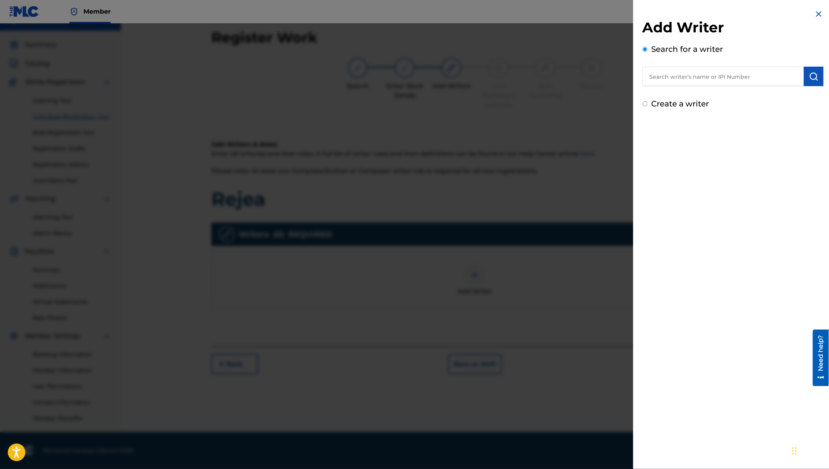
click at [684, 77] on input "text" at bounding box center [723, 77] width 161 height 20
click at [727, 94] on span "ojwang" at bounding box center [739, 93] width 24 height 7
type input "[PERSON_NAME] [PERSON_NAME] [PERSON_NAME]"
click at [815, 78] on img "submit" at bounding box center [813, 76] width 9 height 9
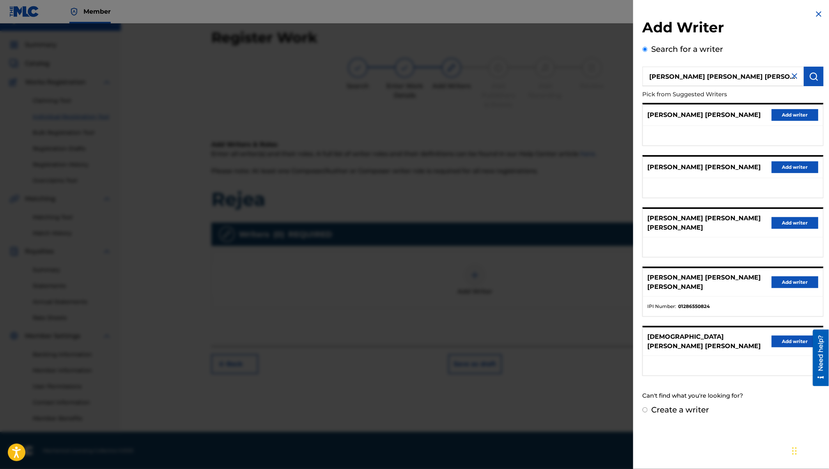
click at [789, 277] on button "Add writer" at bounding box center [795, 283] width 47 height 12
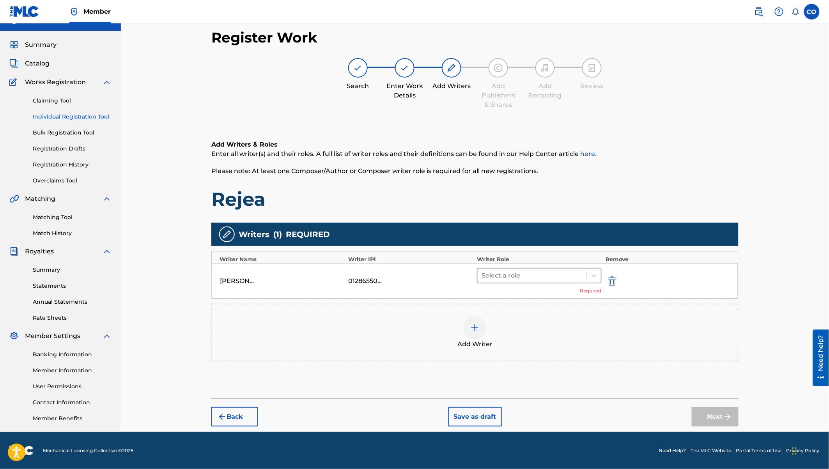
click at [523, 272] on div at bounding box center [532, 275] width 101 height 11
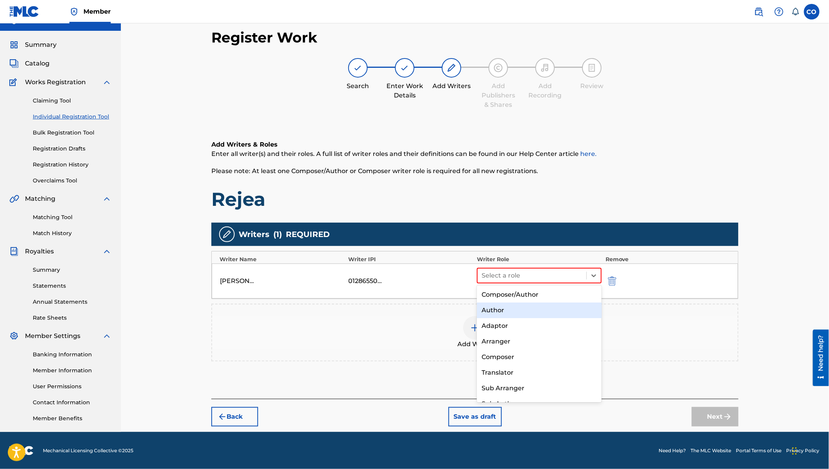
click at [507, 308] on div "Author" at bounding box center [539, 311] width 125 height 16
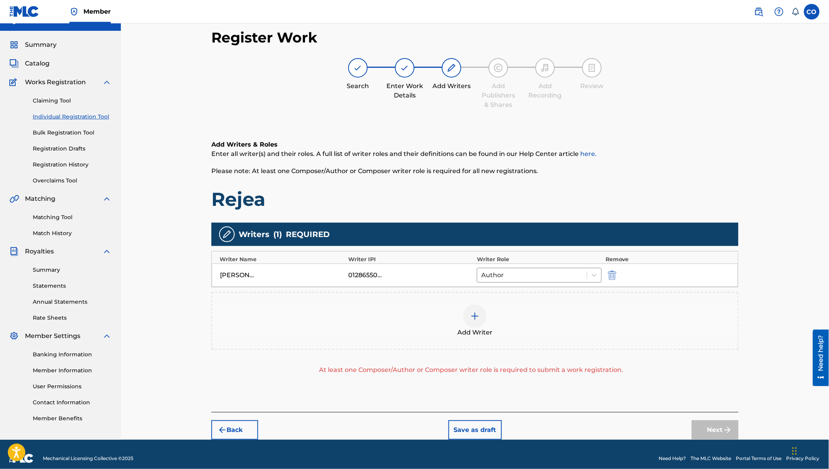
click at [473, 314] on img at bounding box center [474, 316] width 9 height 9
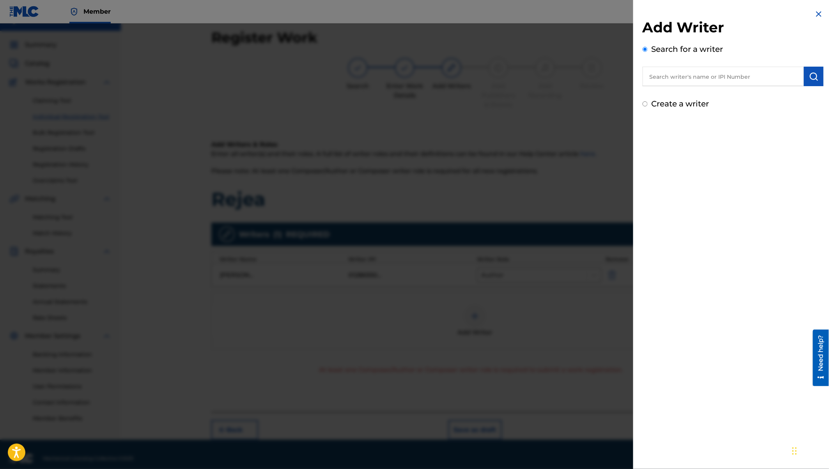
click at [685, 102] on label "Create a writer" at bounding box center [681, 103] width 58 height 9
radio input "true"
click at [648, 102] on input "Create a writer" at bounding box center [645, 103] width 5 height 5
radio input "false"
radio input "true"
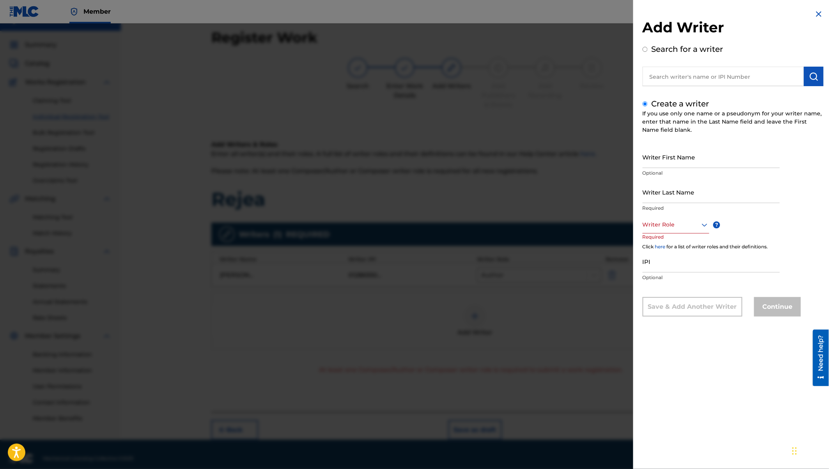
click at [658, 159] on input "Writer First Name" at bounding box center [711, 157] width 137 height 22
type input "Nick"
click at [668, 191] on input "Writer Last Name" at bounding box center [711, 192] width 137 height 22
type input "Wandere"
click at [687, 224] on div at bounding box center [676, 225] width 67 height 10
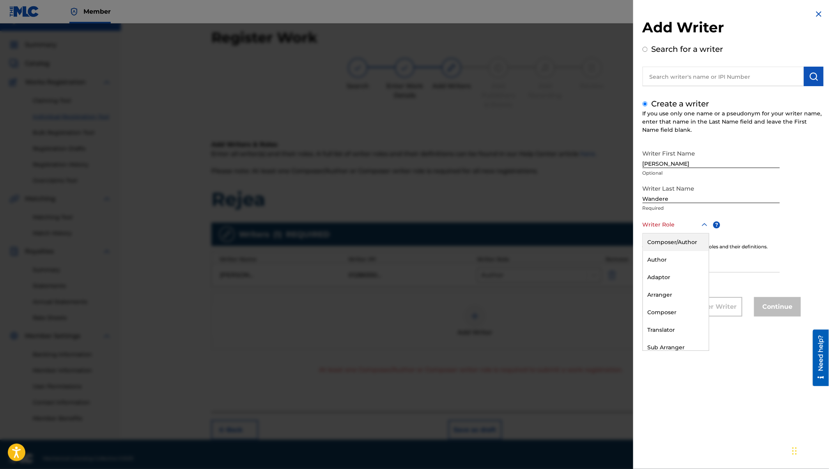
click at [682, 243] on div "Composer/Author" at bounding box center [676, 243] width 66 height 18
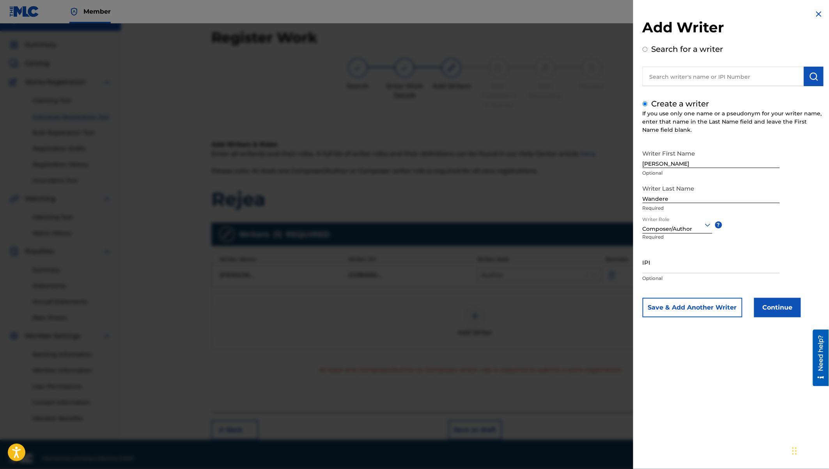
click at [780, 310] on button "Continue" at bounding box center [777, 308] width 47 height 20
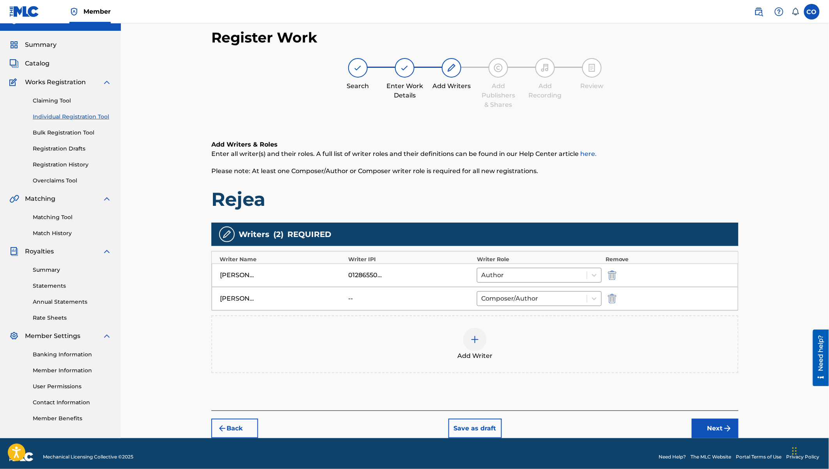
click at [476, 339] on img at bounding box center [474, 339] width 9 height 9
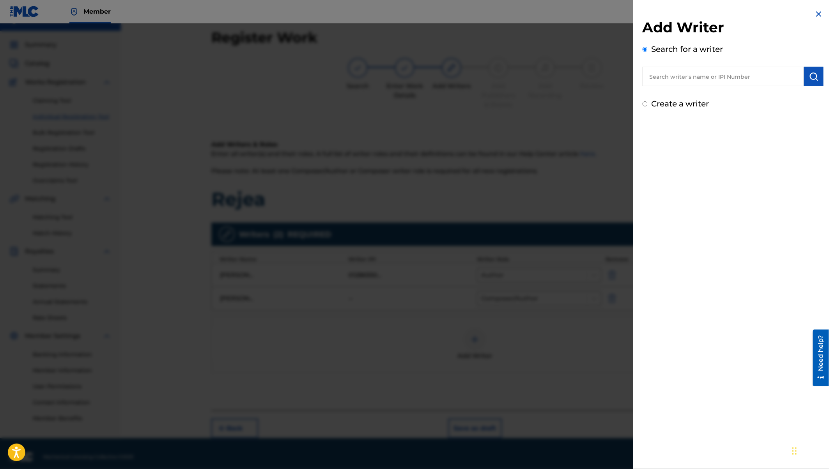
click at [673, 105] on label "Create a writer" at bounding box center [681, 103] width 58 height 9
radio input "true"
click at [648, 105] on input "Create a writer" at bounding box center [645, 103] width 5 height 5
radio input "false"
radio input "true"
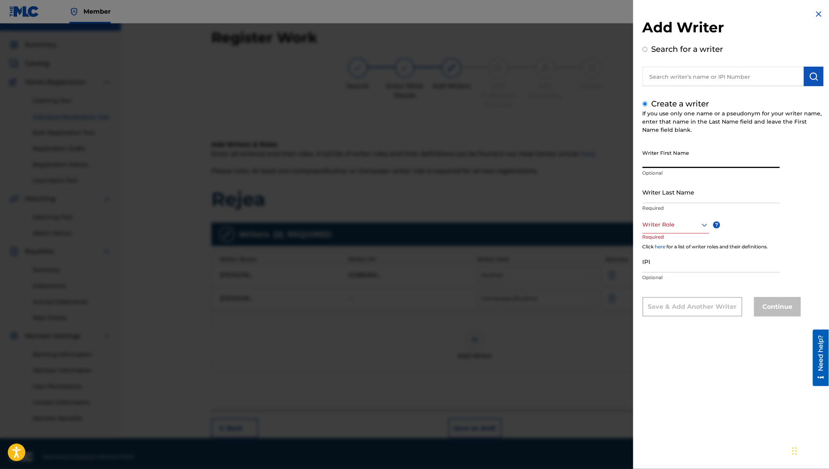
click at [663, 161] on input "Writer First Name" at bounding box center [711, 157] width 137 height 22
paste input "Dennis Mwaura"
drag, startPoint x: 664, startPoint y: 163, endPoint x: 695, endPoint y: 169, distance: 31.4
click at [695, 169] on div "Writer First Name Dennis Mwaura Optional" at bounding box center [711, 163] width 137 height 35
type input "Dennis"
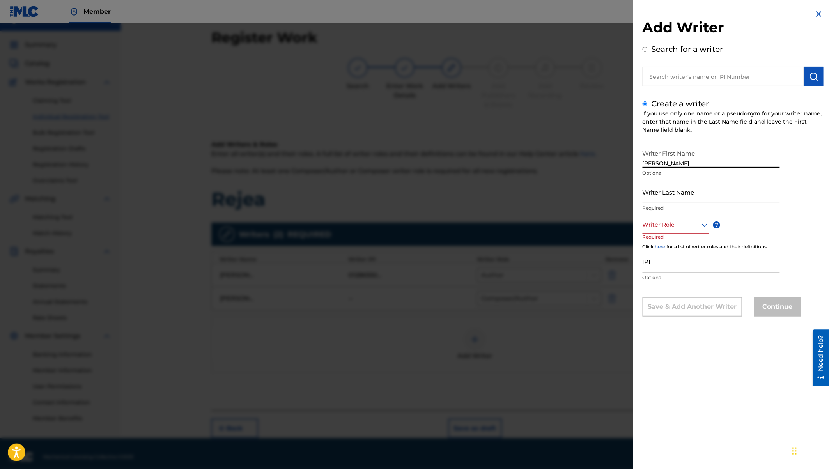
click at [647, 193] on input "Writer Last Name" at bounding box center [711, 192] width 137 height 22
paste input "Mwaura"
type input "Mwaura"
click at [659, 222] on div at bounding box center [676, 225] width 67 height 10
click at [675, 246] on div "Composer/Author" at bounding box center [676, 243] width 66 height 18
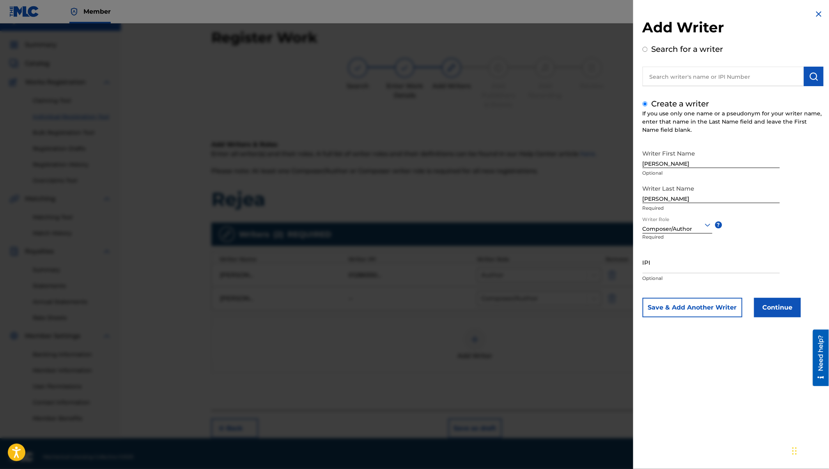
click at [774, 312] on button "Continue" at bounding box center [777, 308] width 47 height 20
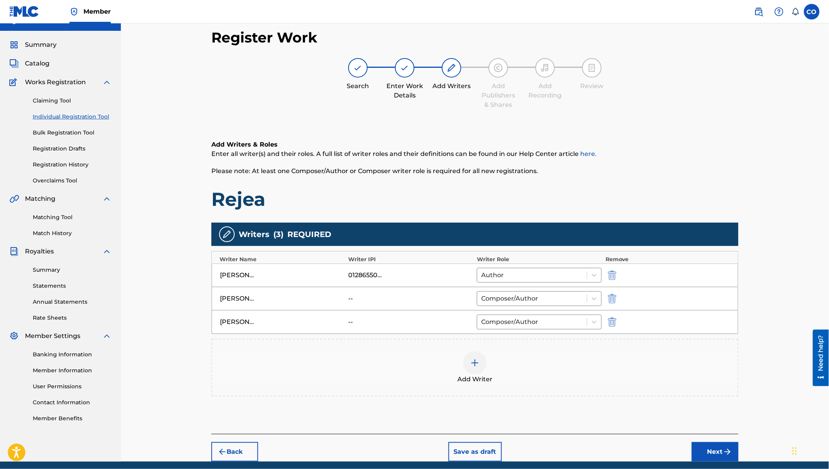
click at [477, 354] on div at bounding box center [474, 362] width 23 height 23
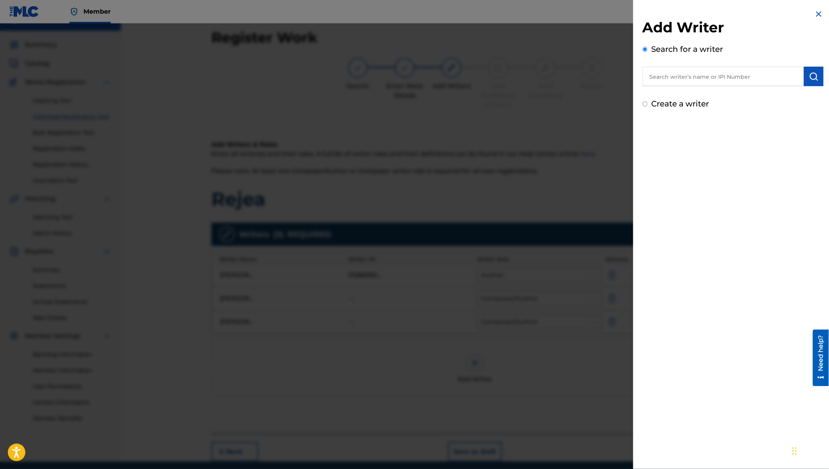
click at [689, 106] on label "Create a writer" at bounding box center [681, 103] width 58 height 9
radio input "true"
click at [648, 106] on input "Create a writer" at bounding box center [645, 103] width 5 height 5
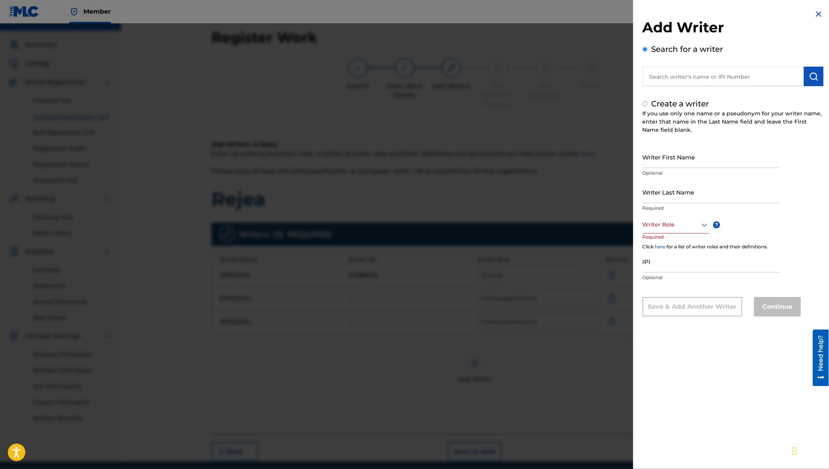
radio input "false"
radio input "true"
click at [661, 159] on input "Writer First Name" at bounding box center [711, 157] width 137 height 22
paste input "Sam Mbugua"
drag, startPoint x: 660, startPoint y: 163, endPoint x: 694, endPoint y: 166, distance: 34.8
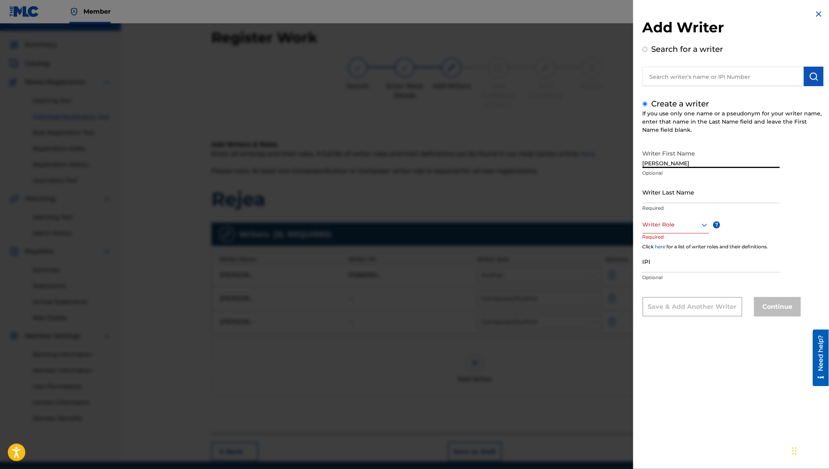
click at [693, 166] on input "Sam Mbugua" at bounding box center [711, 157] width 137 height 22
drag, startPoint x: 658, startPoint y: 164, endPoint x: 691, endPoint y: 167, distance: 32.5
click at [691, 167] on input "Sam Mbugua" at bounding box center [711, 157] width 137 height 22
type input "Sam"
click at [656, 192] on input "Writer Last Name" at bounding box center [711, 192] width 137 height 22
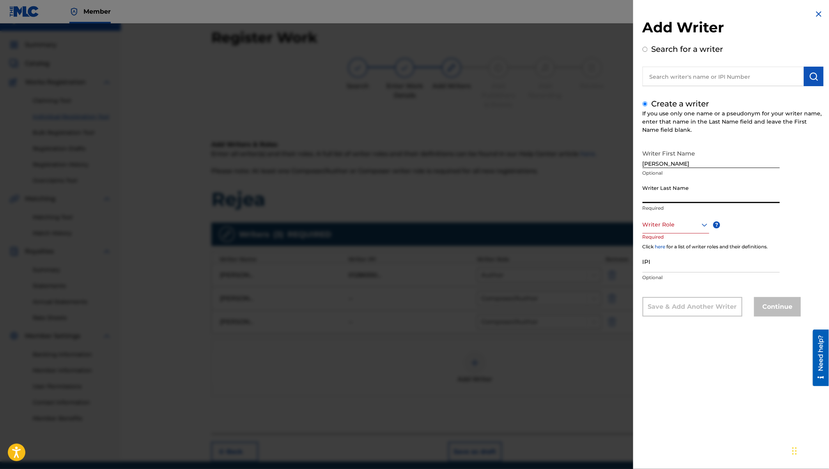
paste input "Mbugua"
type input "Mbugua"
click at [670, 225] on div at bounding box center [676, 225] width 67 height 10
click at [662, 312] on div "Composer" at bounding box center [676, 313] width 66 height 18
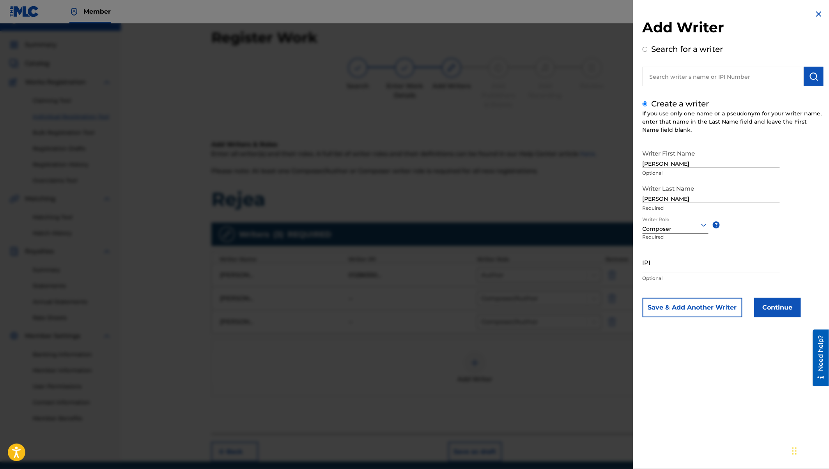
click at [681, 221] on div at bounding box center [676, 225] width 66 height 10
click at [674, 256] on div "Author" at bounding box center [675, 260] width 65 height 18
click at [775, 308] on button "Continue" at bounding box center [777, 308] width 47 height 20
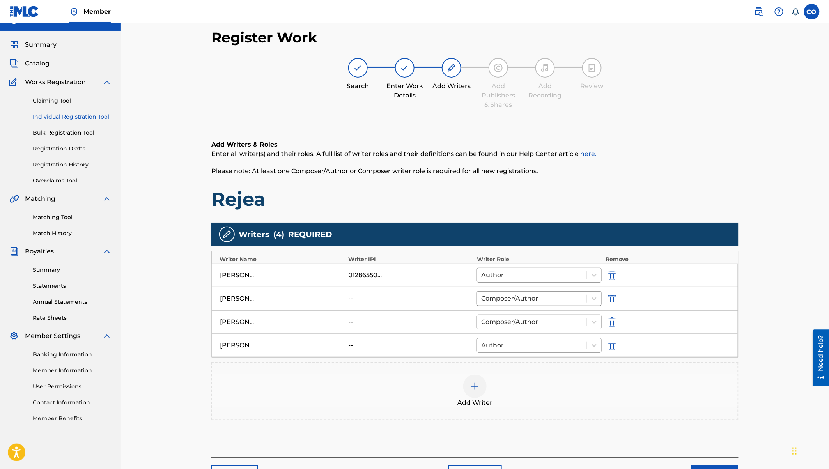
scroll to position [65, 0]
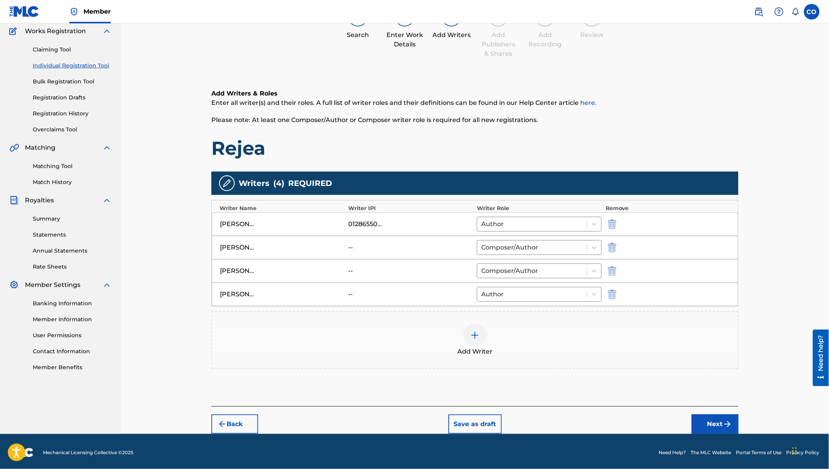
click at [713, 421] on button "Next" at bounding box center [715, 425] width 47 height 20
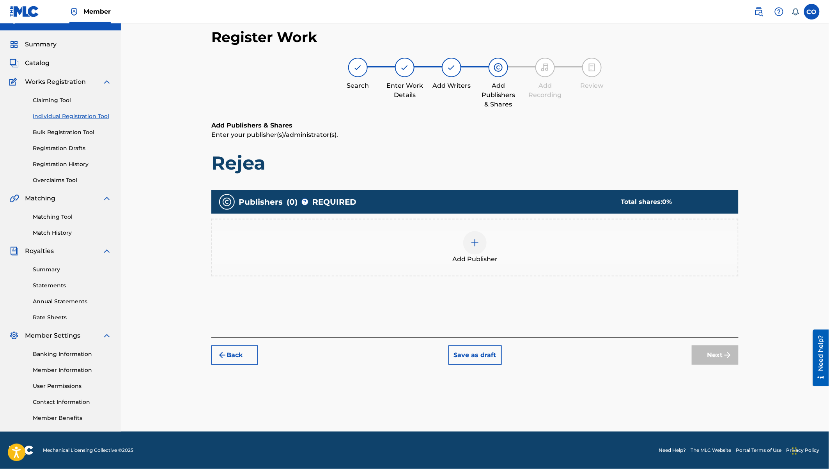
scroll to position [14, 0]
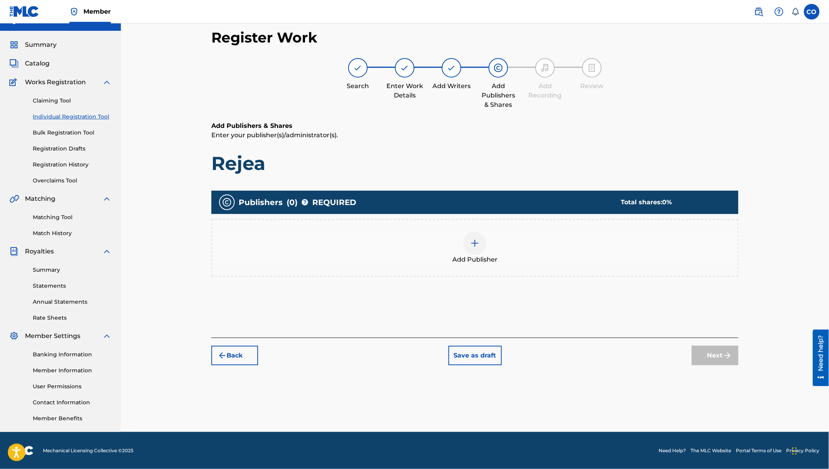
click at [479, 241] on img at bounding box center [474, 243] width 9 height 9
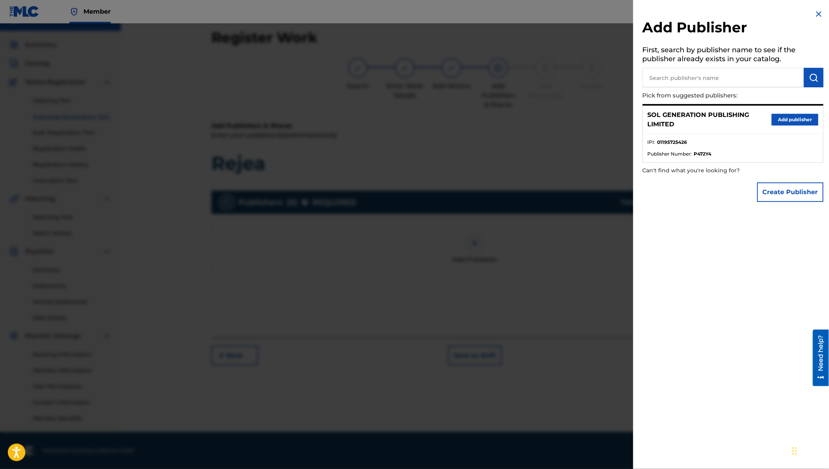
click at [727, 82] on input "text" at bounding box center [723, 78] width 161 height 20
click at [786, 121] on button "Add publisher" at bounding box center [795, 120] width 47 height 12
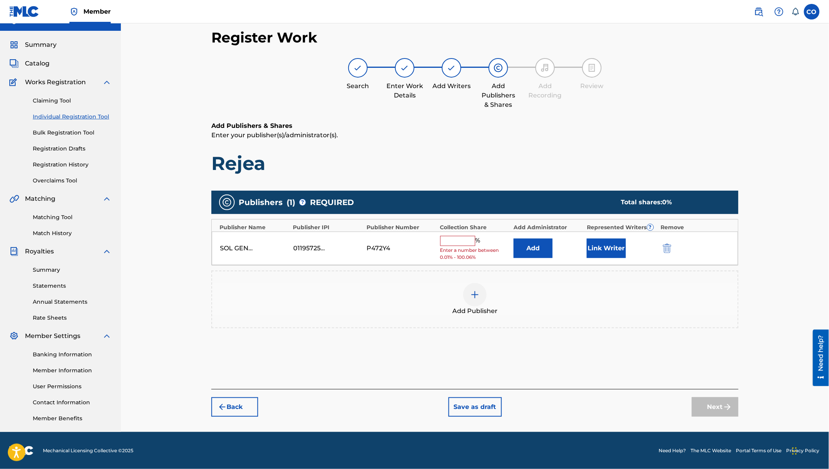
click at [463, 236] on input "text" at bounding box center [457, 241] width 35 height 10
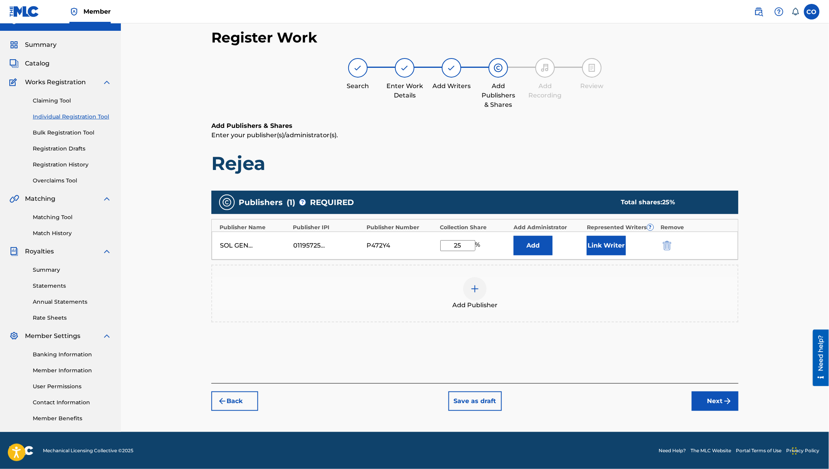
type input "25"
click at [609, 250] on button "Link Writer" at bounding box center [606, 246] width 39 height 20
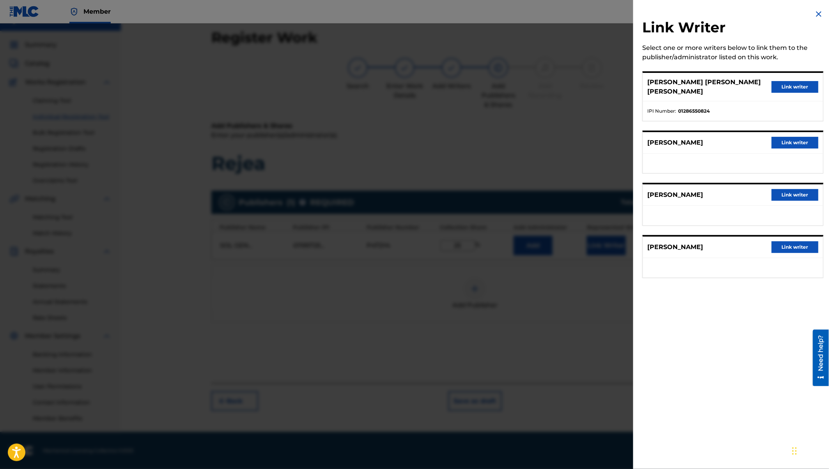
click at [800, 82] on button "Link writer" at bounding box center [795, 87] width 47 height 12
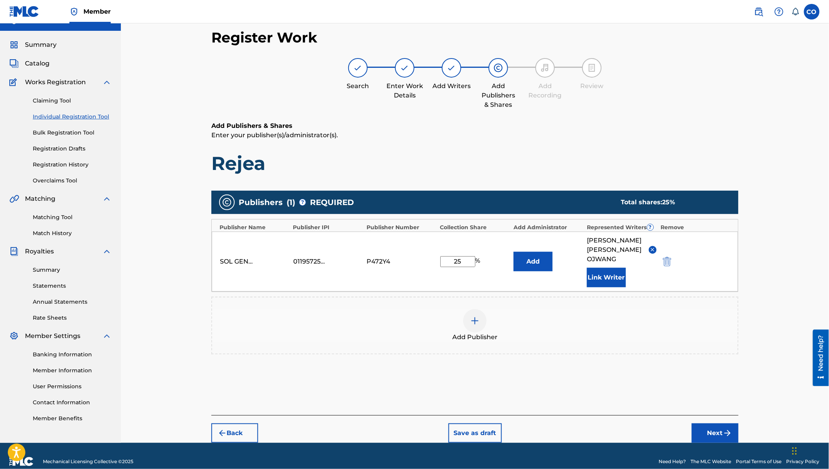
click at [710, 424] on button "Next" at bounding box center [715, 434] width 47 height 20
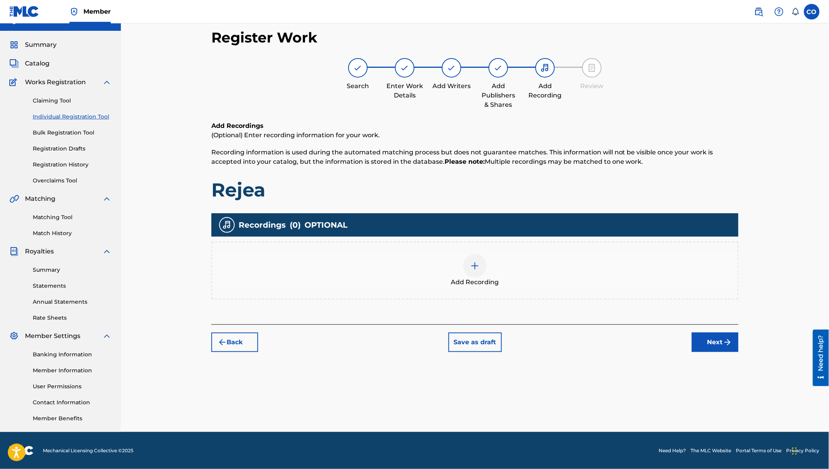
click at [473, 258] on div at bounding box center [474, 265] width 23 height 23
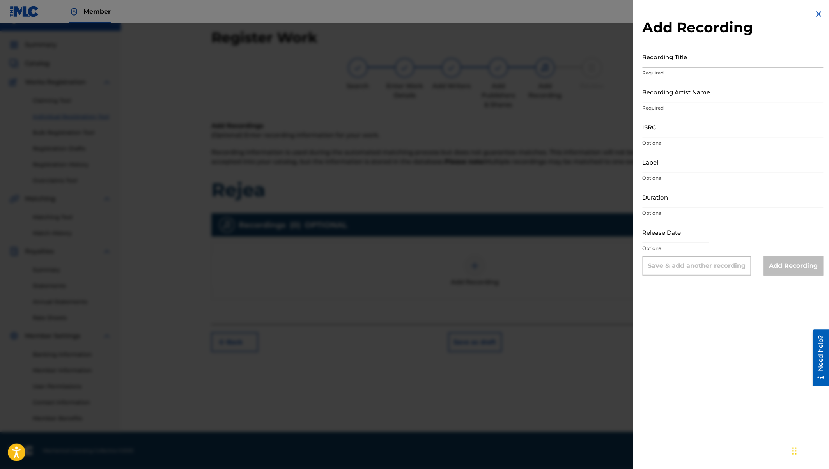
click at [679, 66] on input "Recording Title" at bounding box center [733, 57] width 181 height 22
type input "Rejea"
click at [688, 96] on input "Recording Artist Name" at bounding box center [733, 92] width 181 height 22
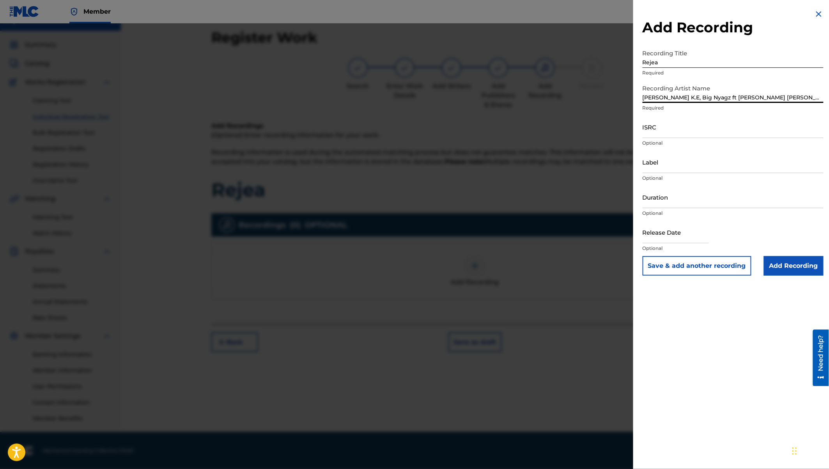
click at [713, 97] on input "Dj Mura K.E, Big Nyagz ft Coster Ojwang, YAH LISTEN" at bounding box center [733, 92] width 181 height 22
type input "Dj Mura K.E, Big Nyagz, Coster Ojwang, YAH LISTEN"
click at [652, 162] on input "Label" at bounding box center [733, 162] width 181 height 22
click at [658, 200] on input "Duration" at bounding box center [733, 197] width 181 height 22
type input "05:24"
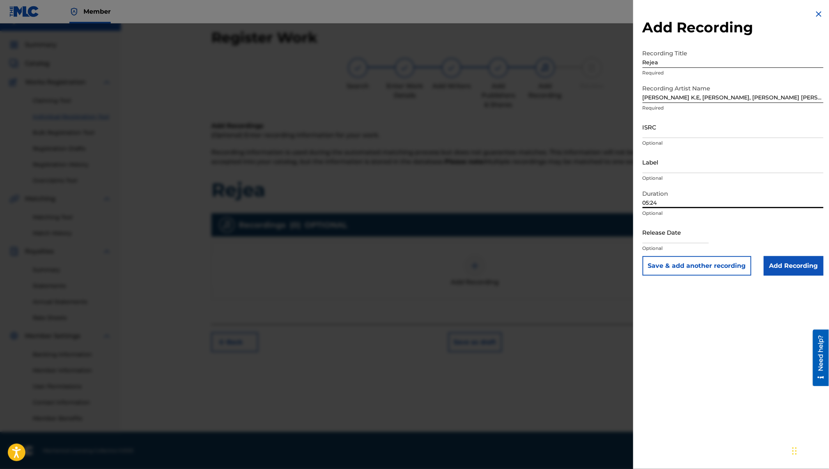
click at [672, 239] on input "text" at bounding box center [676, 232] width 66 height 22
select select "7"
select select "2025"
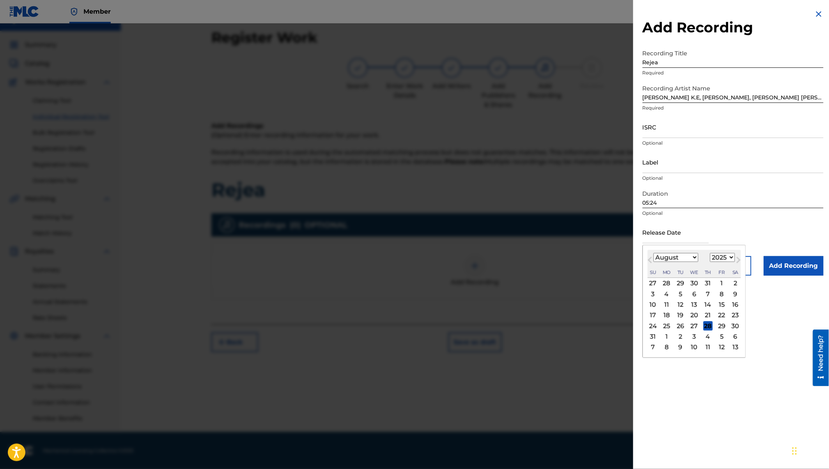
click at [725, 256] on select "1900 1901 1902 1903 1904 1905 1906 1907 1908 1909 1910 1911 1912 1913 1914 1915…" at bounding box center [722, 257] width 25 height 9
click at [668, 303] on div "11" at bounding box center [666, 304] width 9 height 9
type input "August 11 2025"
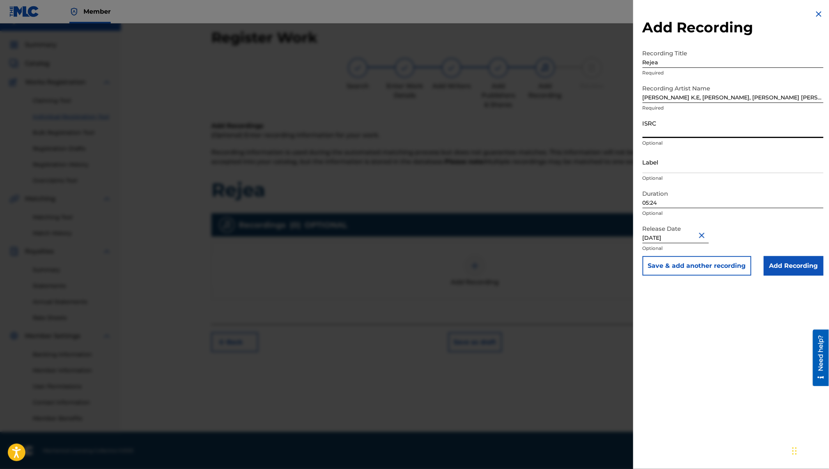
click at [651, 132] on input "ISRC" at bounding box center [733, 127] width 181 height 22
click at [796, 264] on input "Add Recording" at bounding box center [794, 266] width 60 height 20
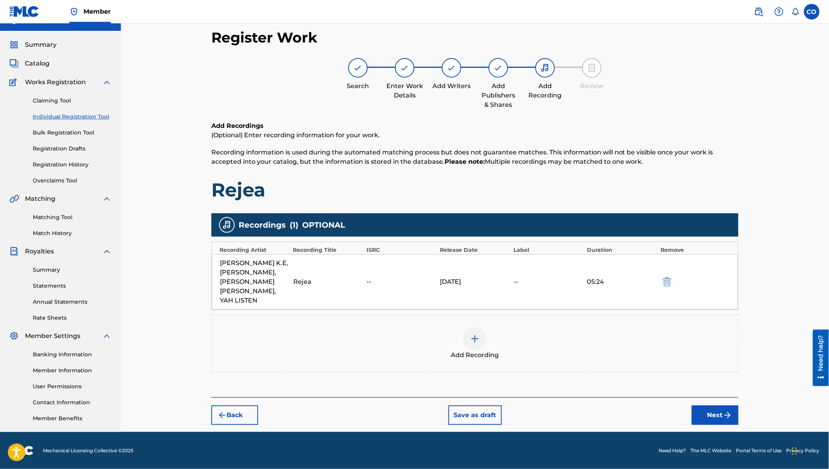
click at [720, 406] on button "Next" at bounding box center [715, 416] width 47 height 20
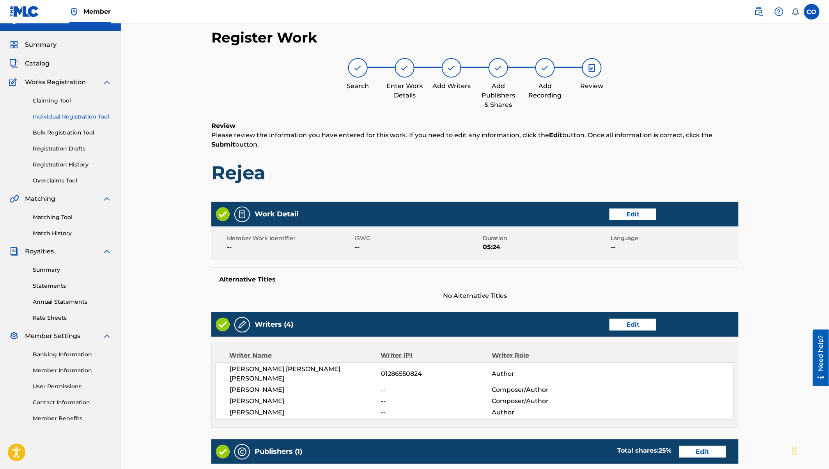
scroll to position [225, 0]
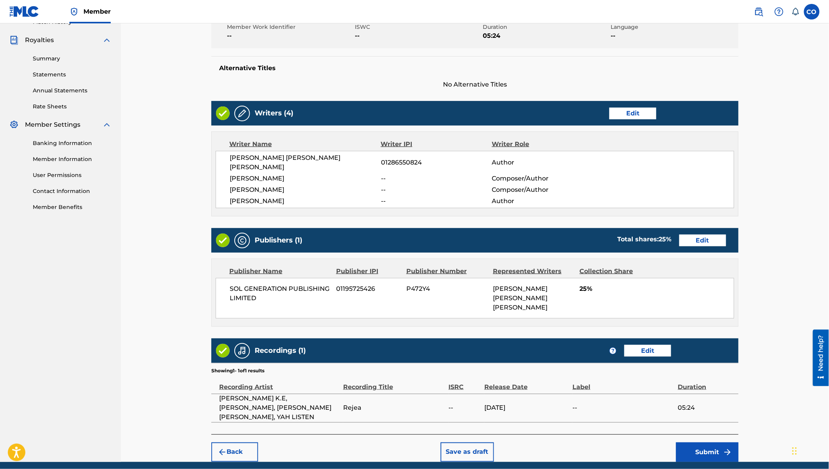
click at [698, 443] on button "Submit" at bounding box center [707, 453] width 62 height 20
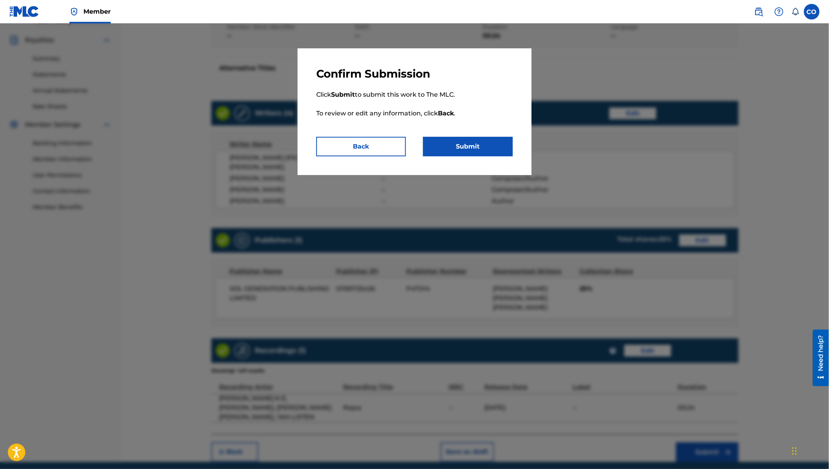
click at [466, 140] on button "Submit" at bounding box center [468, 147] width 90 height 20
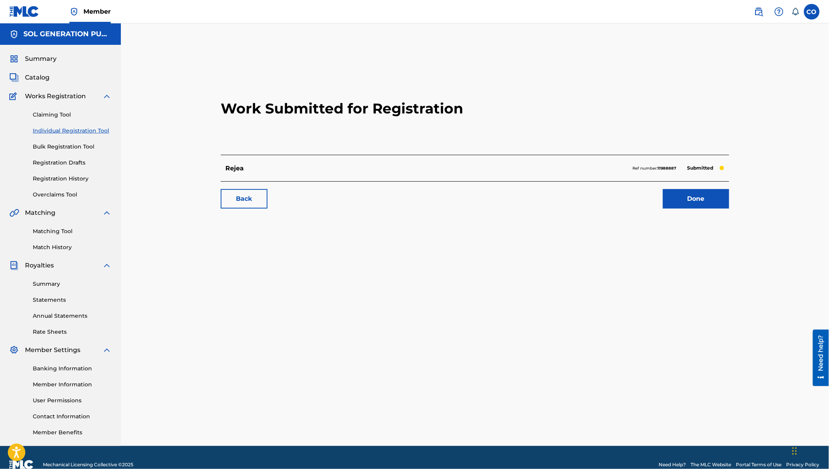
click at [713, 195] on link "Done" at bounding box center [696, 199] width 66 height 20
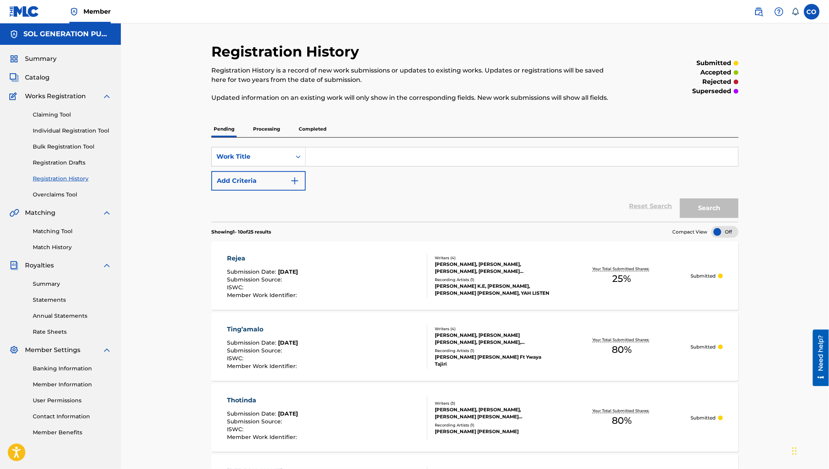
click at [70, 130] on link "Individual Registration Tool" at bounding box center [72, 131] width 79 height 8
